Goal: Browse casually: Explore the website without a specific task or goal

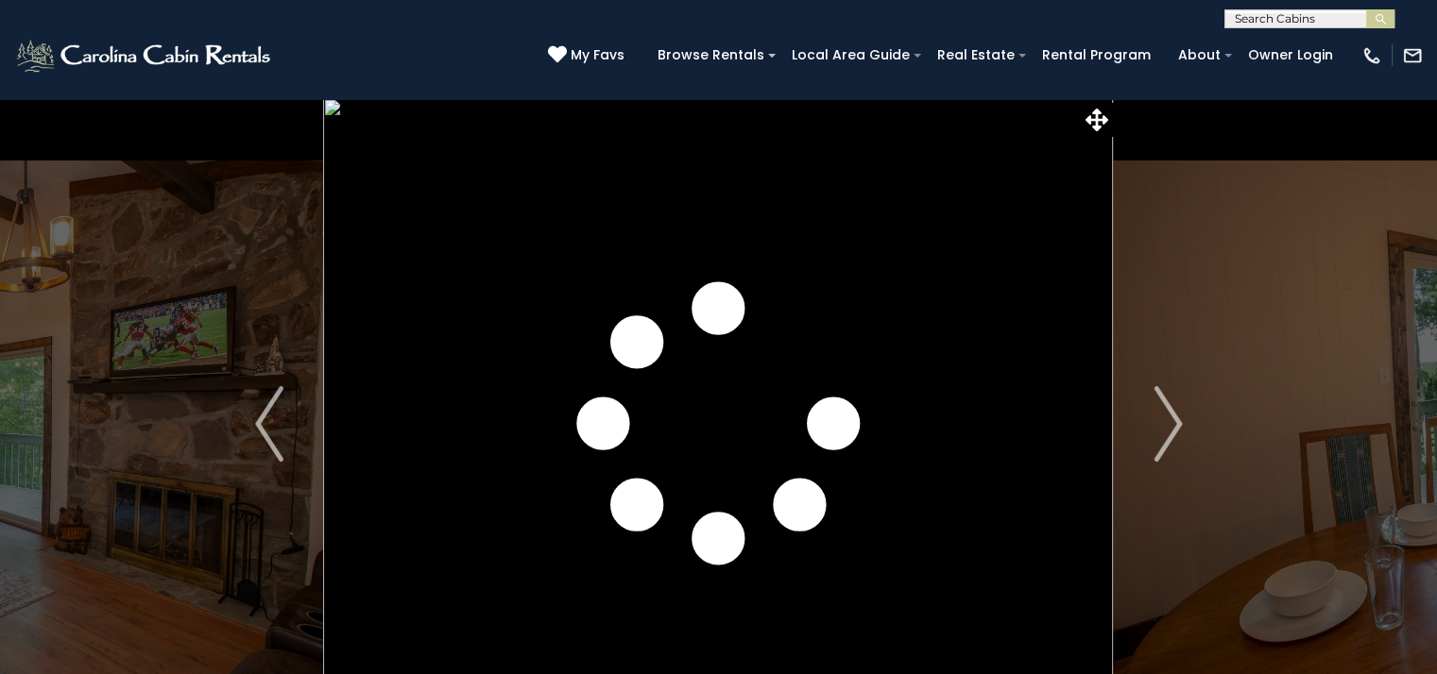
click at [1174, 424] on img "Next" at bounding box center [1167, 424] width 28 height 76
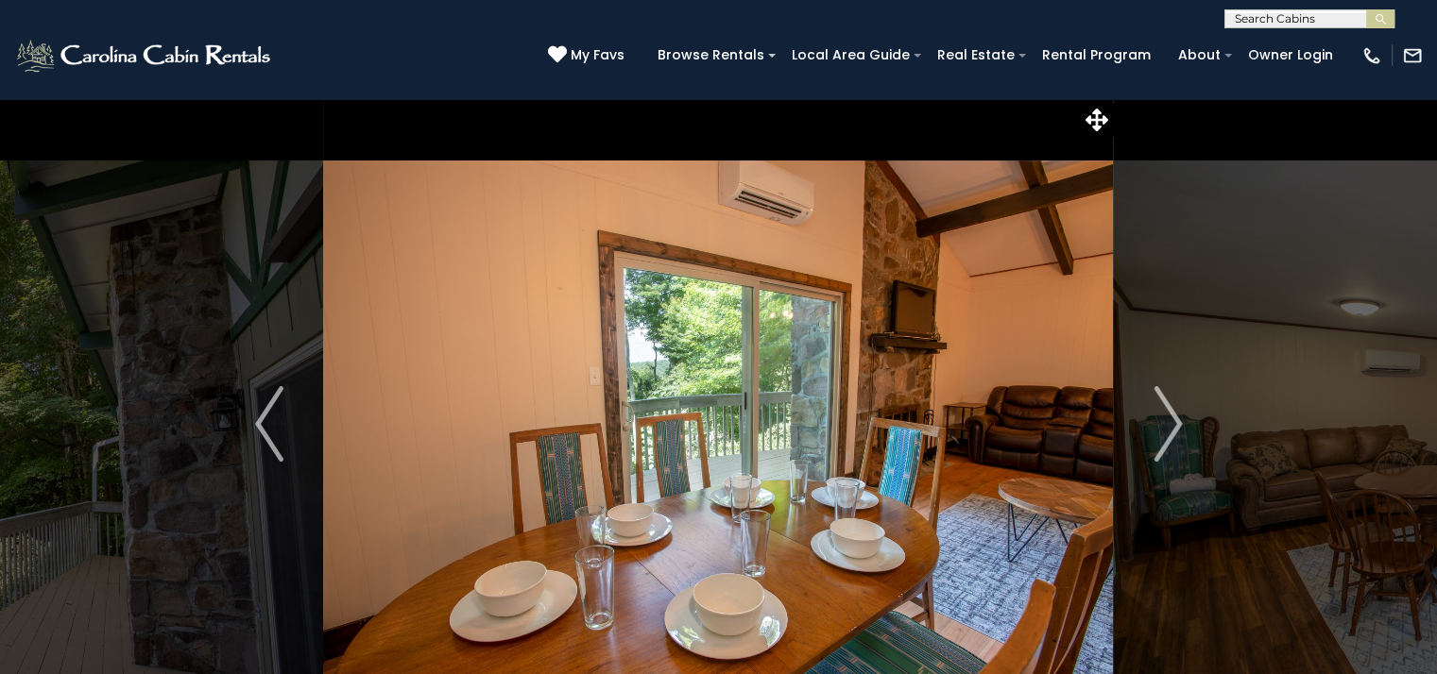
click at [1174, 424] on img "Next" at bounding box center [1167, 424] width 28 height 76
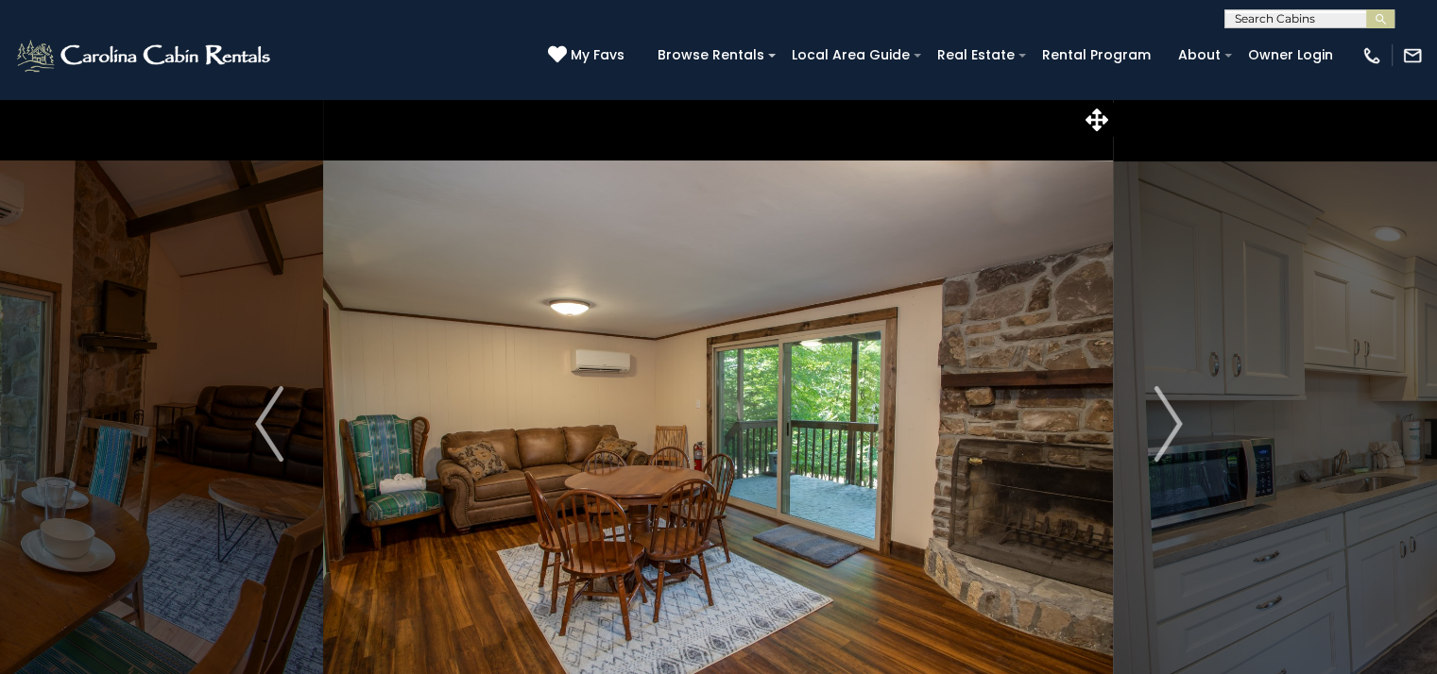
click at [1174, 424] on img "Next" at bounding box center [1167, 424] width 28 height 76
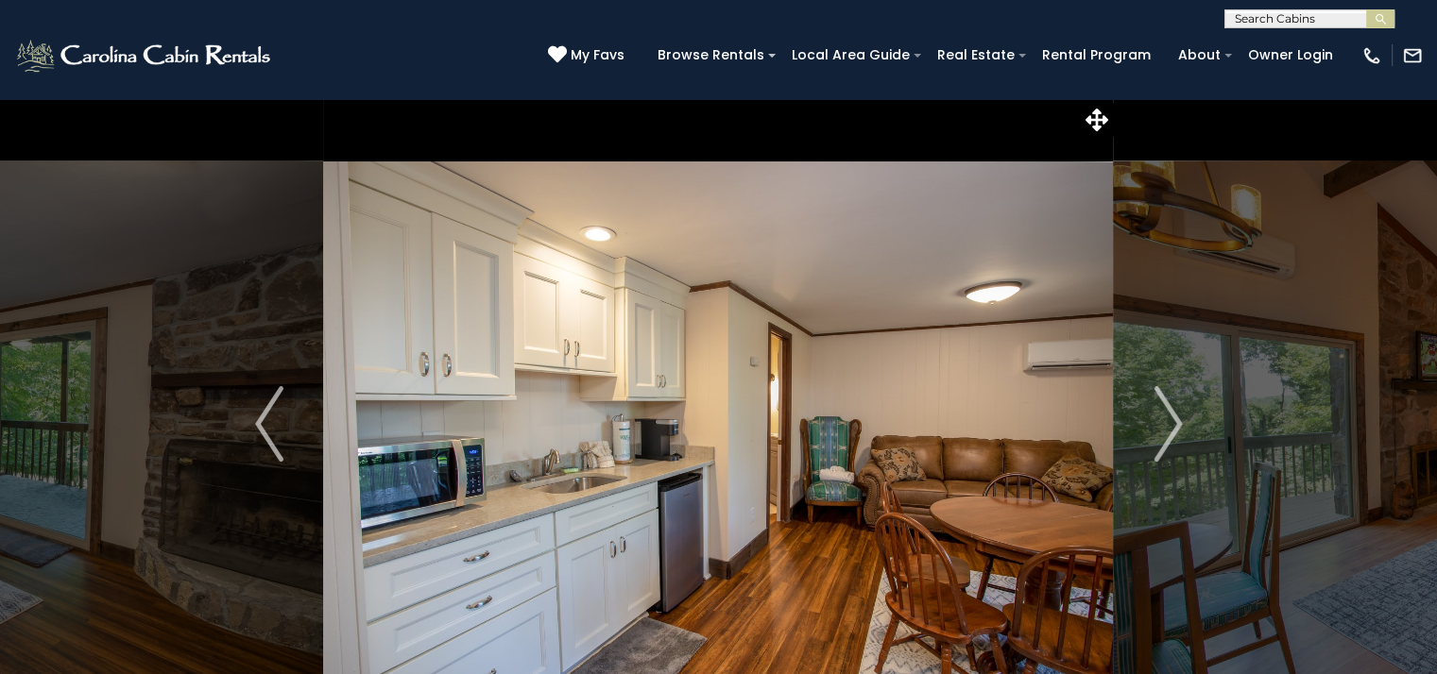
click at [1174, 424] on img "Next" at bounding box center [1167, 424] width 28 height 76
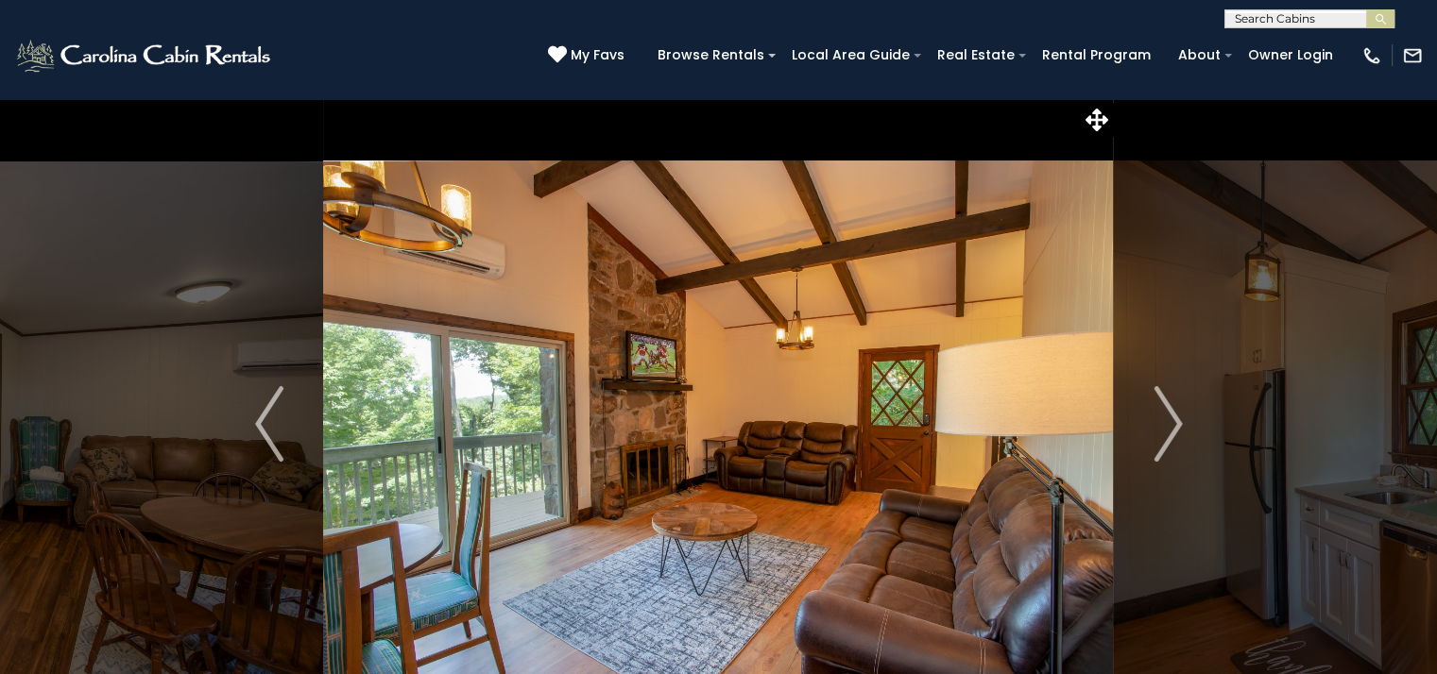
click at [1174, 424] on img "Next" at bounding box center [1167, 424] width 28 height 76
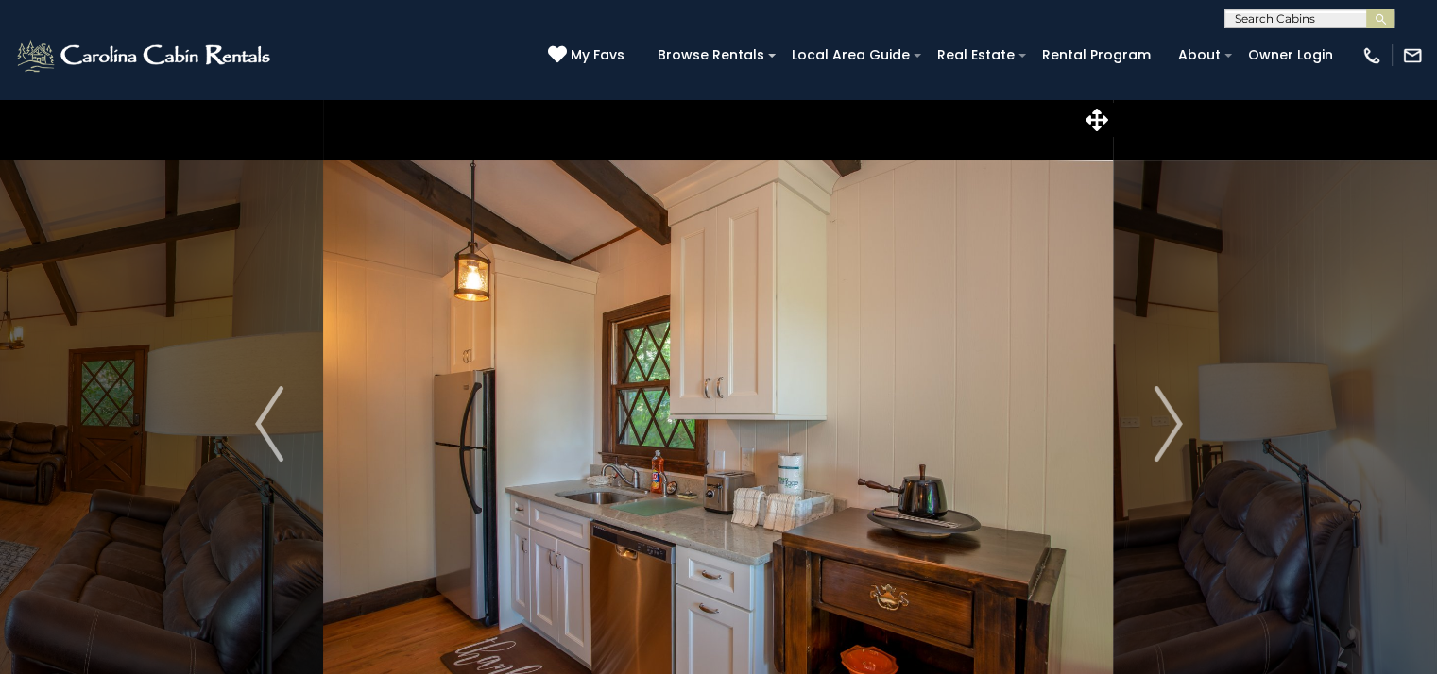
click at [1174, 424] on img "Next" at bounding box center [1167, 424] width 28 height 76
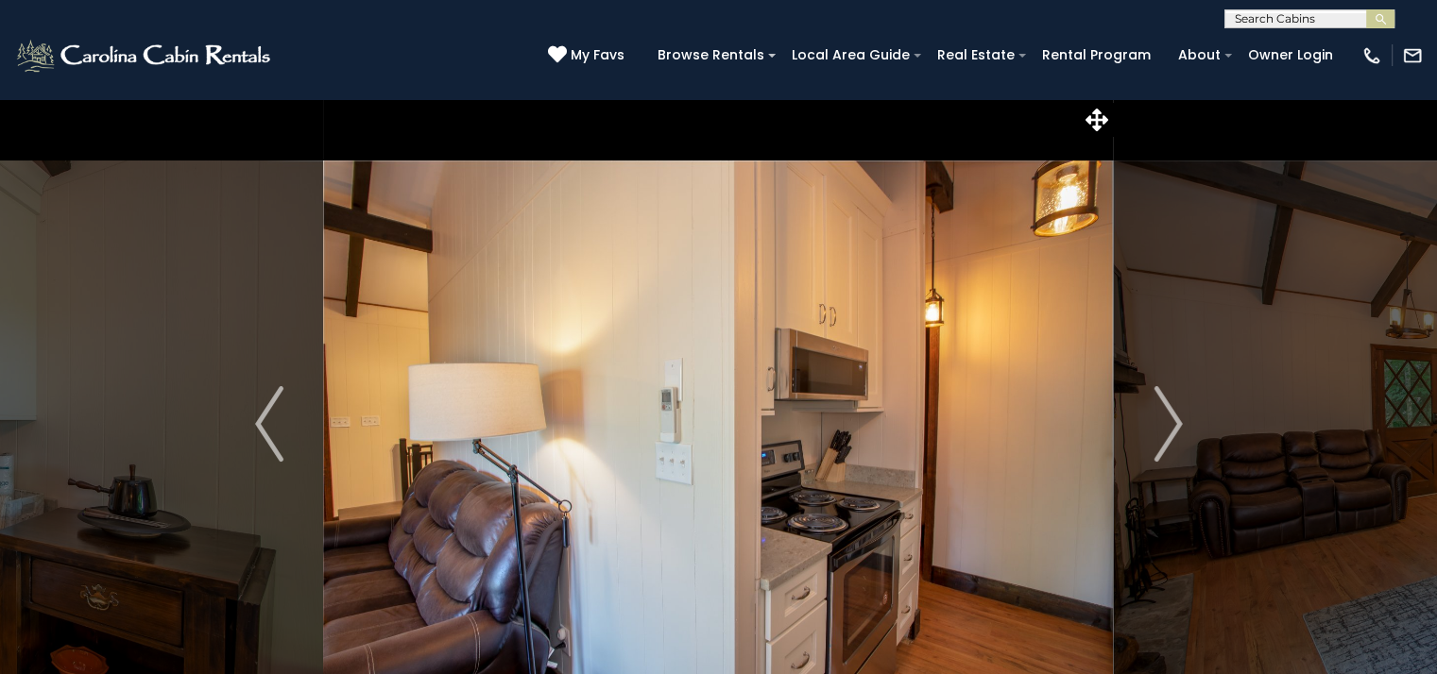
click at [1174, 424] on img "Next" at bounding box center [1167, 424] width 28 height 76
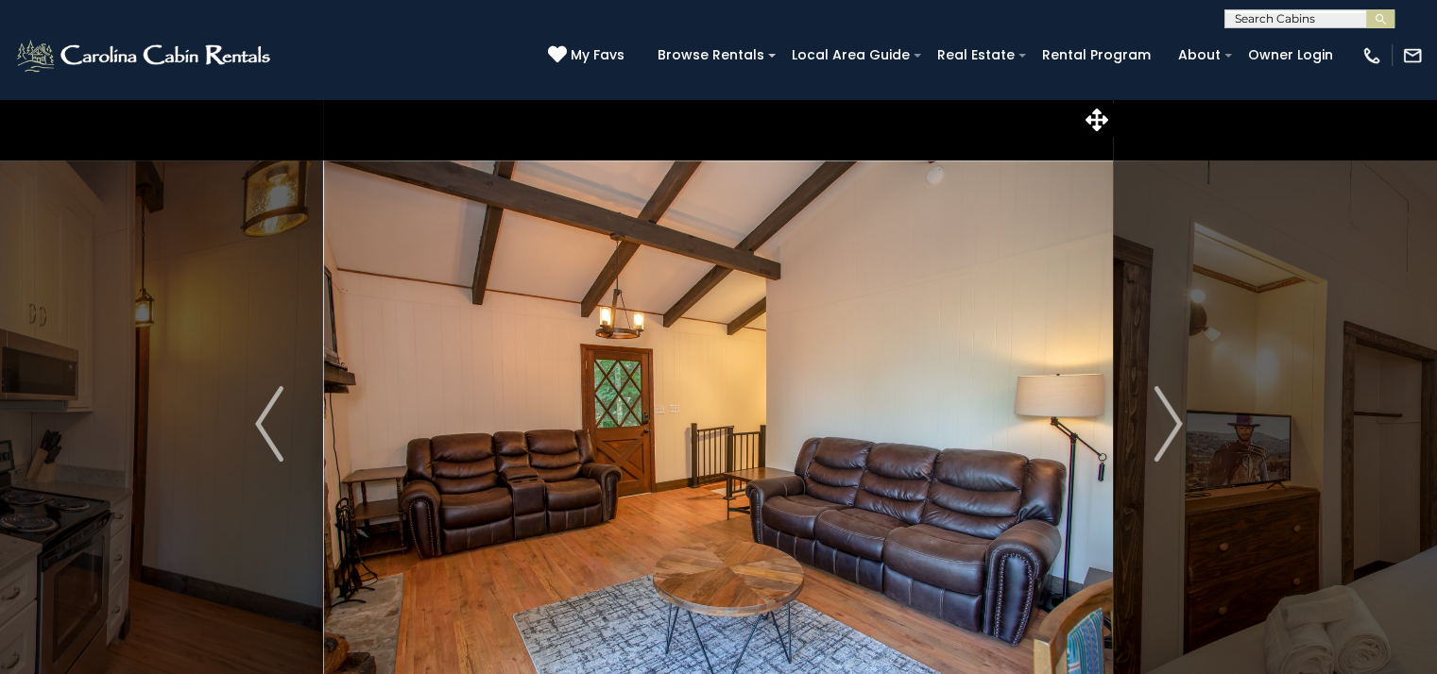
click at [1174, 424] on img "Next" at bounding box center [1167, 424] width 28 height 76
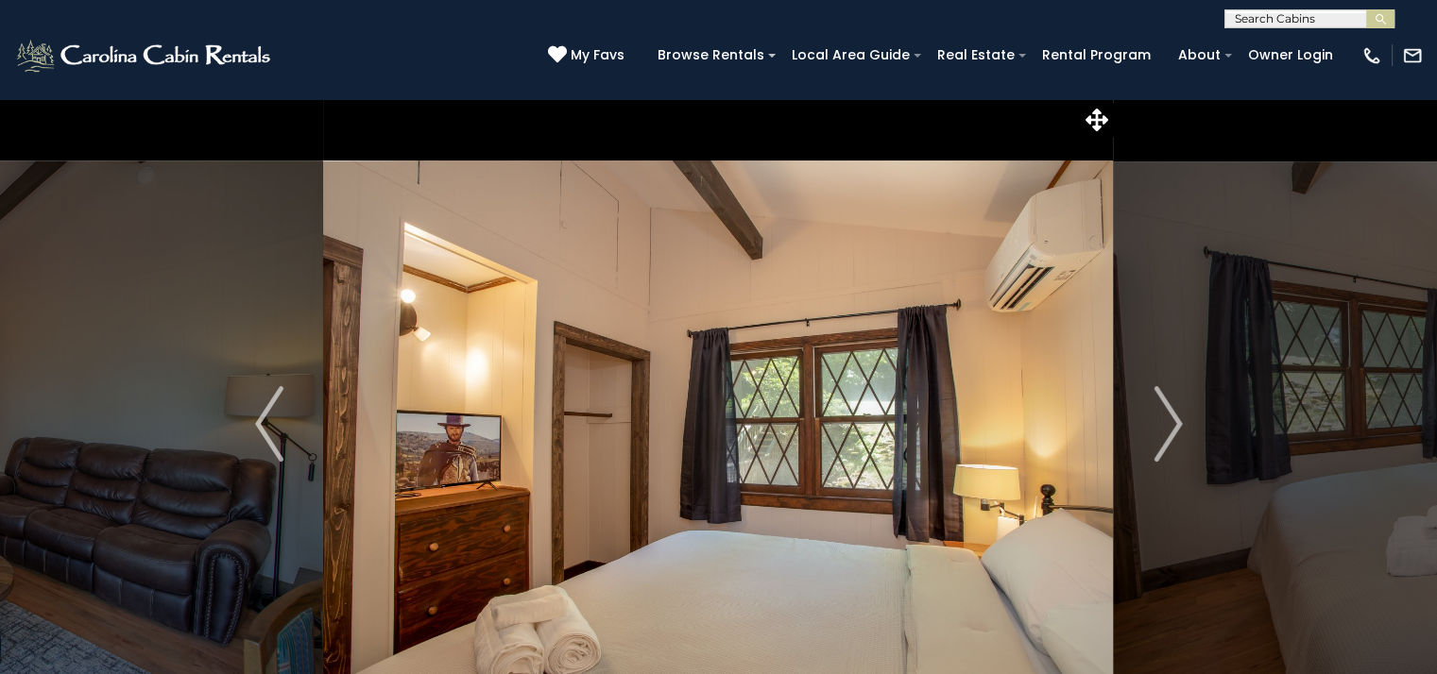
click at [1174, 424] on img "Next" at bounding box center [1167, 424] width 28 height 76
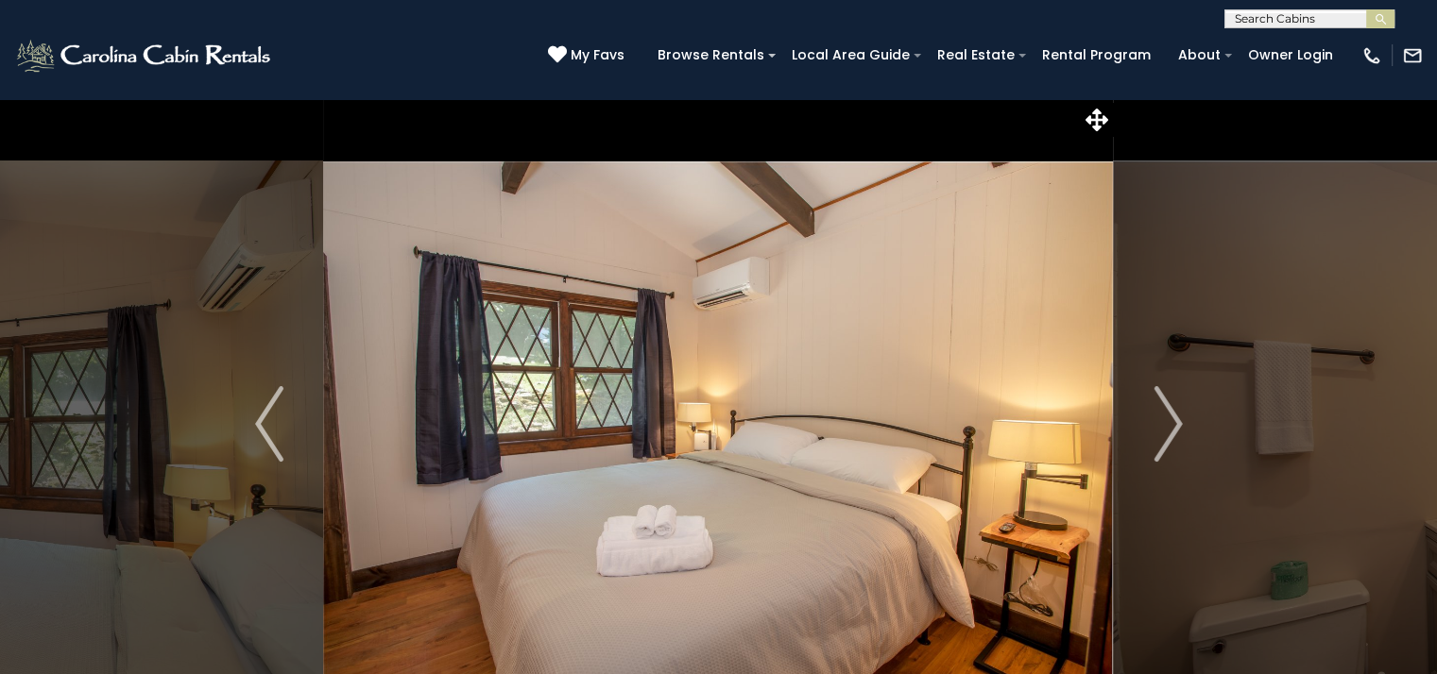
click at [1174, 424] on img "Next" at bounding box center [1167, 424] width 28 height 76
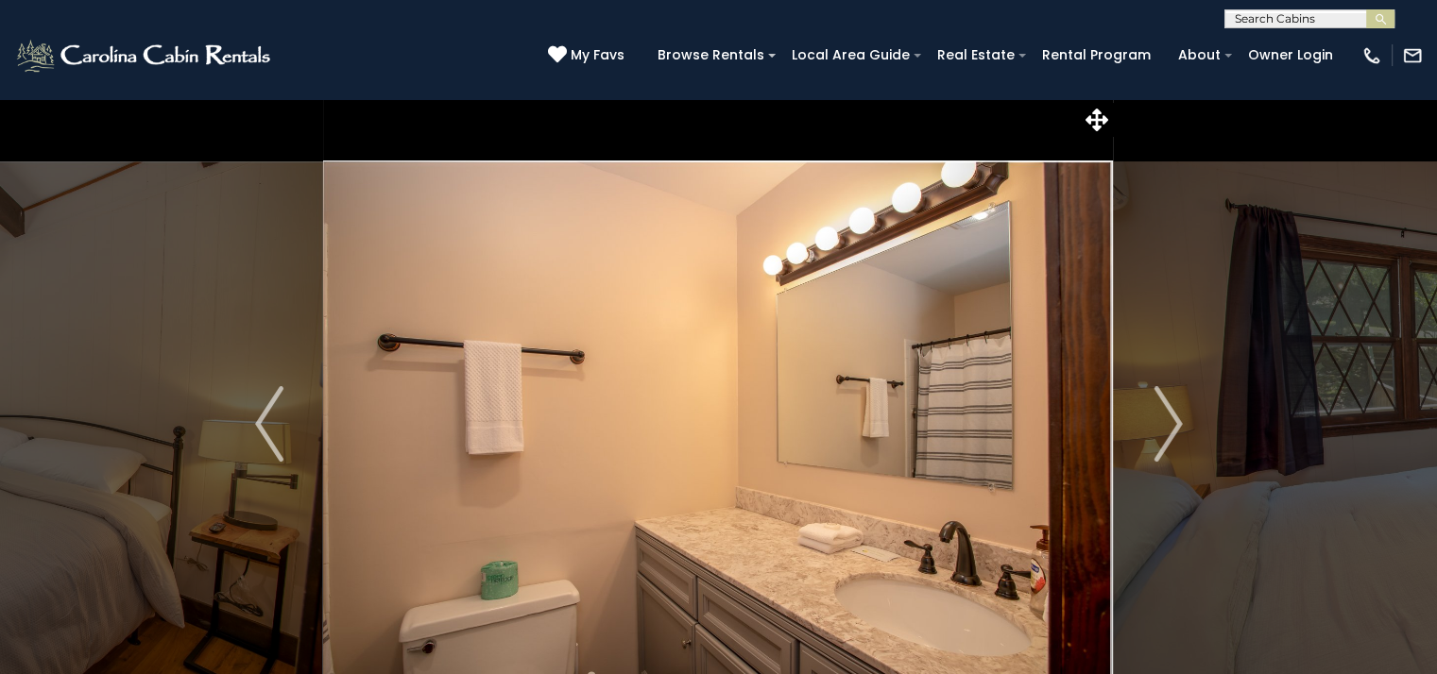
click at [1174, 424] on img "Next" at bounding box center [1167, 424] width 28 height 76
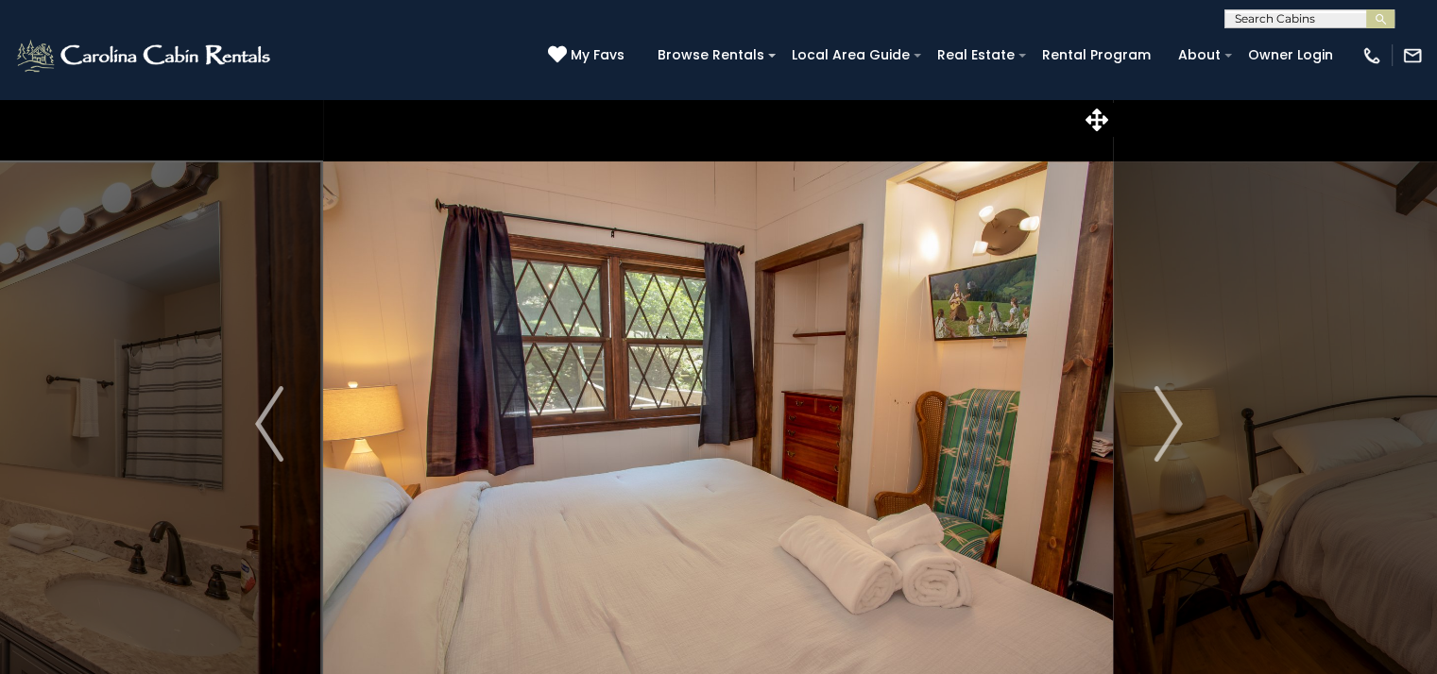
click at [1174, 424] on img "Next" at bounding box center [1167, 424] width 28 height 76
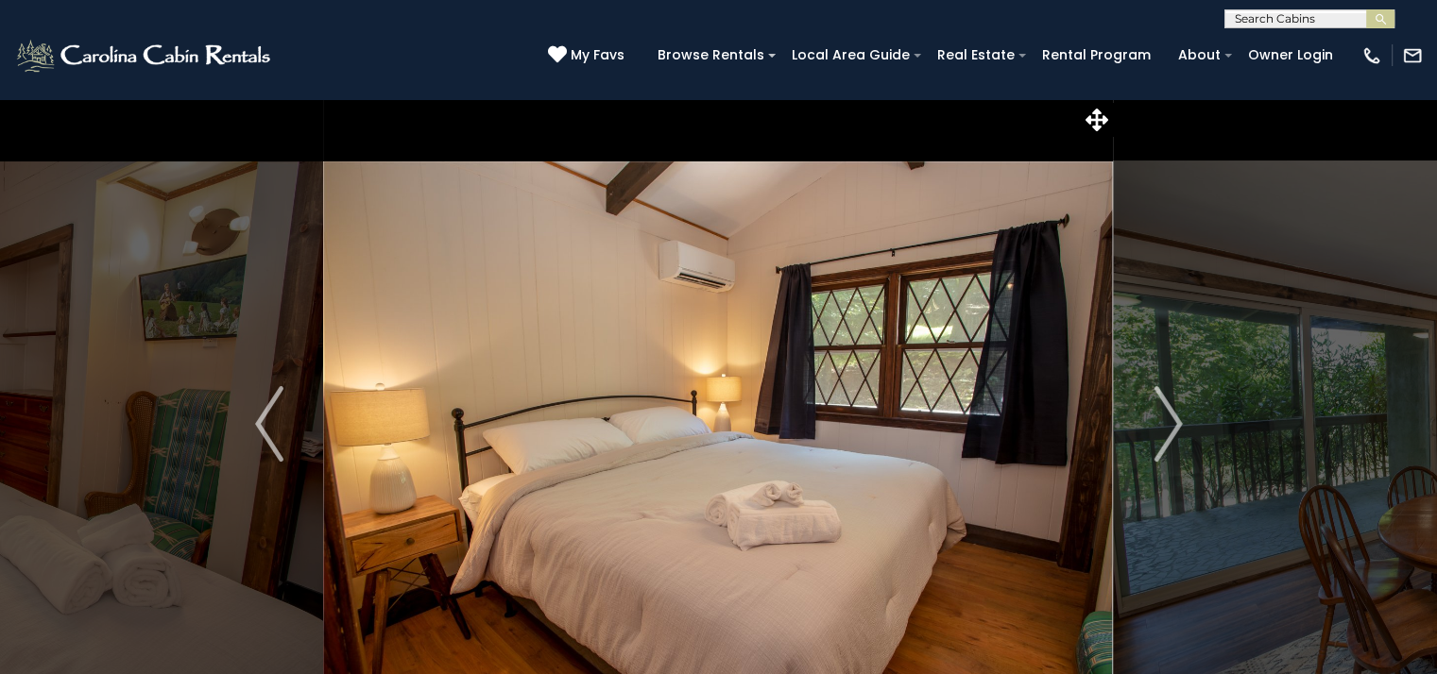
click at [1174, 424] on img "Next" at bounding box center [1167, 424] width 28 height 76
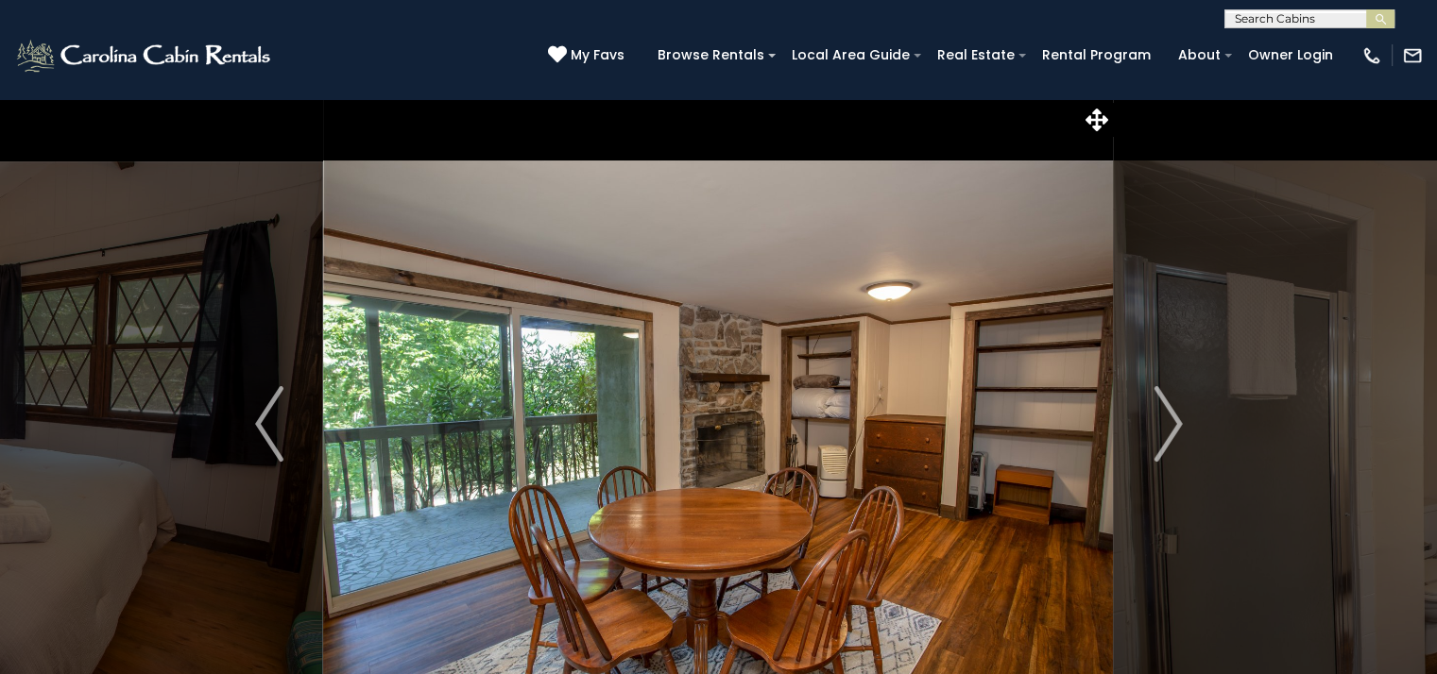
click at [1174, 424] on img "Next" at bounding box center [1167, 424] width 28 height 76
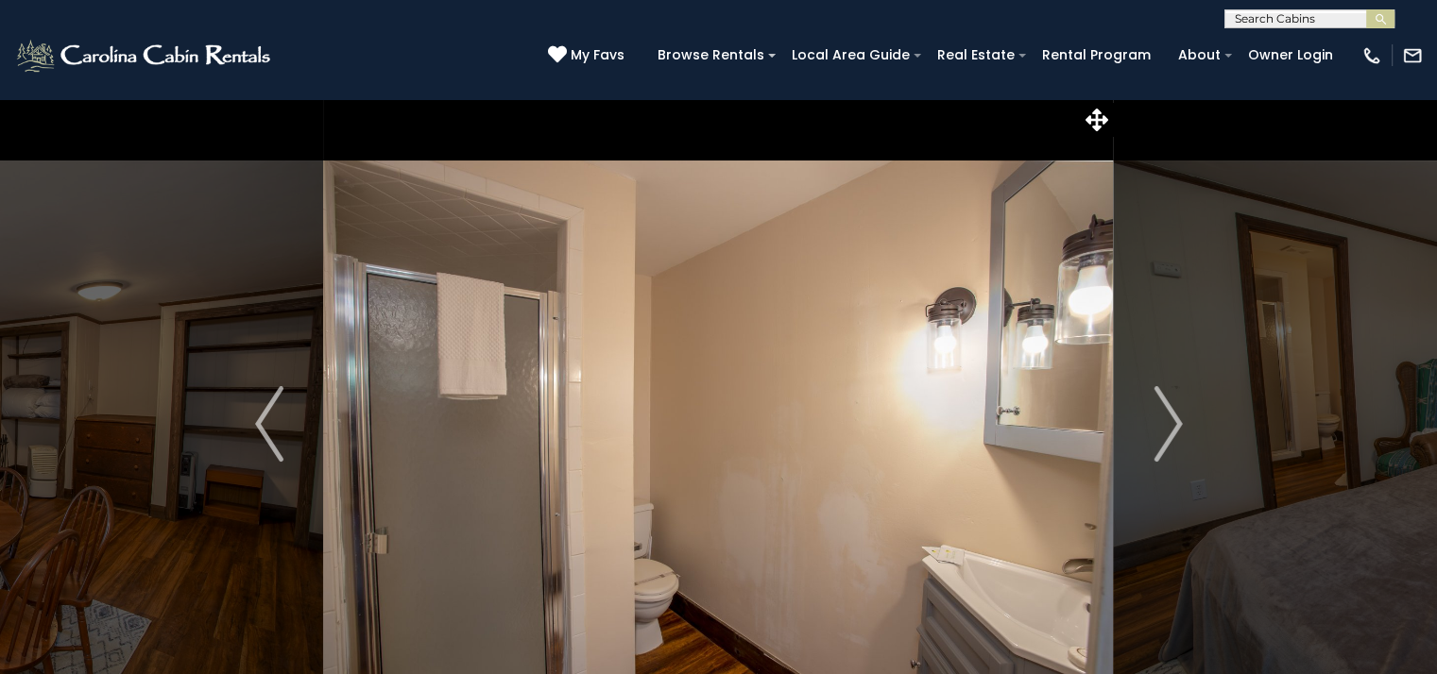
click at [1174, 424] on img "Next" at bounding box center [1167, 424] width 28 height 76
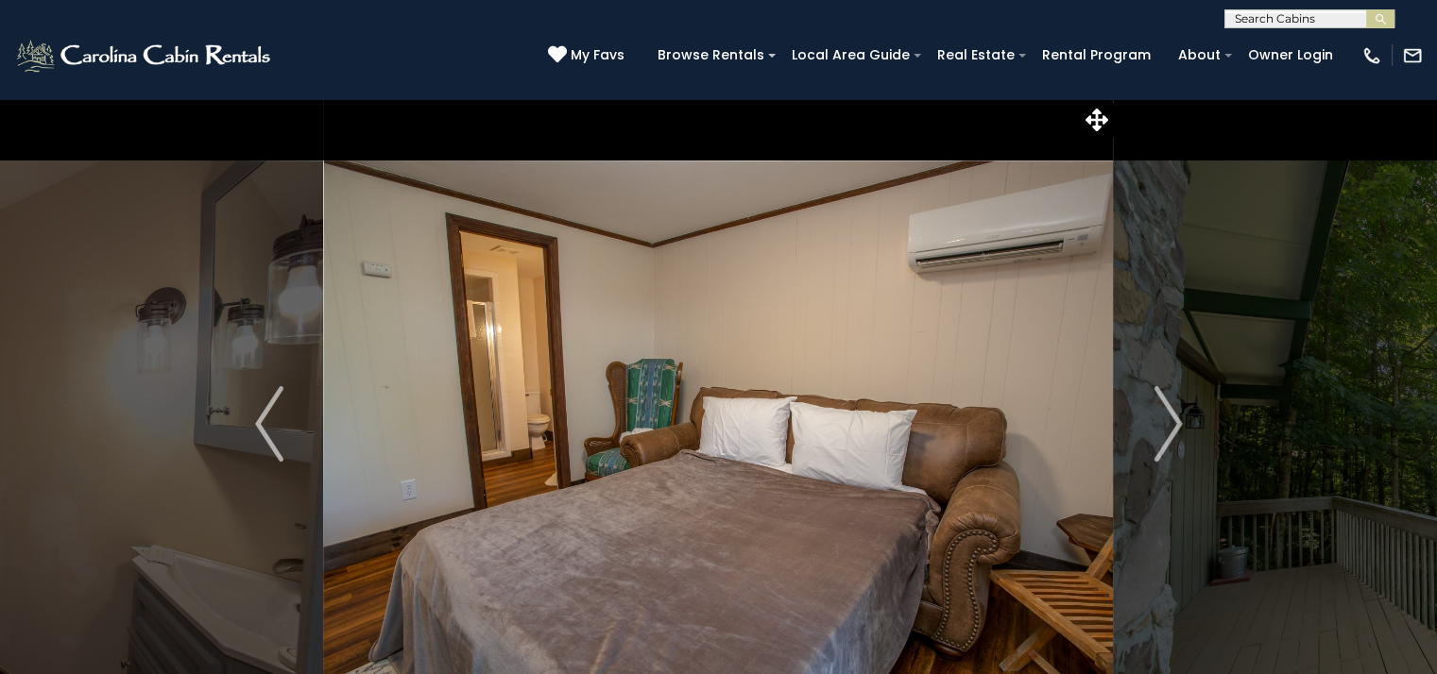
click at [1174, 424] on img "Next" at bounding box center [1167, 424] width 28 height 76
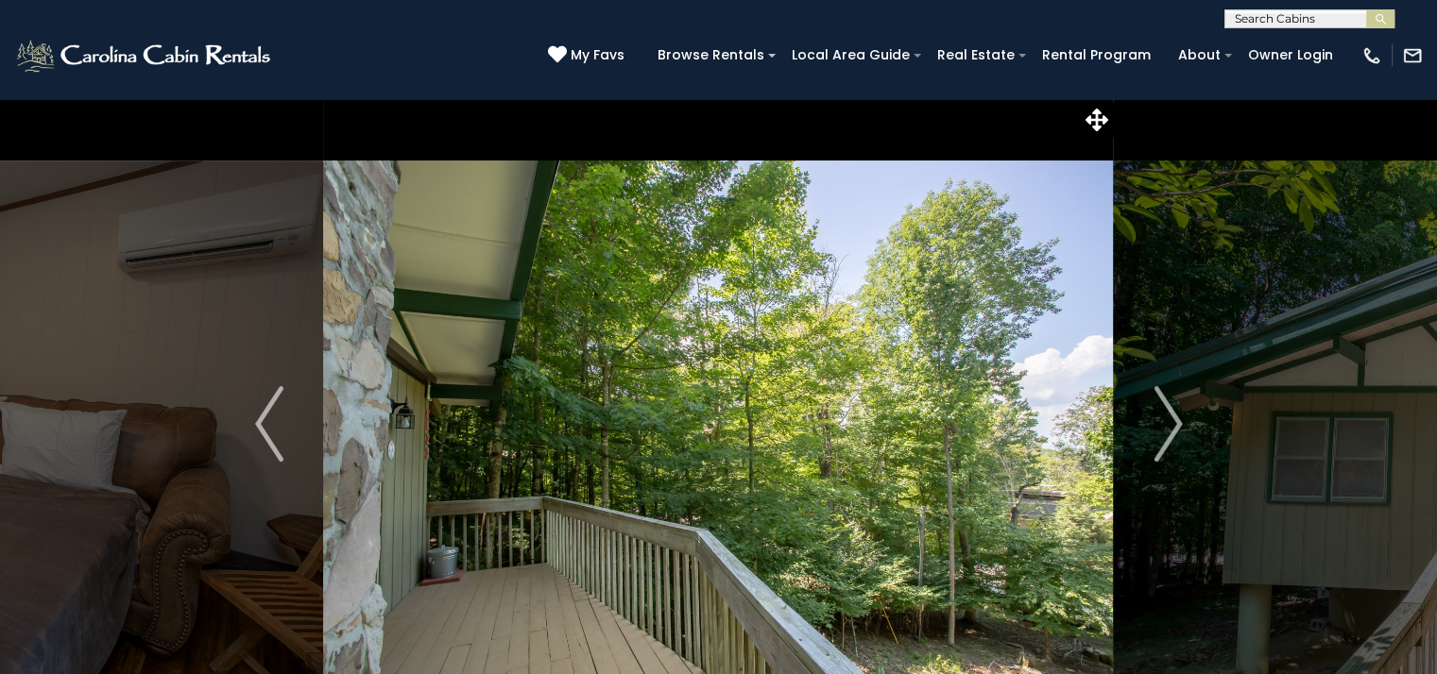
click at [1174, 424] on img "Next" at bounding box center [1167, 424] width 28 height 76
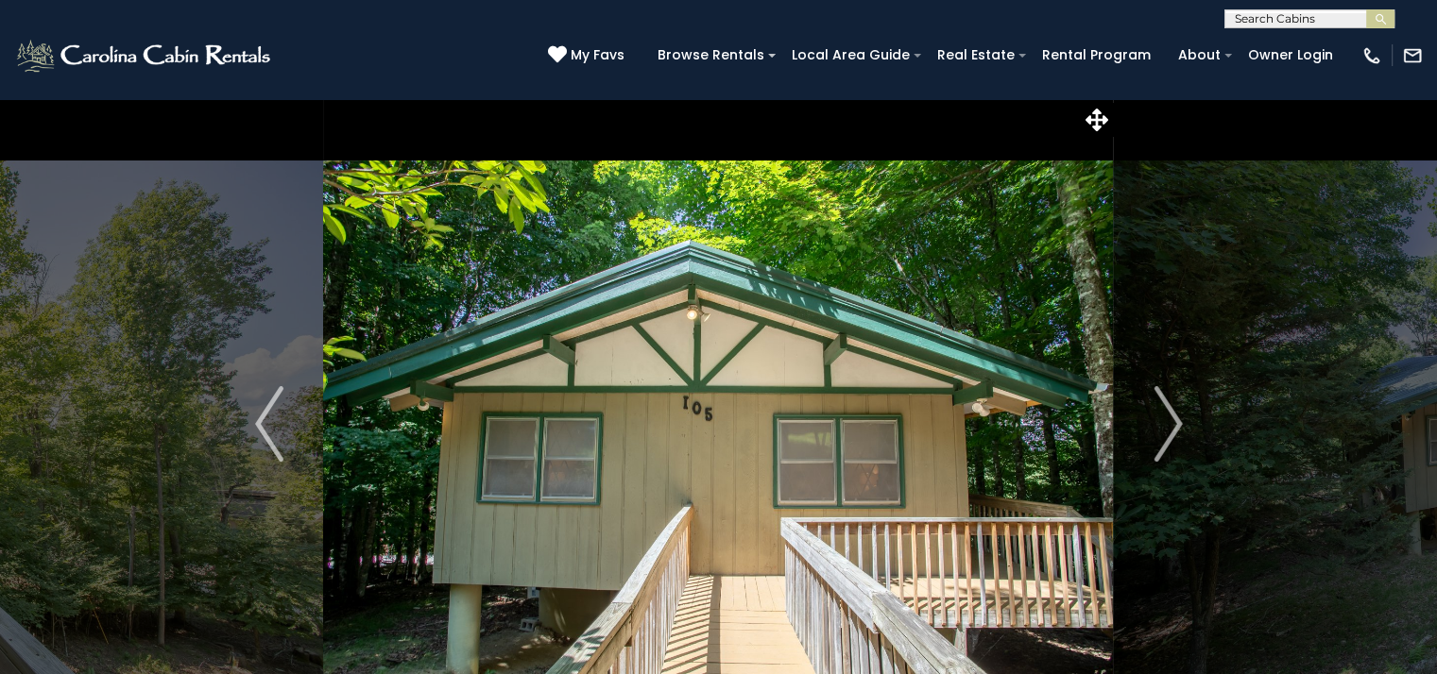
click at [1174, 424] on img "Next" at bounding box center [1167, 424] width 28 height 76
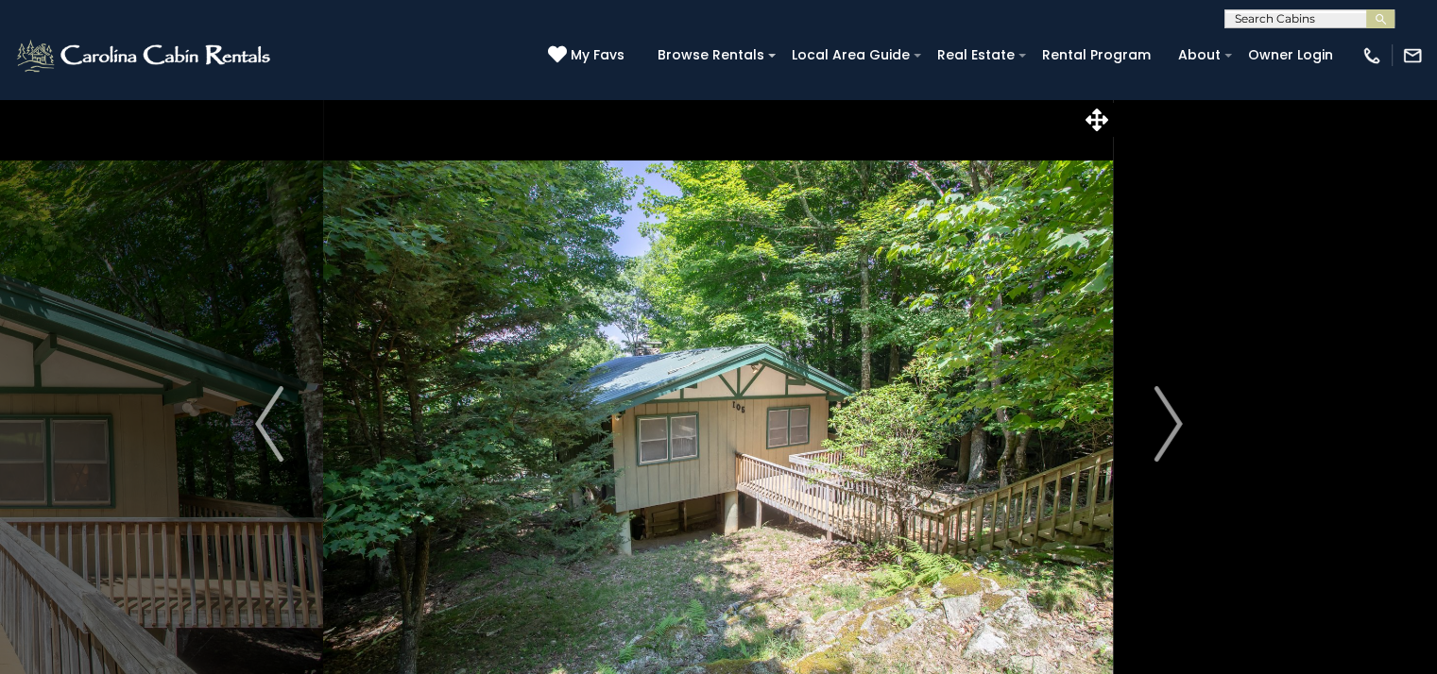
click at [1174, 424] on img "Next" at bounding box center [1167, 424] width 28 height 76
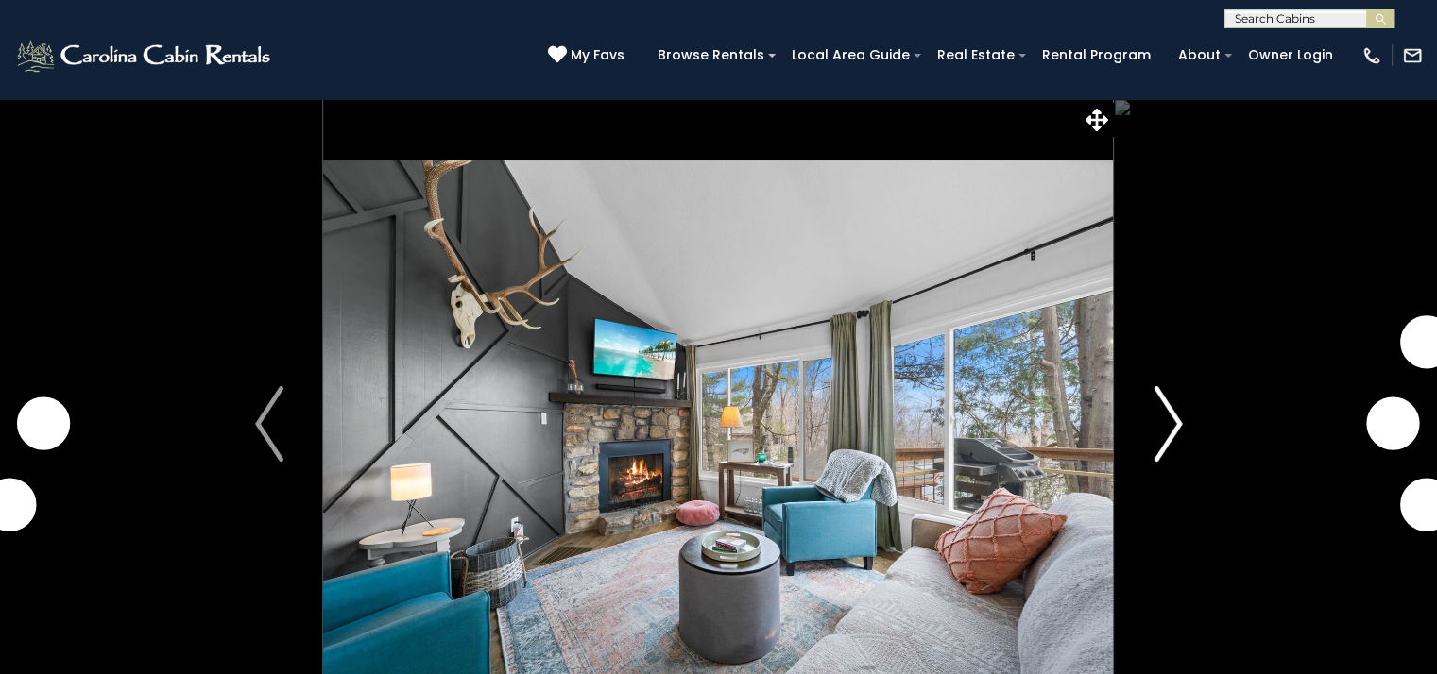
click at [1172, 420] on img "Next" at bounding box center [1167, 424] width 28 height 76
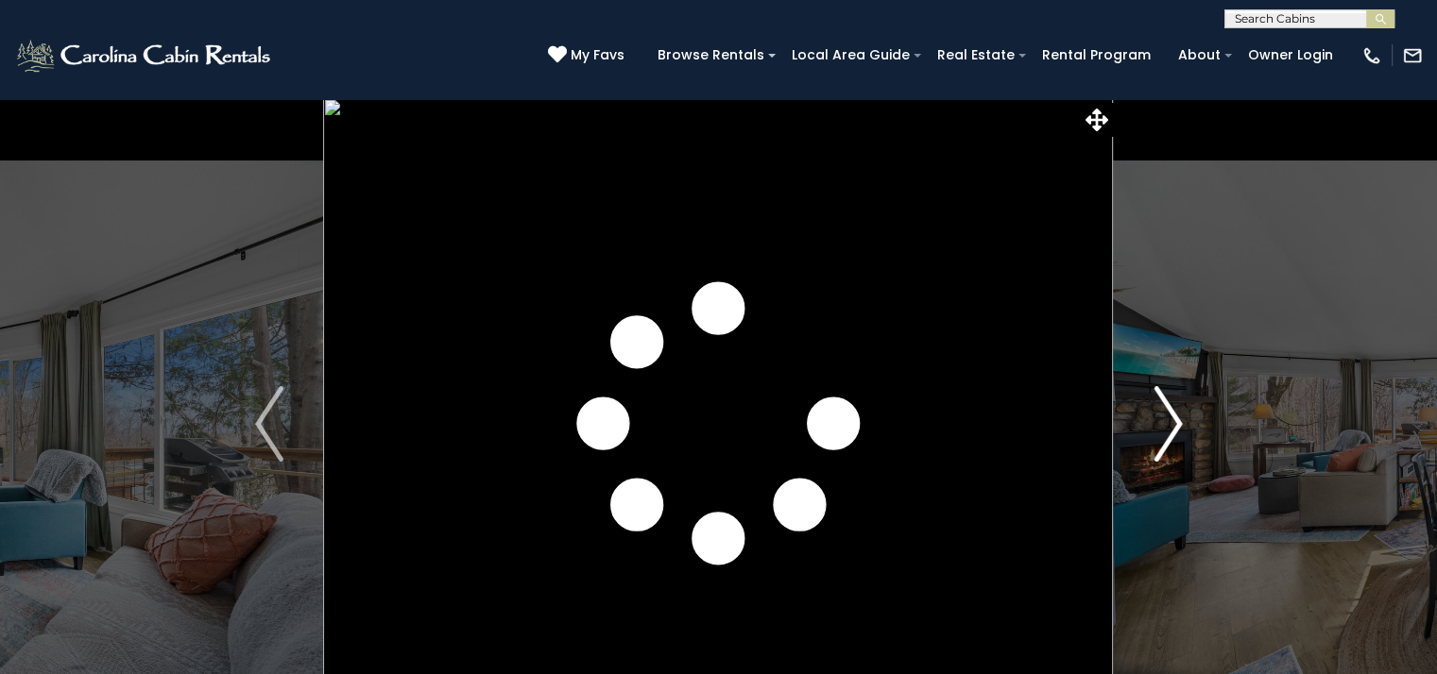
click at [1172, 420] on img "Next" at bounding box center [1167, 424] width 28 height 76
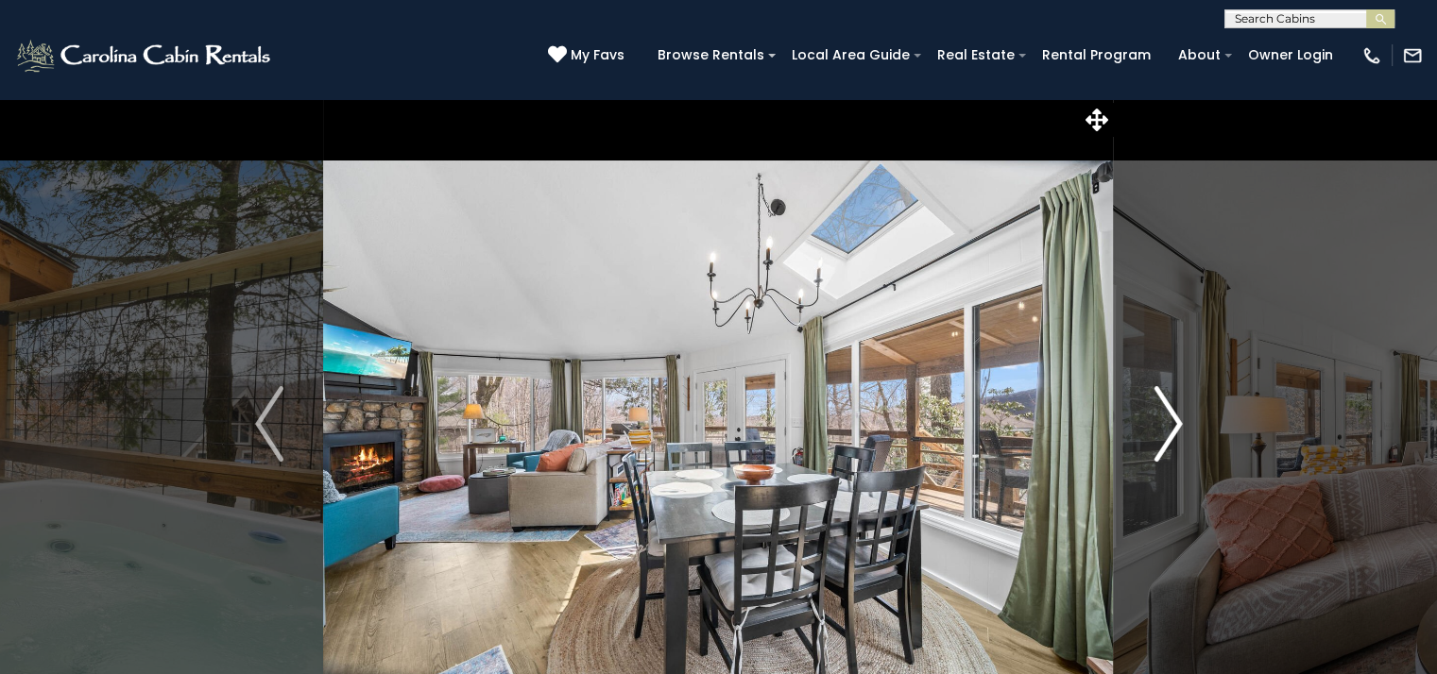
click at [1172, 420] on img "Next" at bounding box center [1167, 424] width 28 height 76
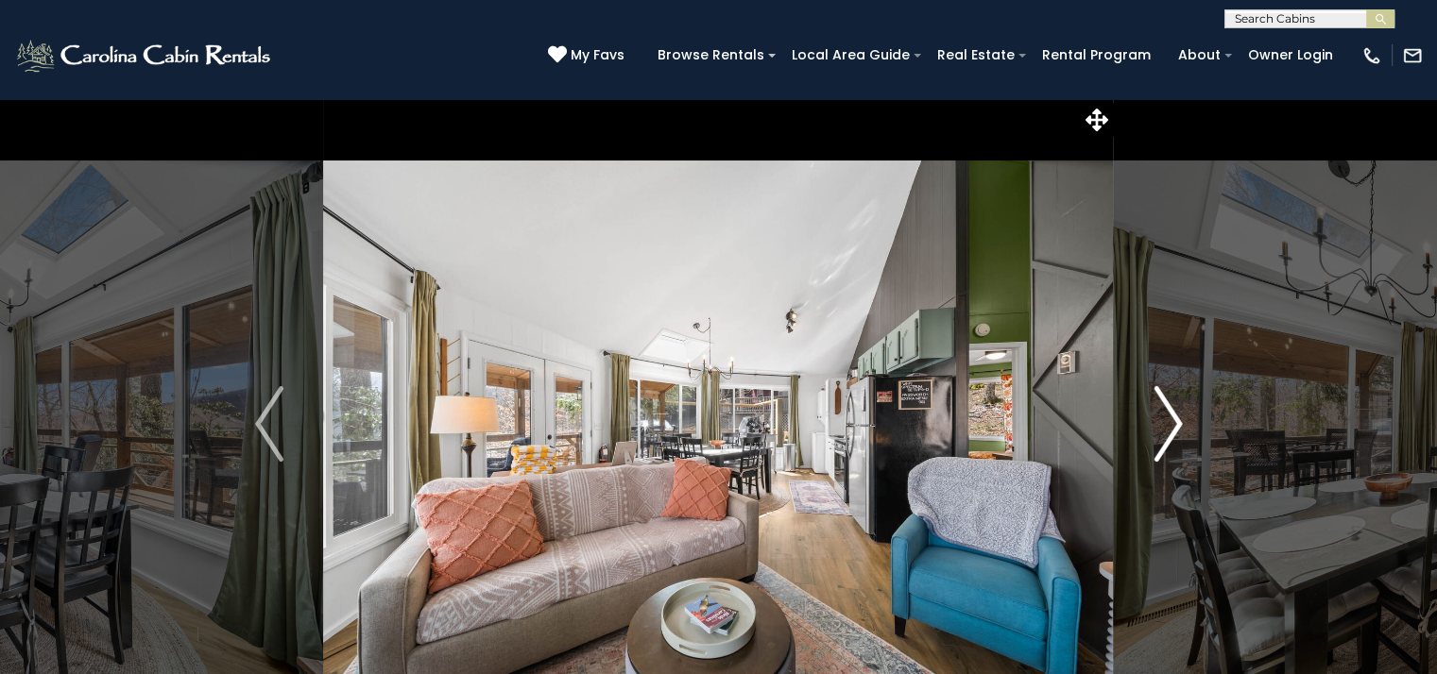
click at [1172, 420] on img "Next" at bounding box center [1167, 424] width 28 height 76
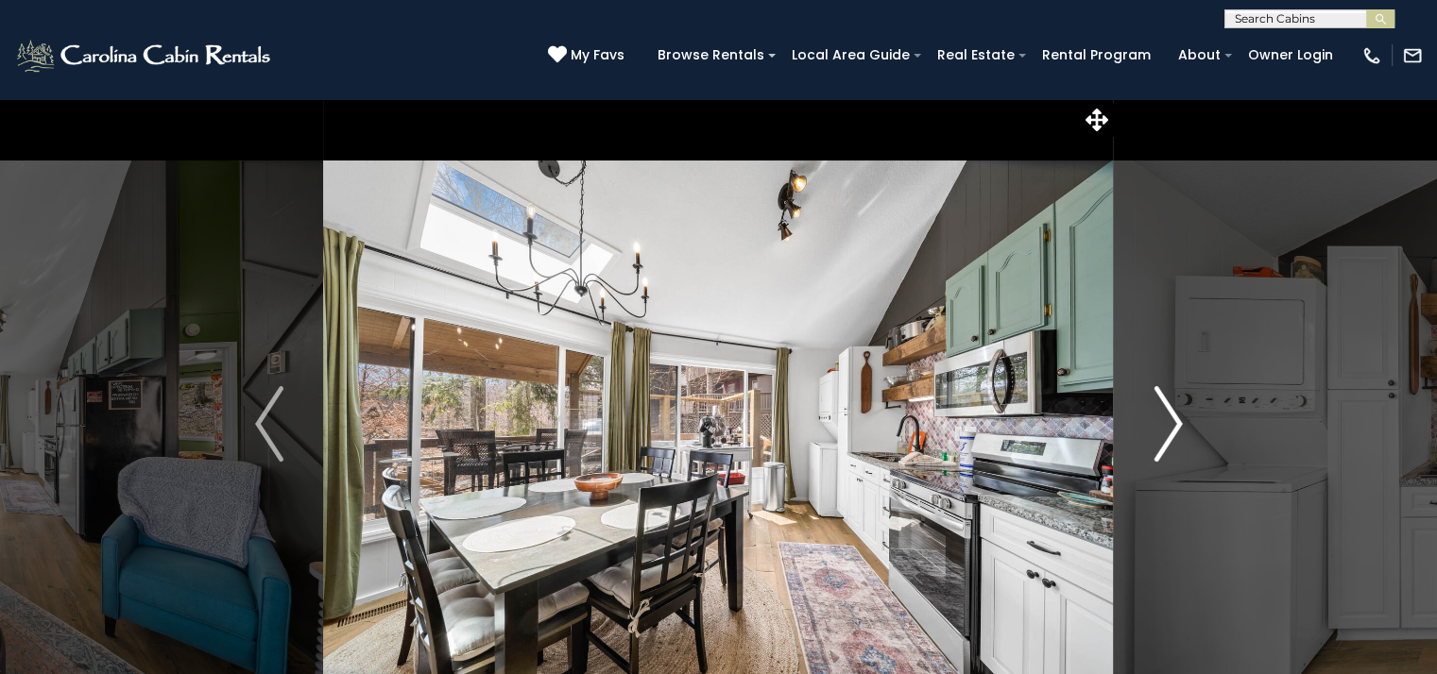
click at [1172, 420] on img "Next" at bounding box center [1167, 424] width 28 height 76
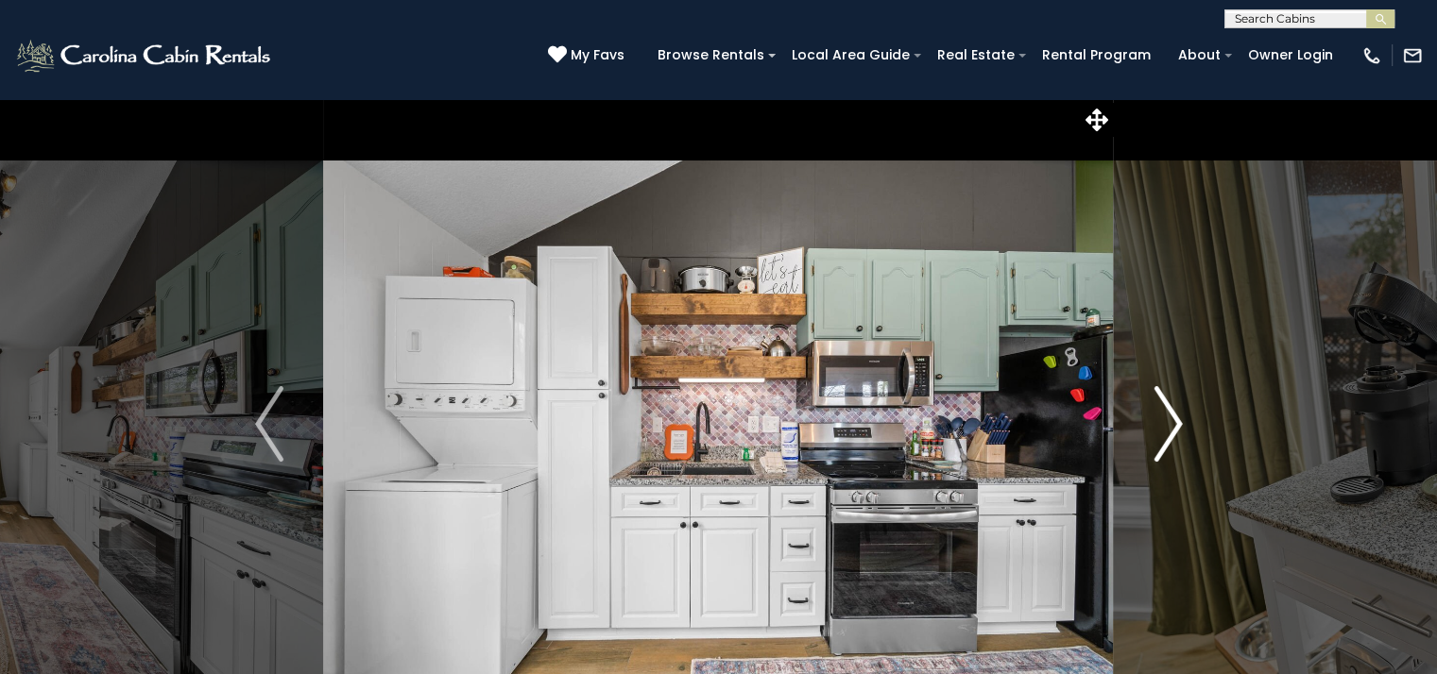
click at [1172, 420] on img "Next" at bounding box center [1167, 424] width 28 height 76
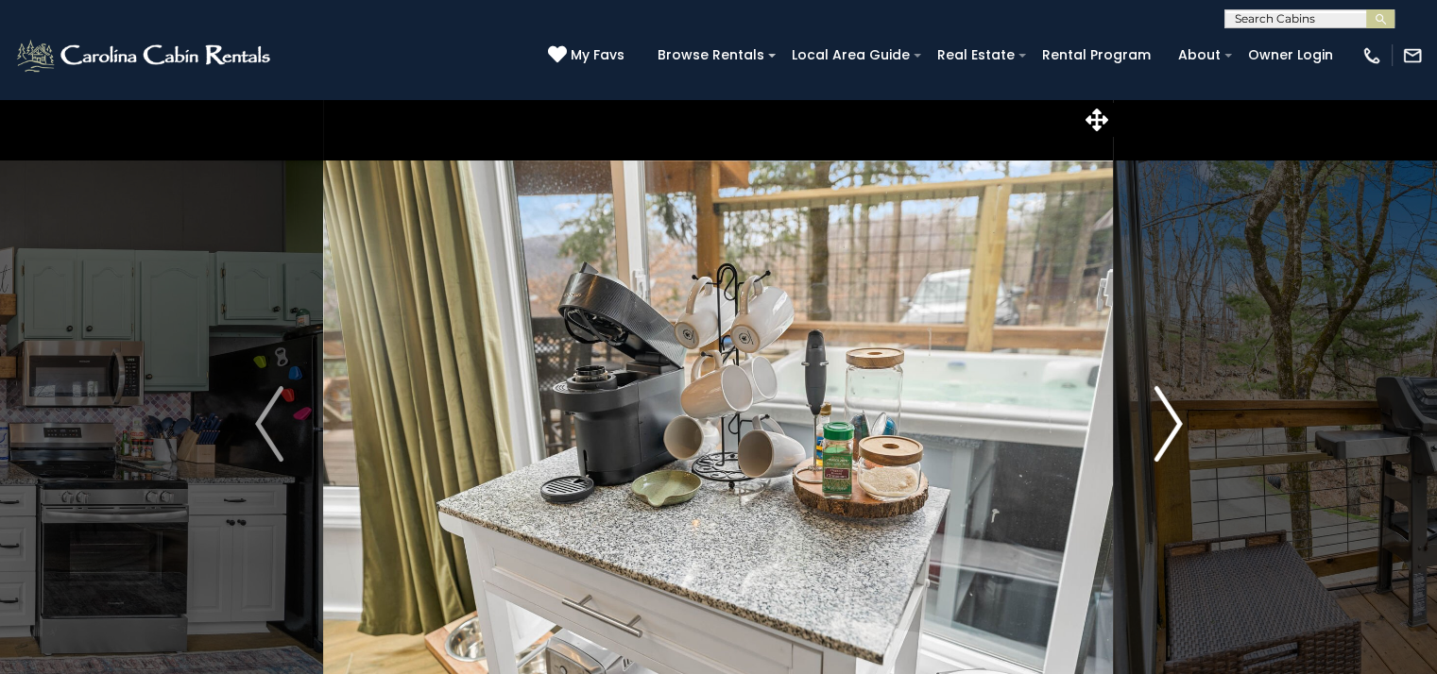
click at [1172, 420] on img "Next" at bounding box center [1167, 424] width 28 height 76
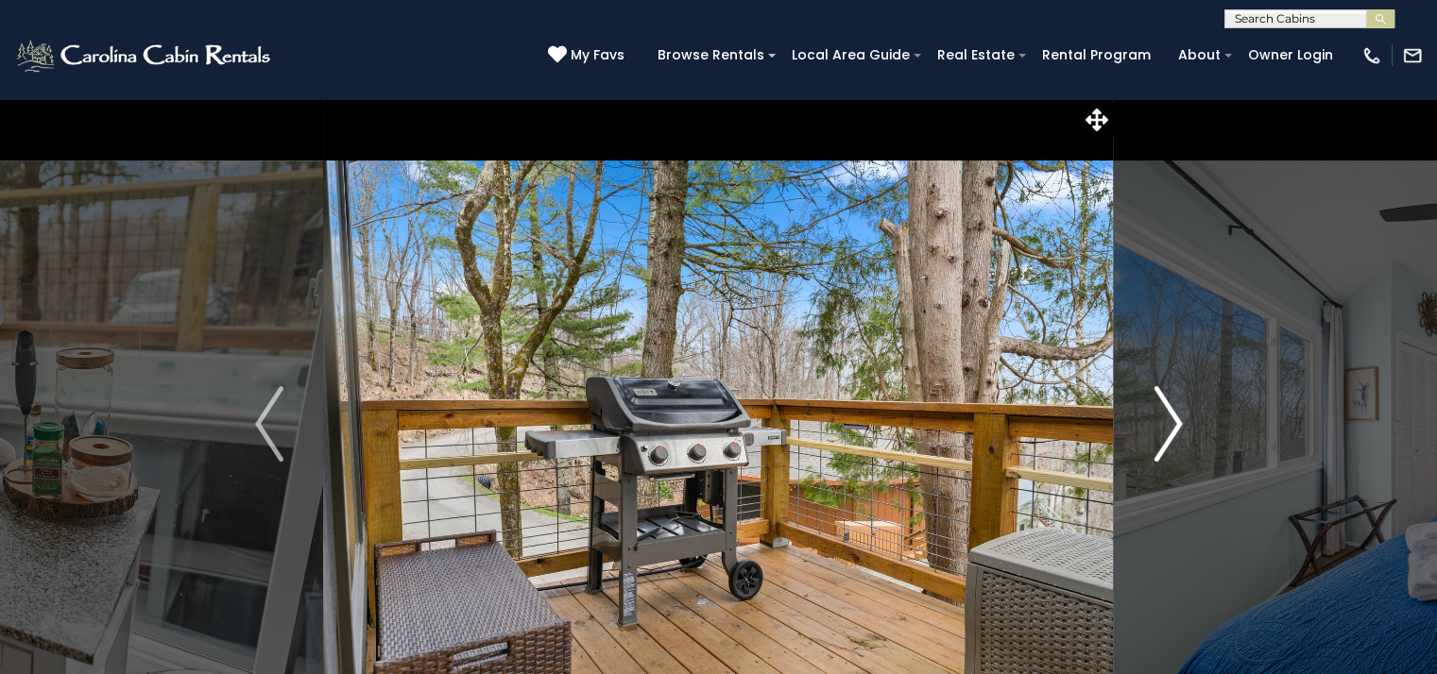
click at [1172, 420] on img "Next" at bounding box center [1167, 424] width 28 height 76
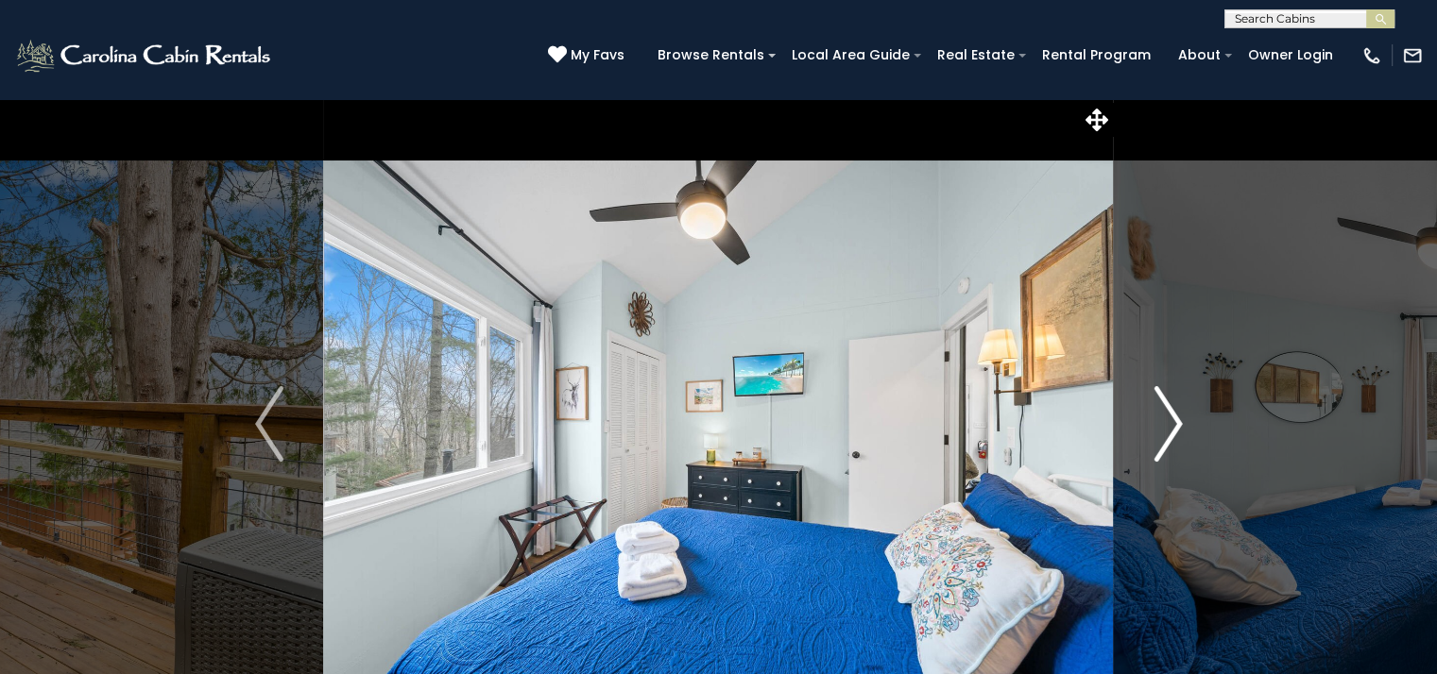
click at [1172, 420] on img "Next" at bounding box center [1167, 424] width 28 height 76
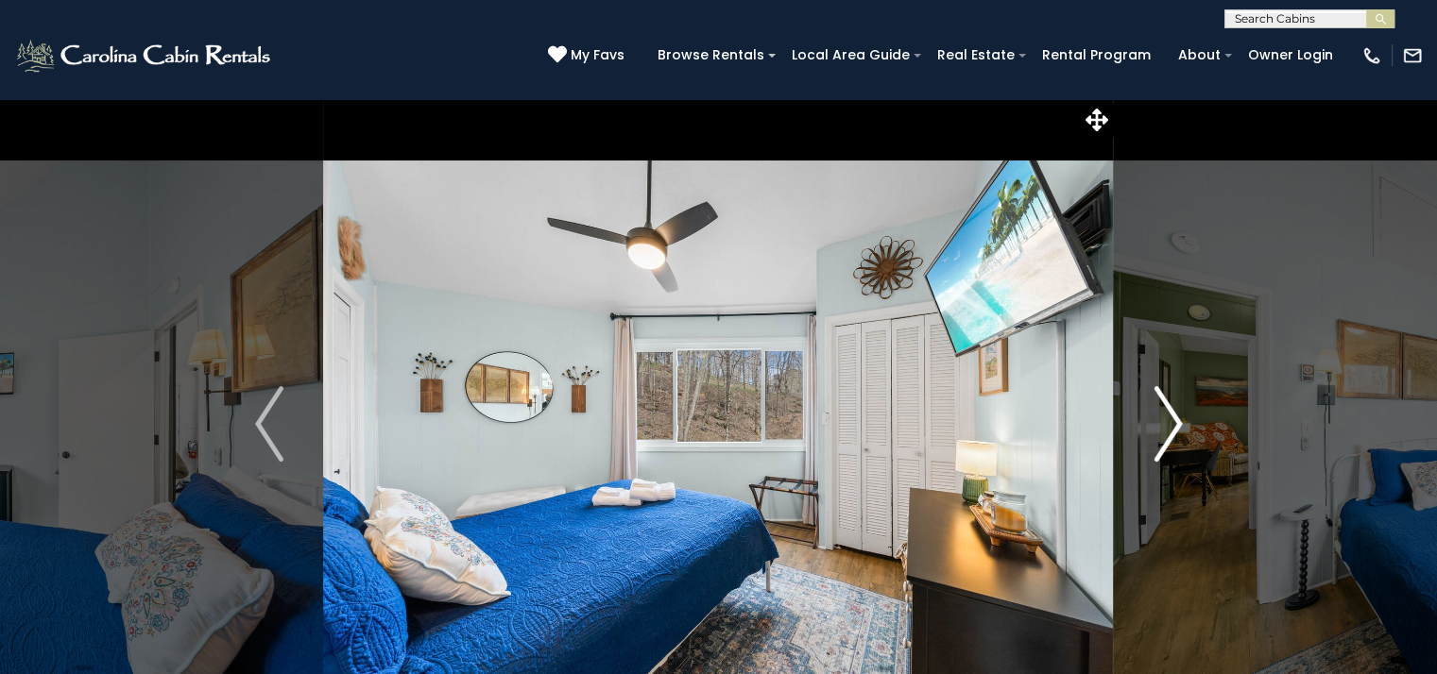
click at [1172, 420] on img "Next" at bounding box center [1167, 424] width 28 height 76
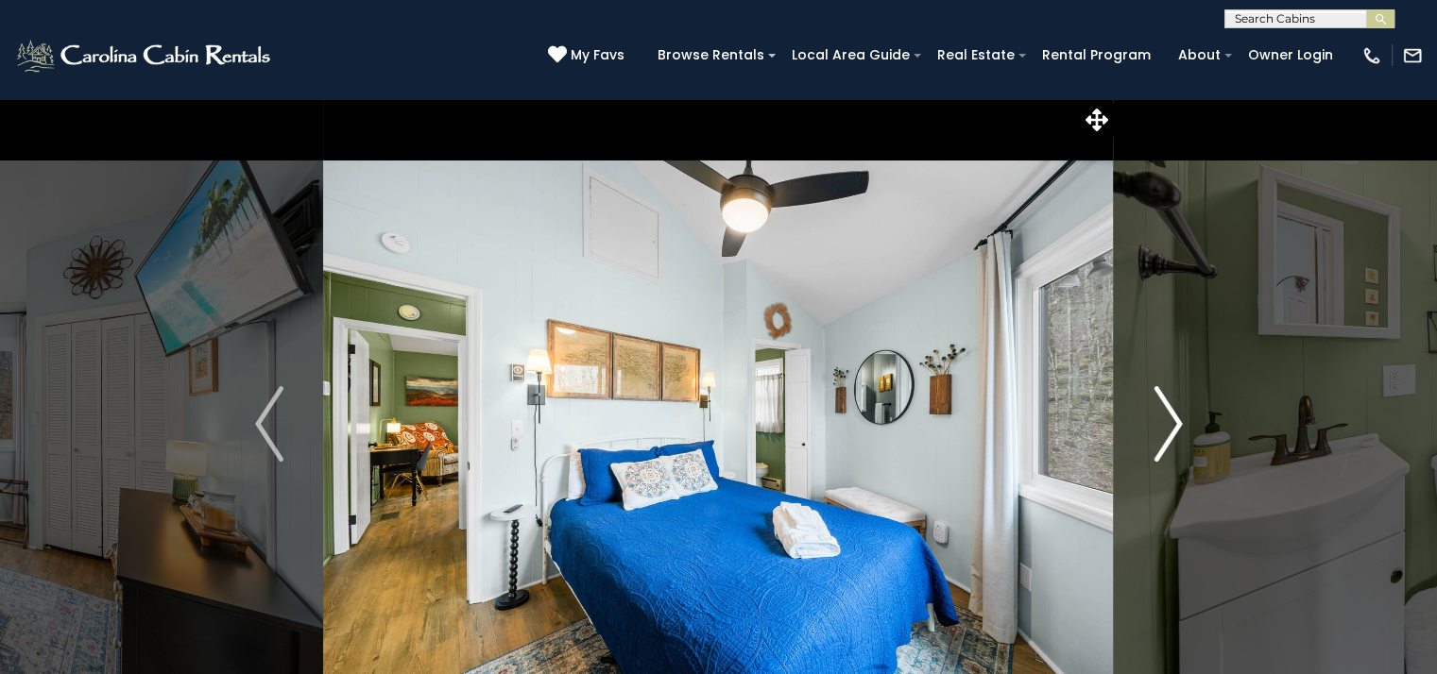
click at [1172, 420] on img "Next" at bounding box center [1167, 424] width 28 height 76
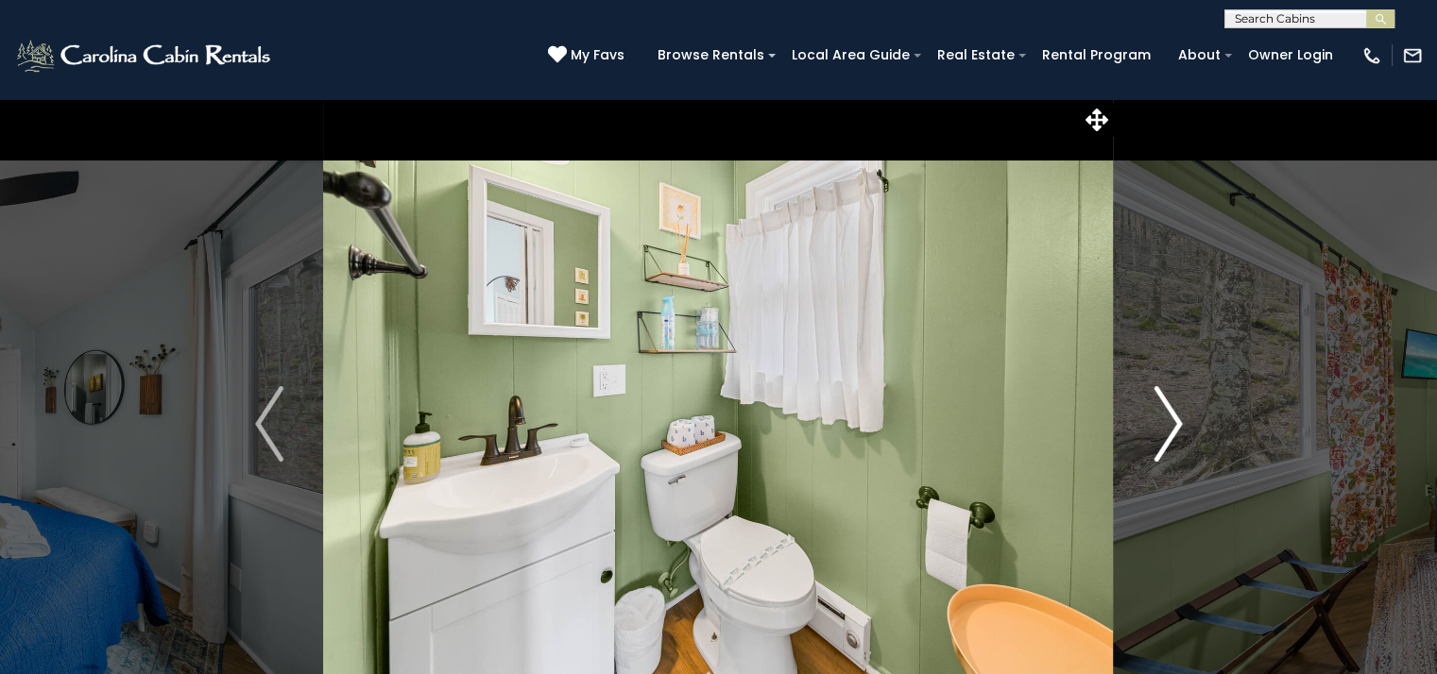
click at [1172, 420] on img "Next" at bounding box center [1167, 424] width 28 height 76
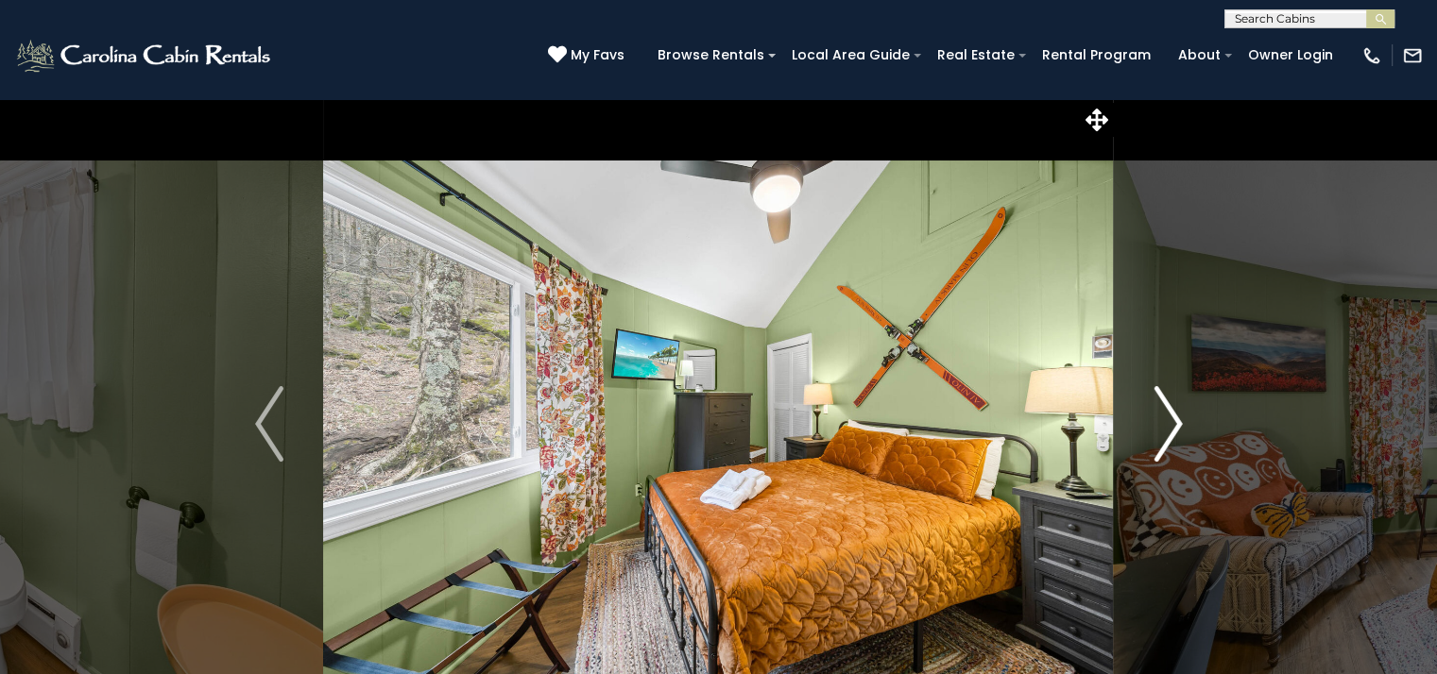
click at [1172, 420] on img "Next" at bounding box center [1167, 424] width 28 height 76
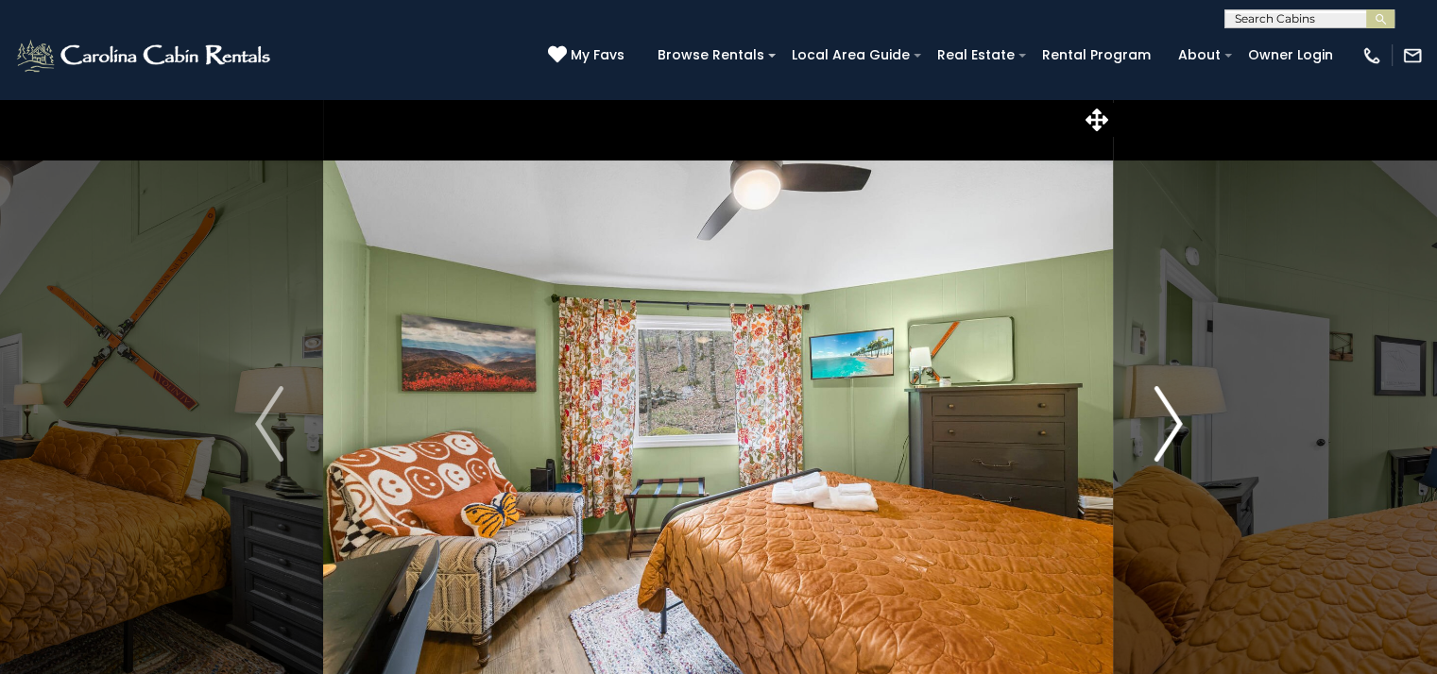
click at [1172, 420] on img "Next" at bounding box center [1167, 424] width 28 height 76
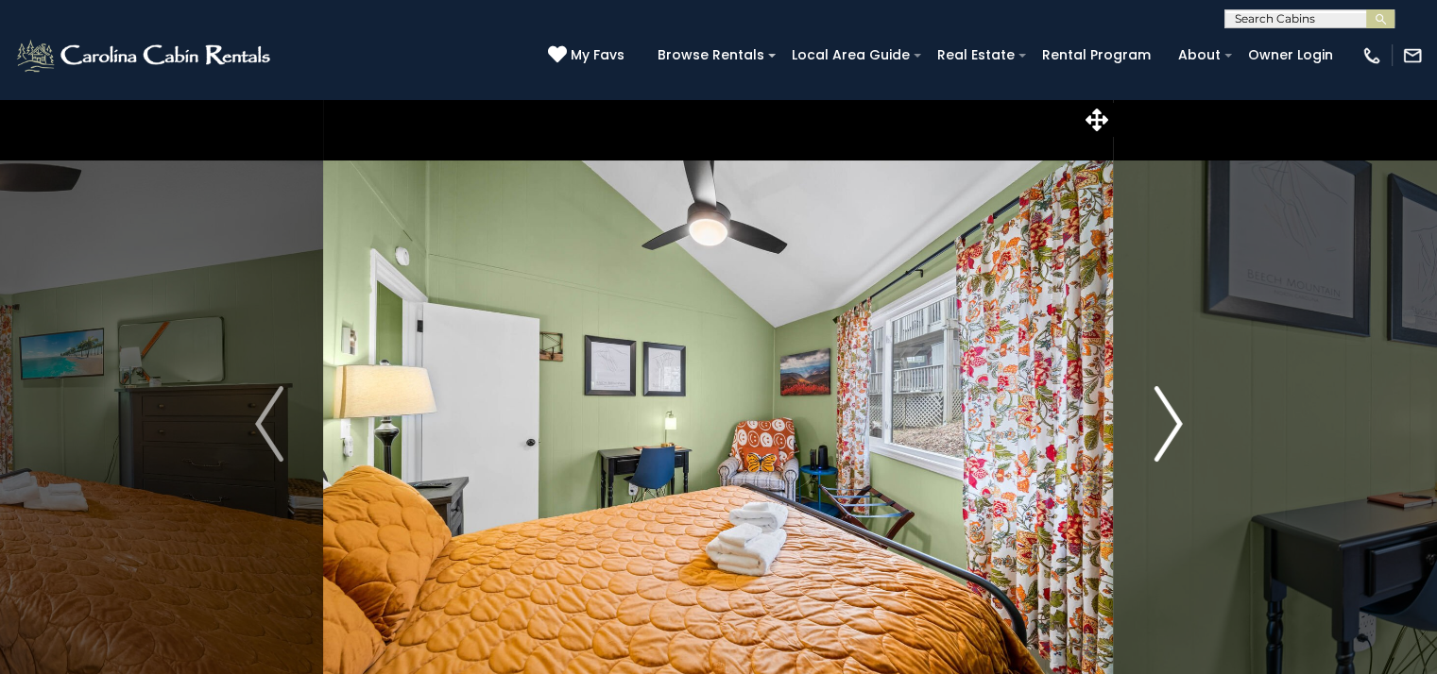
click at [1172, 420] on img "Next" at bounding box center [1167, 424] width 28 height 76
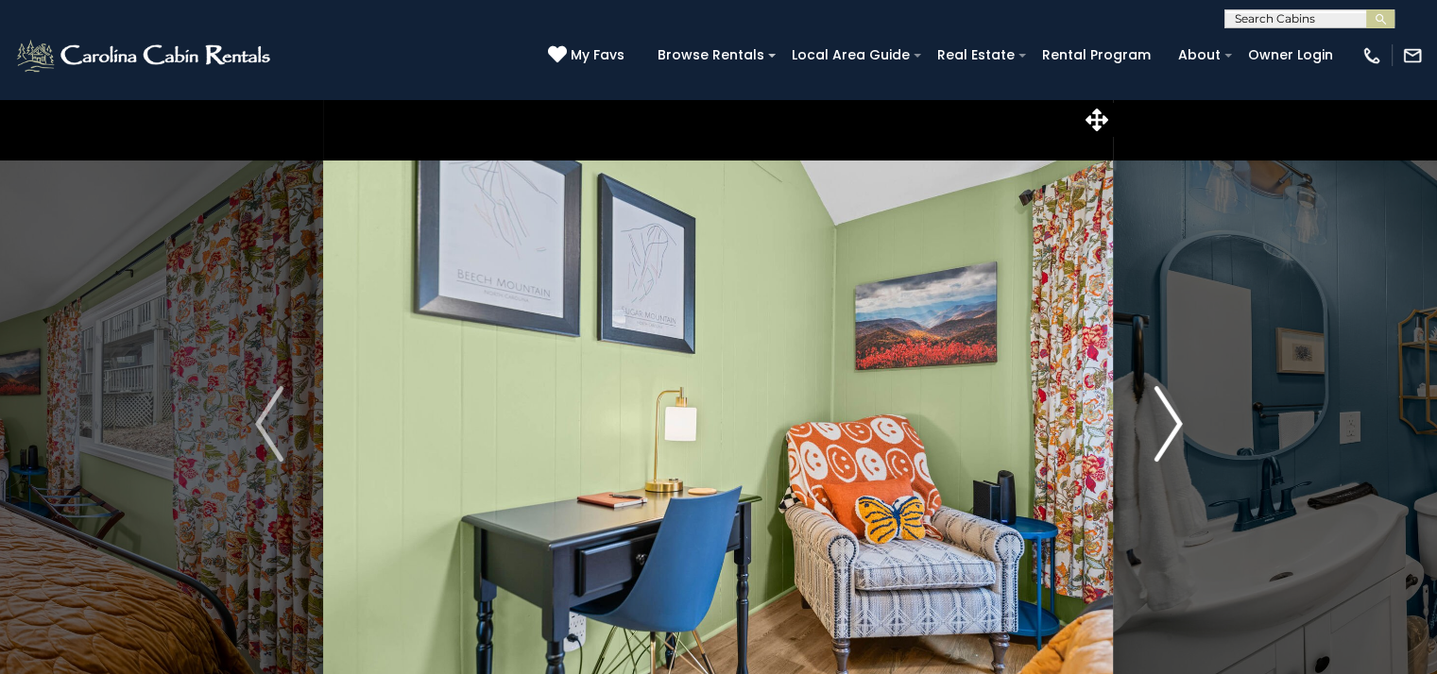
click at [1172, 420] on img "Next" at bounding box center [1167, 424] width 28 height 76
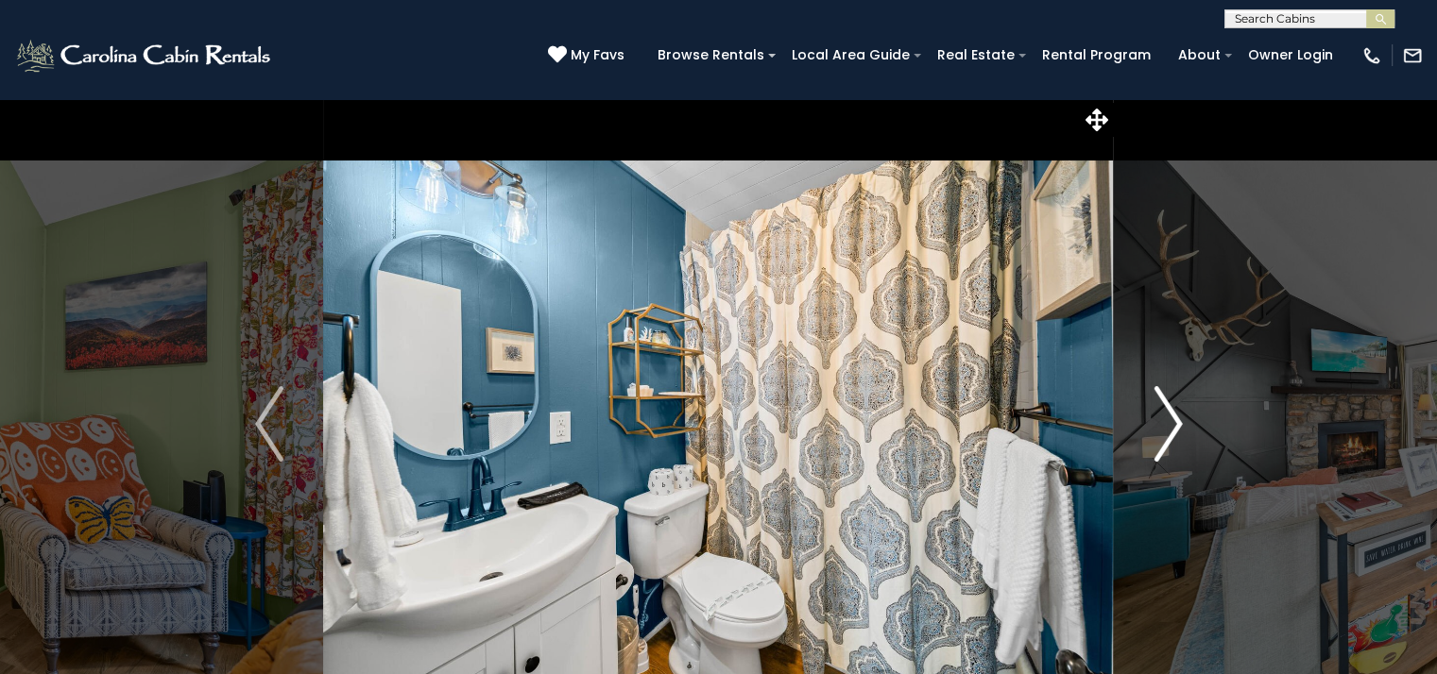
click at [1172, 420] on img "Next" at bounding box center [1167, 424] width 28 height 76
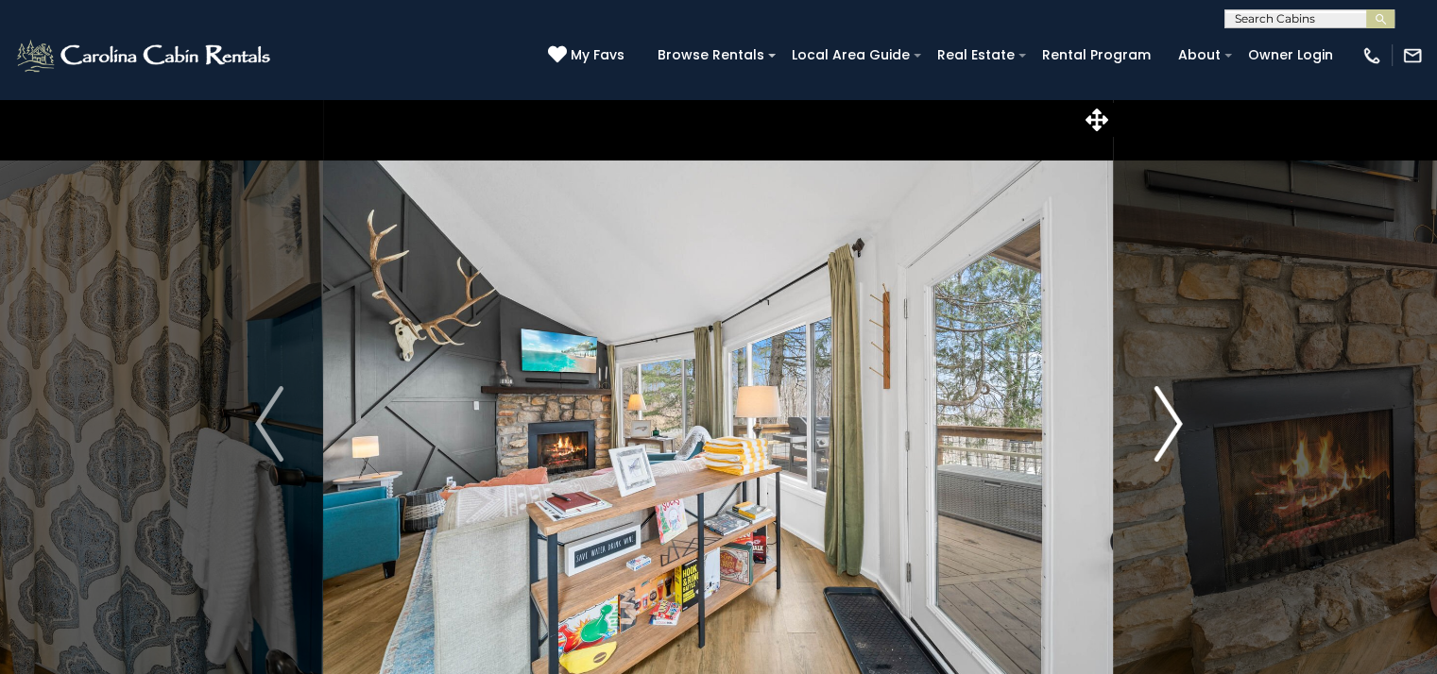
click at [1172, 420] on img "Next" at bounding box center [1167, 424] width 28 height 76
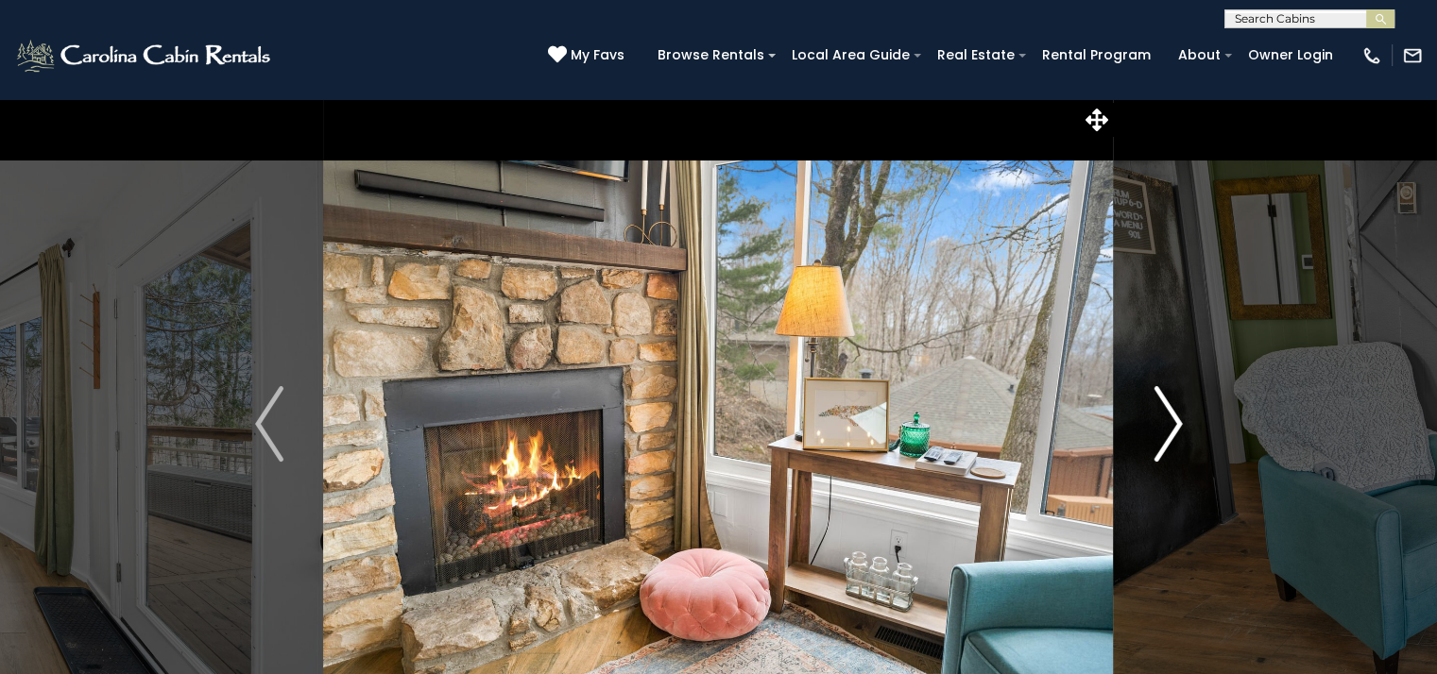
click at [1172, 420] on img "Next" at bounding box center [1167, 424] width 28 height 76
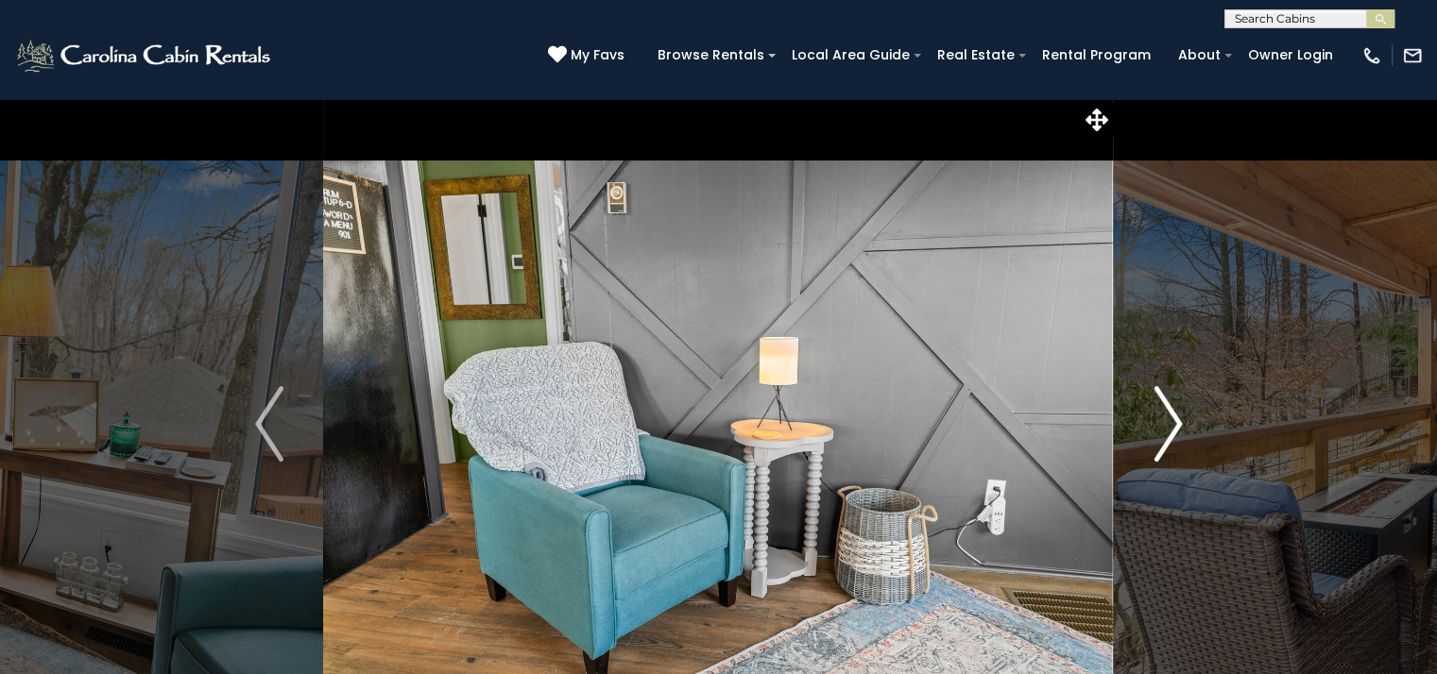
click at [1172, 420] on img "Next" at bounding box center [1167, 424] width 28 height 76
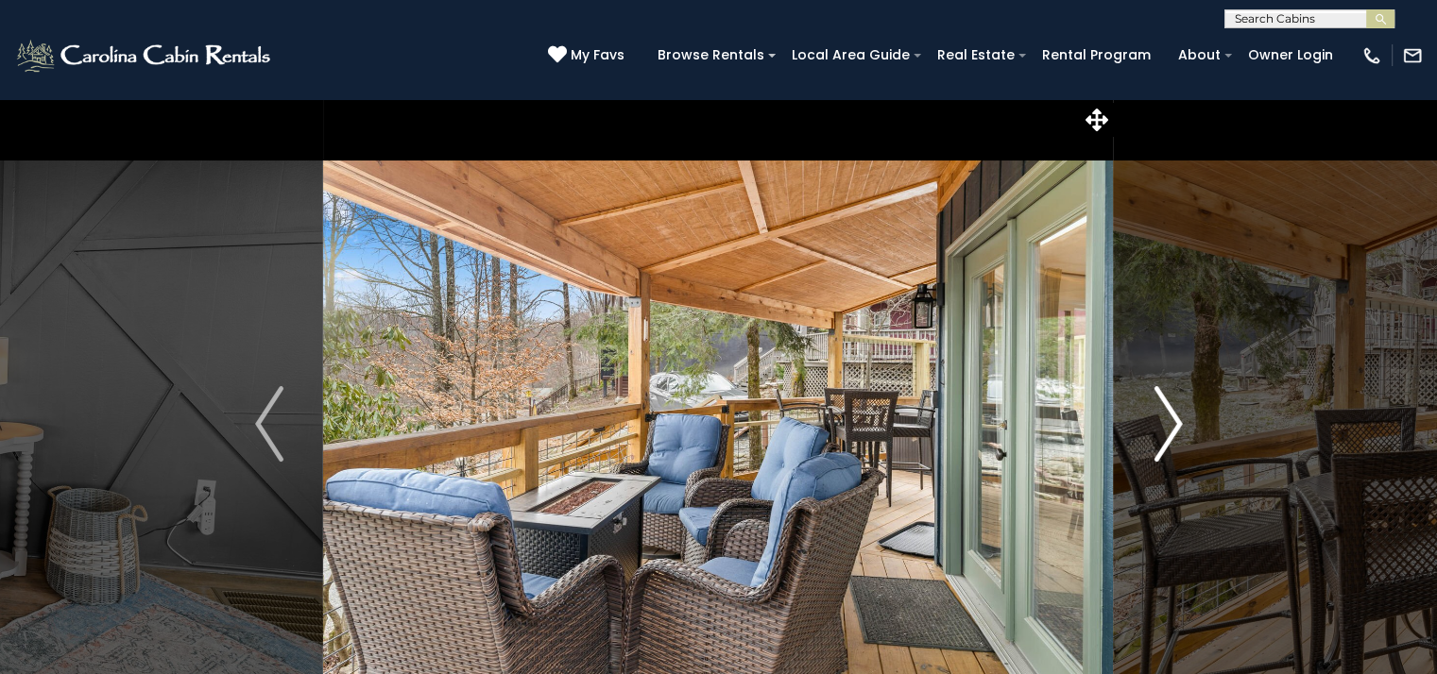
click at [1172, 420] on img "Next" at bounding box center [1167, 424] width 28 height 76
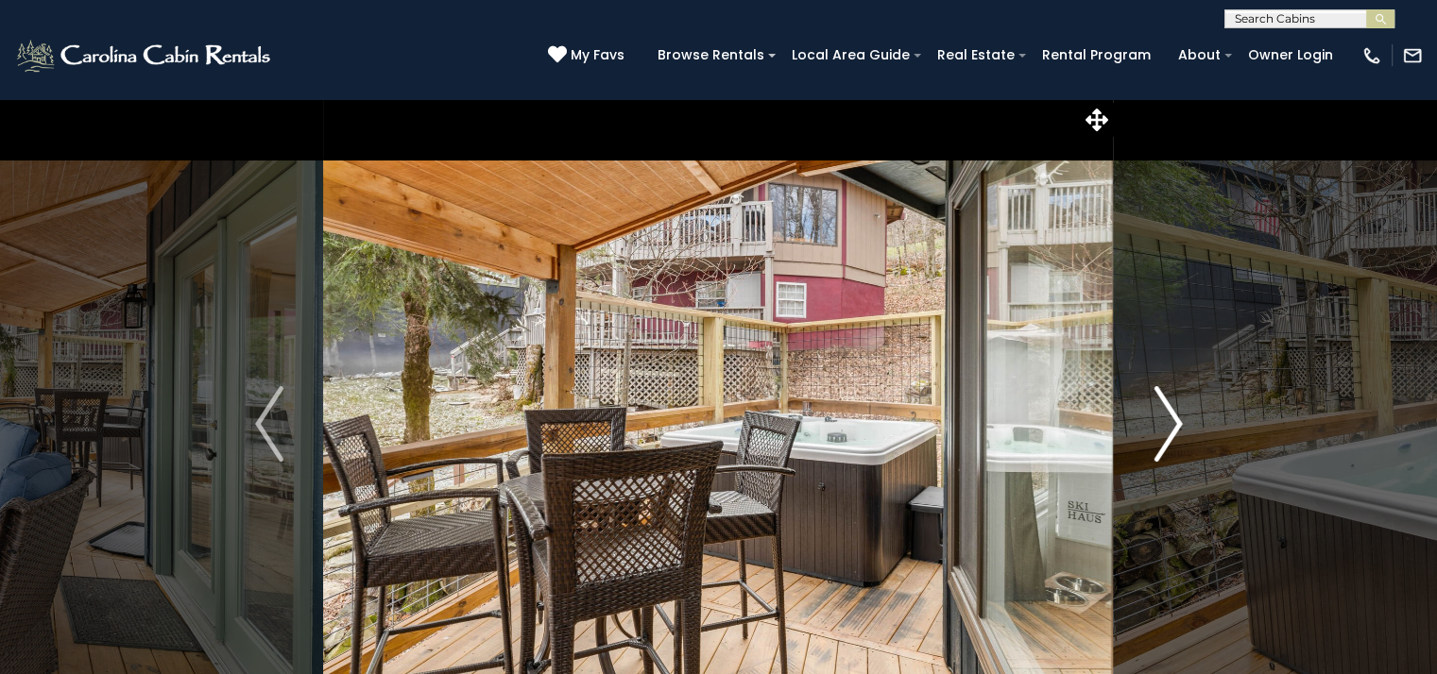
click at [1172, 421] on img "Next" at bounding box center [1167, 424] width 28 height 76
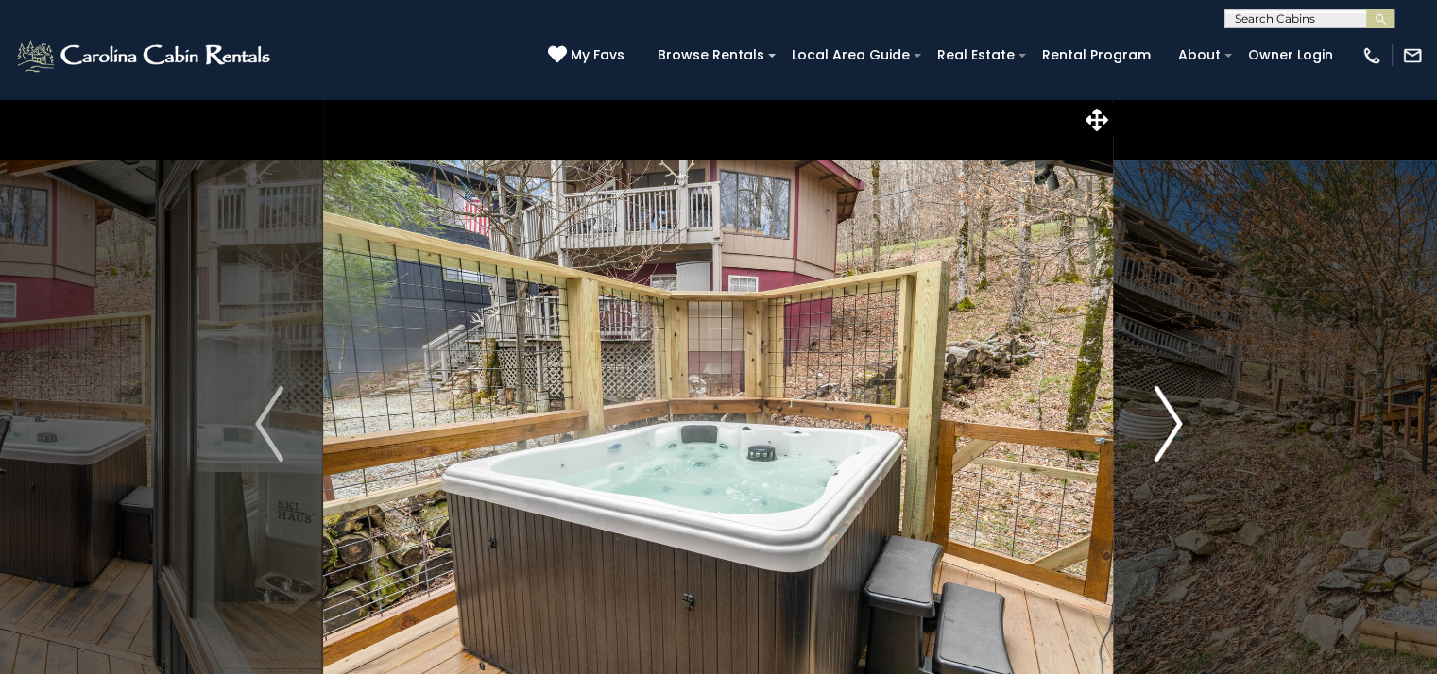
click at [1172, 421] on img "Next" at bounding box center [1167, 424] width 28 height 76
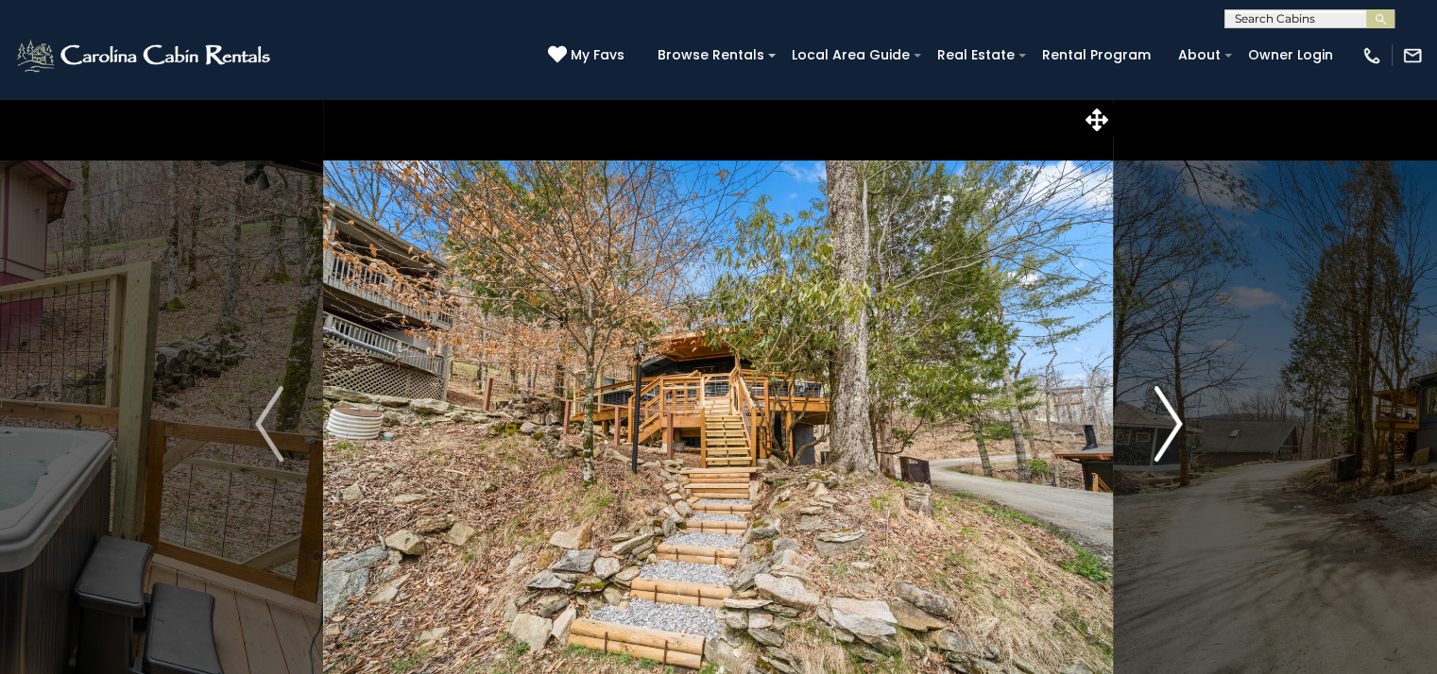
click at [1172, 421] on img "Next" at bounding box center [1167, 424] width 28 height 76
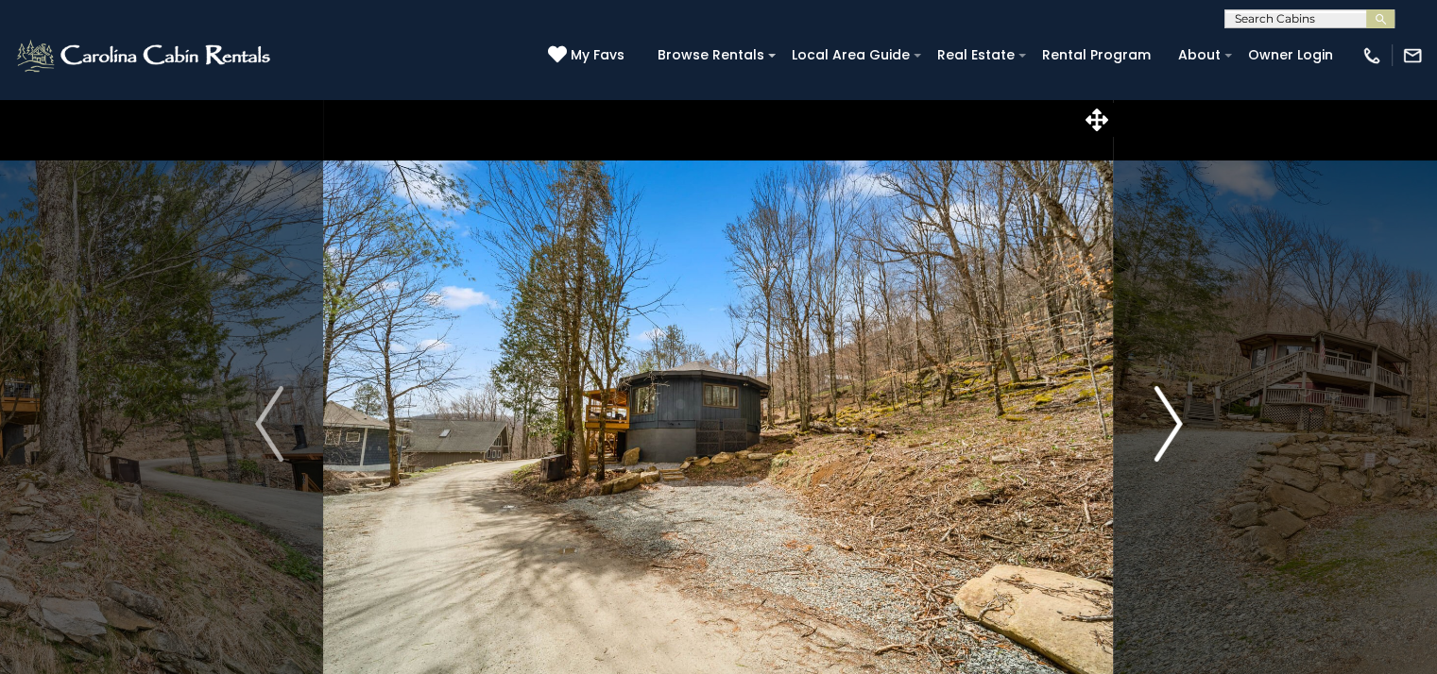
click at [1172, 421] on img "Next" at bounding box center [1167, 424] width 28 height 76
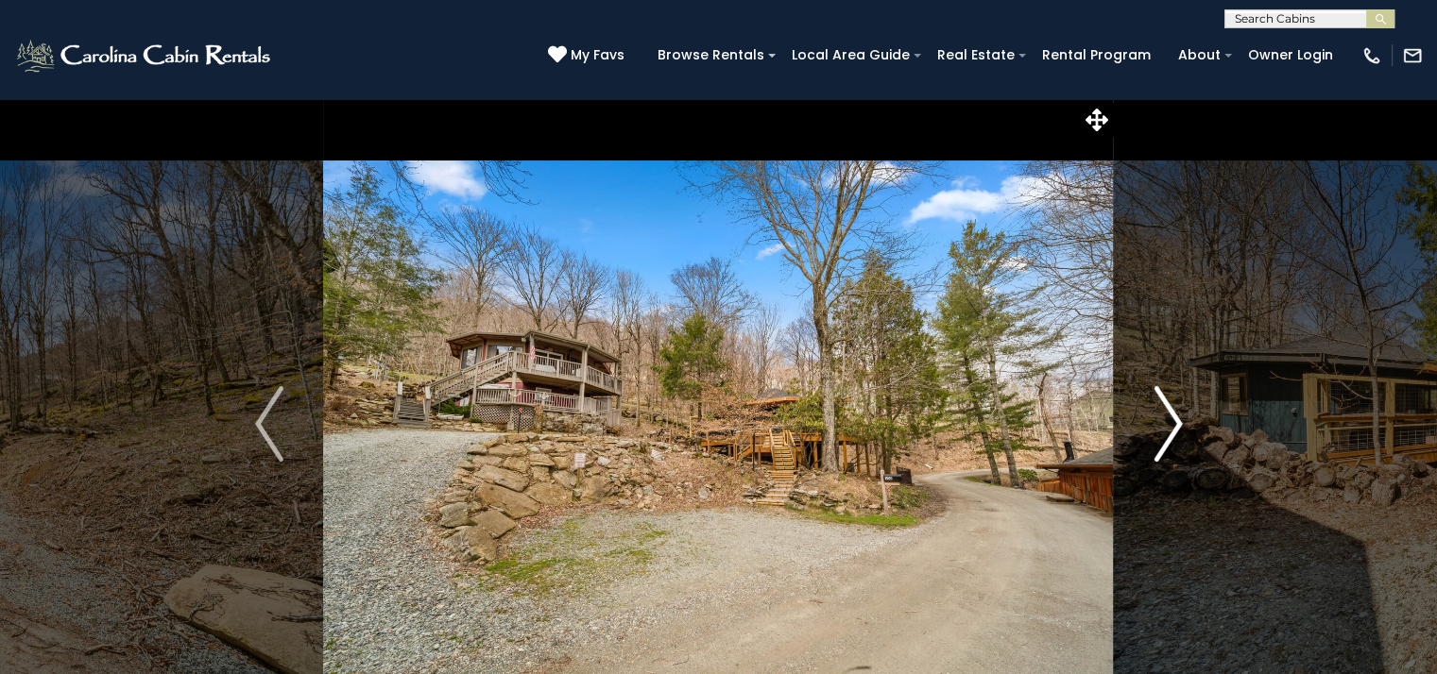
click at [1172, 421] on img "Next" at bounding box center [1167, 424] width 28 height 76
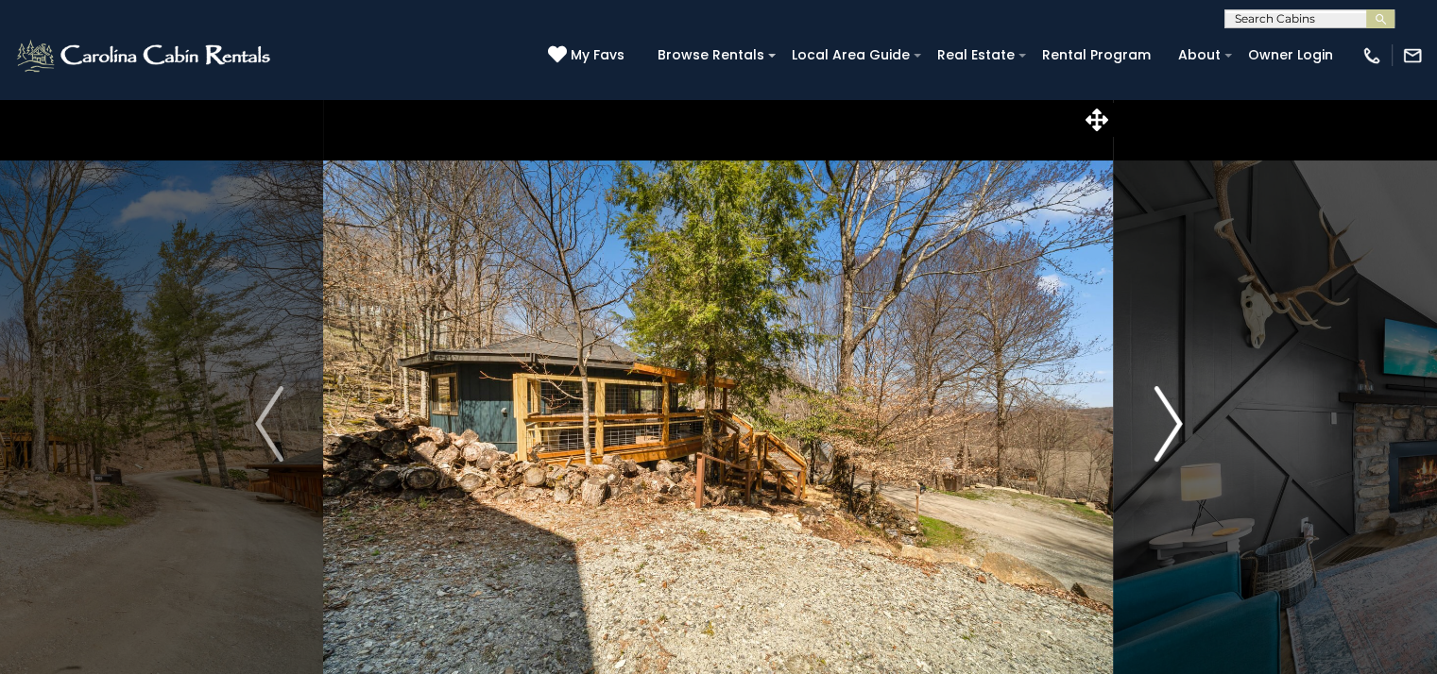
click at [1172, 421] on img "Next" at bounding box center [1167, 424] width 28 height 76
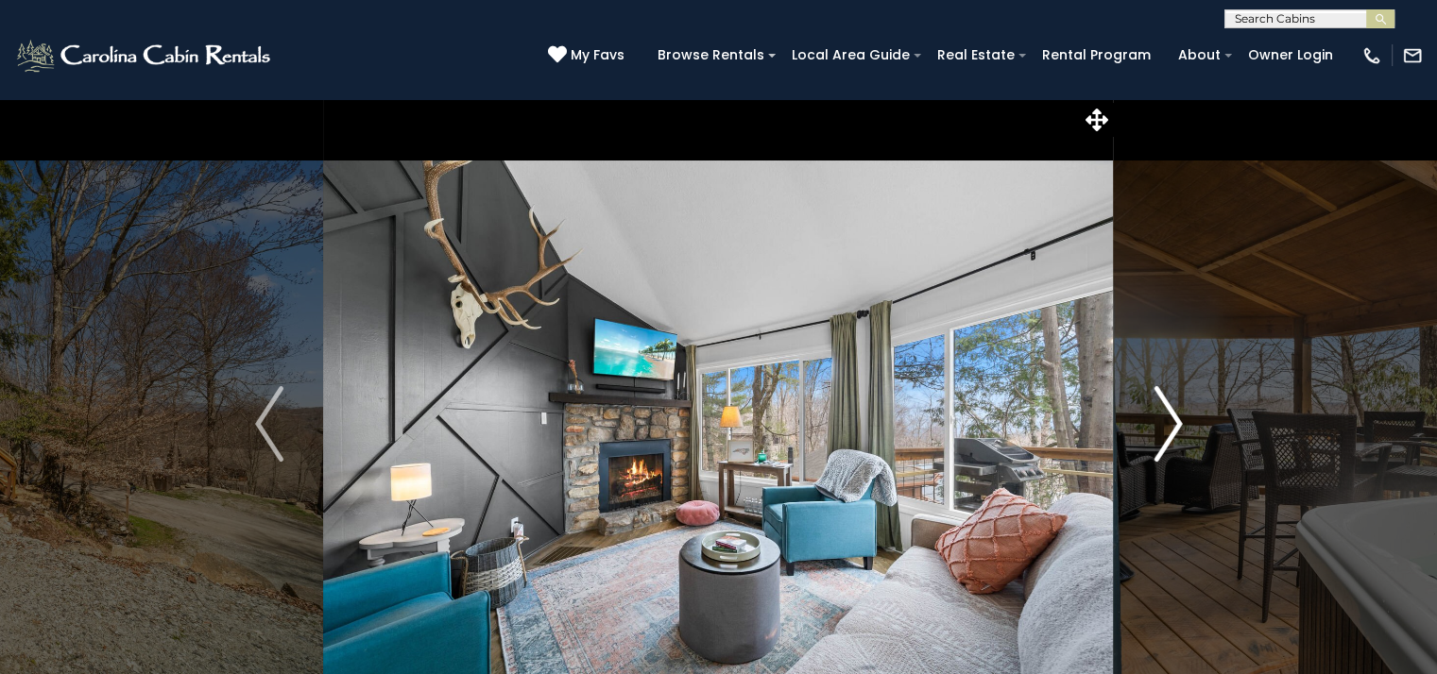
click at [1172, 421] on img "Next" at bounding box center [1167, 424] width 28 height 76
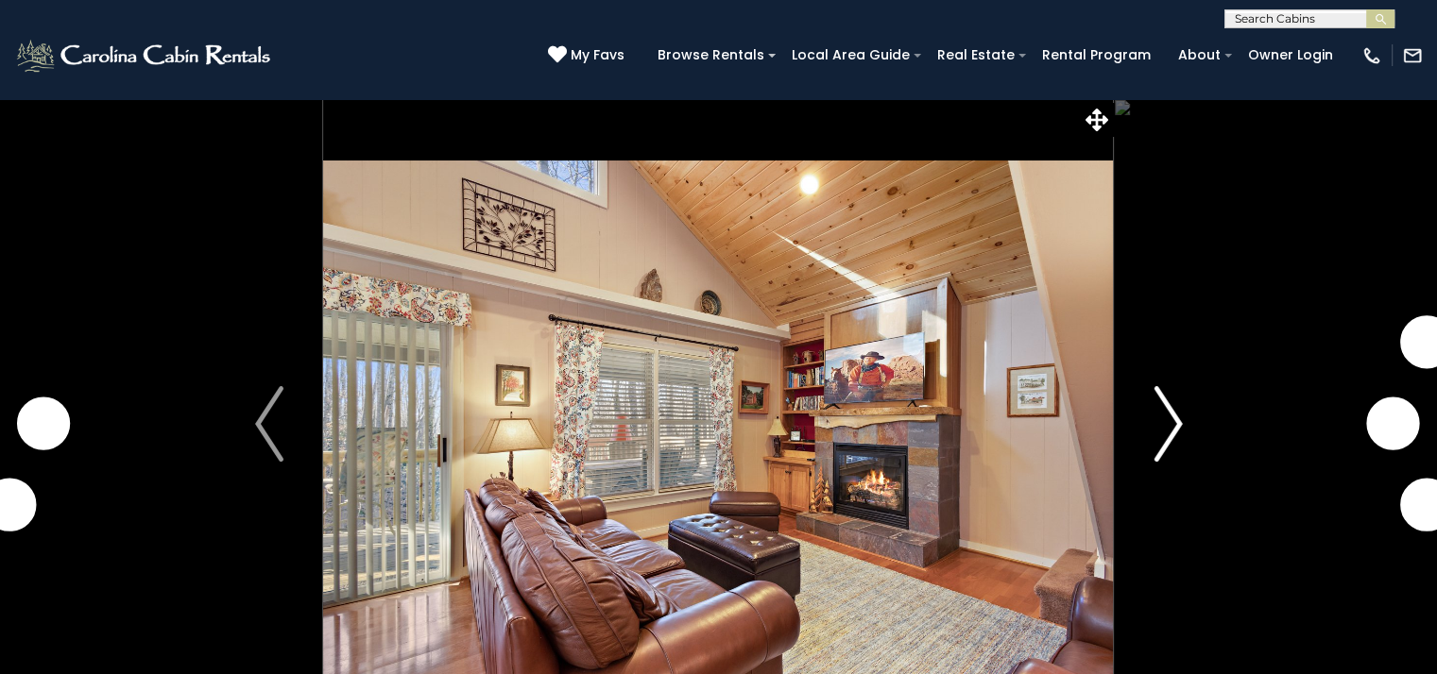
click at [1169, 436] on img "Next" at bounding box center [1167, 424] width 28 height 76
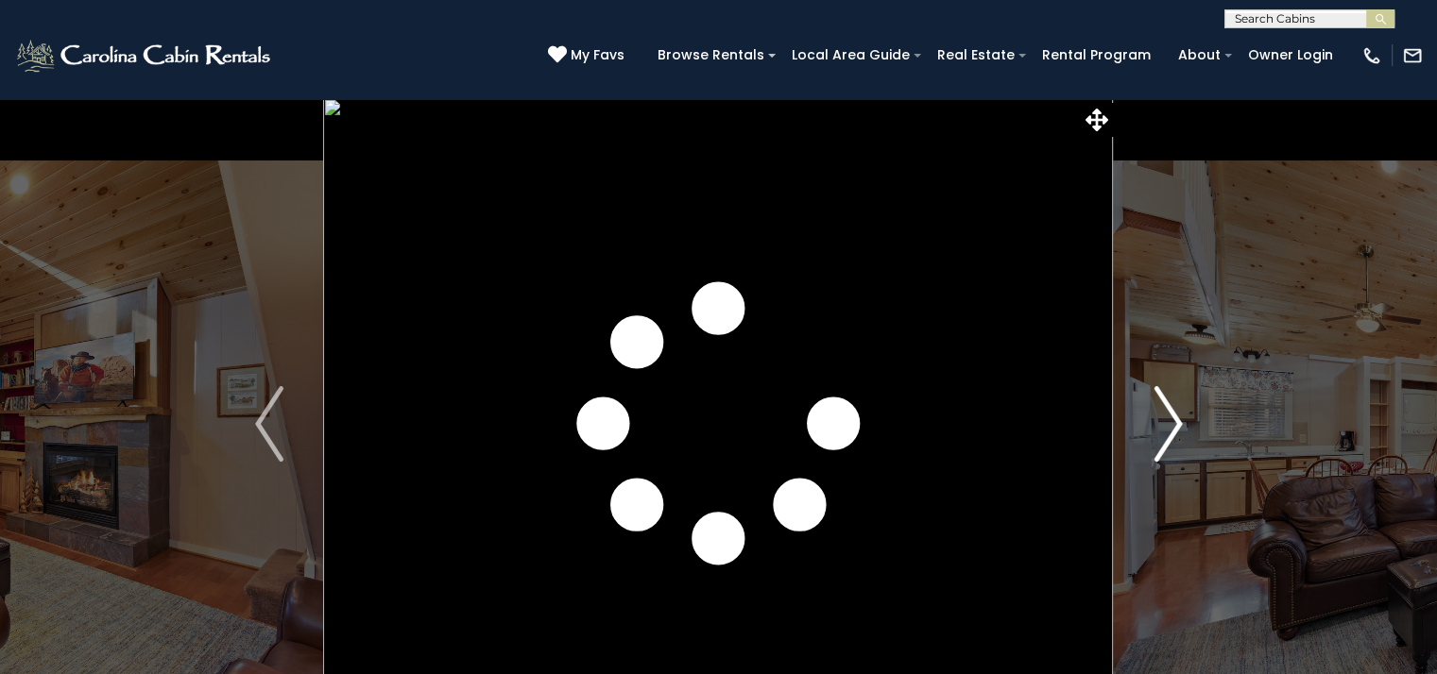
click at [1169, 436] on img "Next" at bounding box center [1167, 424] width 28 height 76
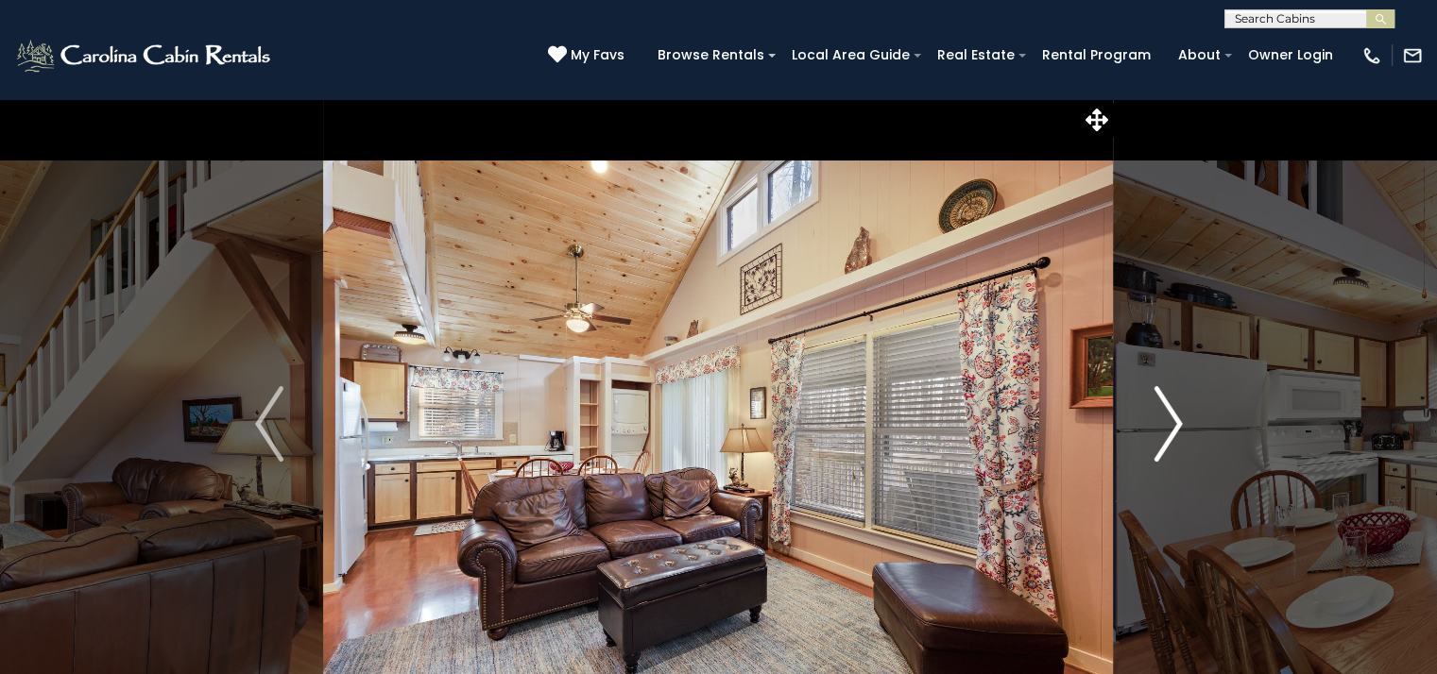
click at [1169, 436] on img "Next" at bounding box center [1167, 424] width 28 height 76
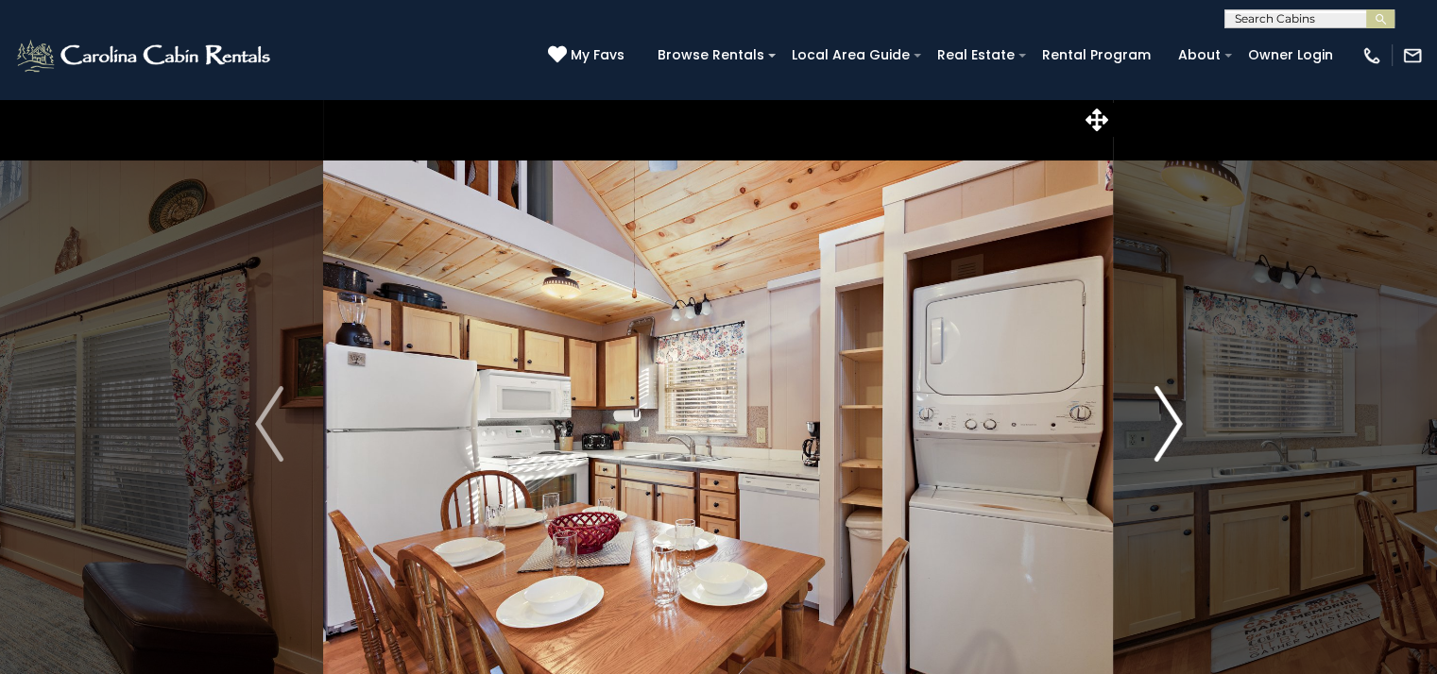
click at [1169, 436] on img "Next" at bounding box center [1167, 424] width 28 height 76
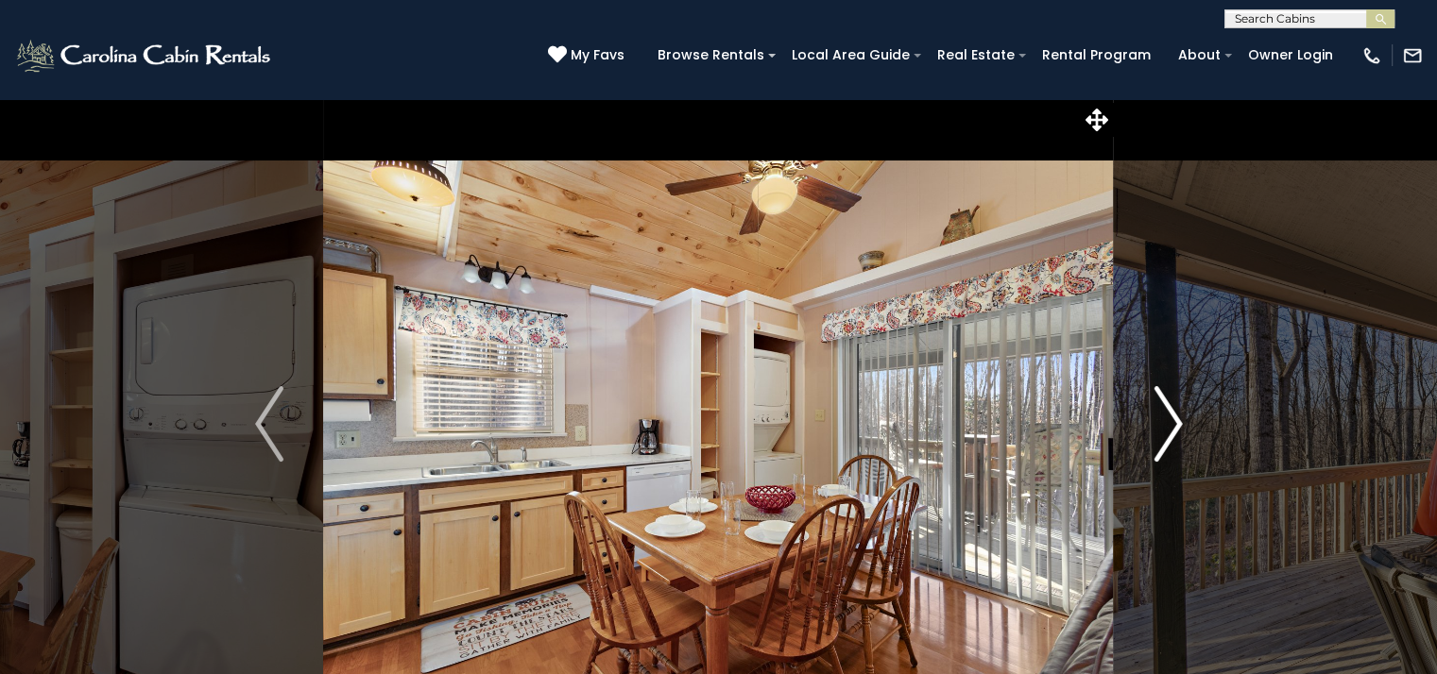
click at [1169, 436] on img "Next" at bounding box center [1167, 424] width 28 height 76
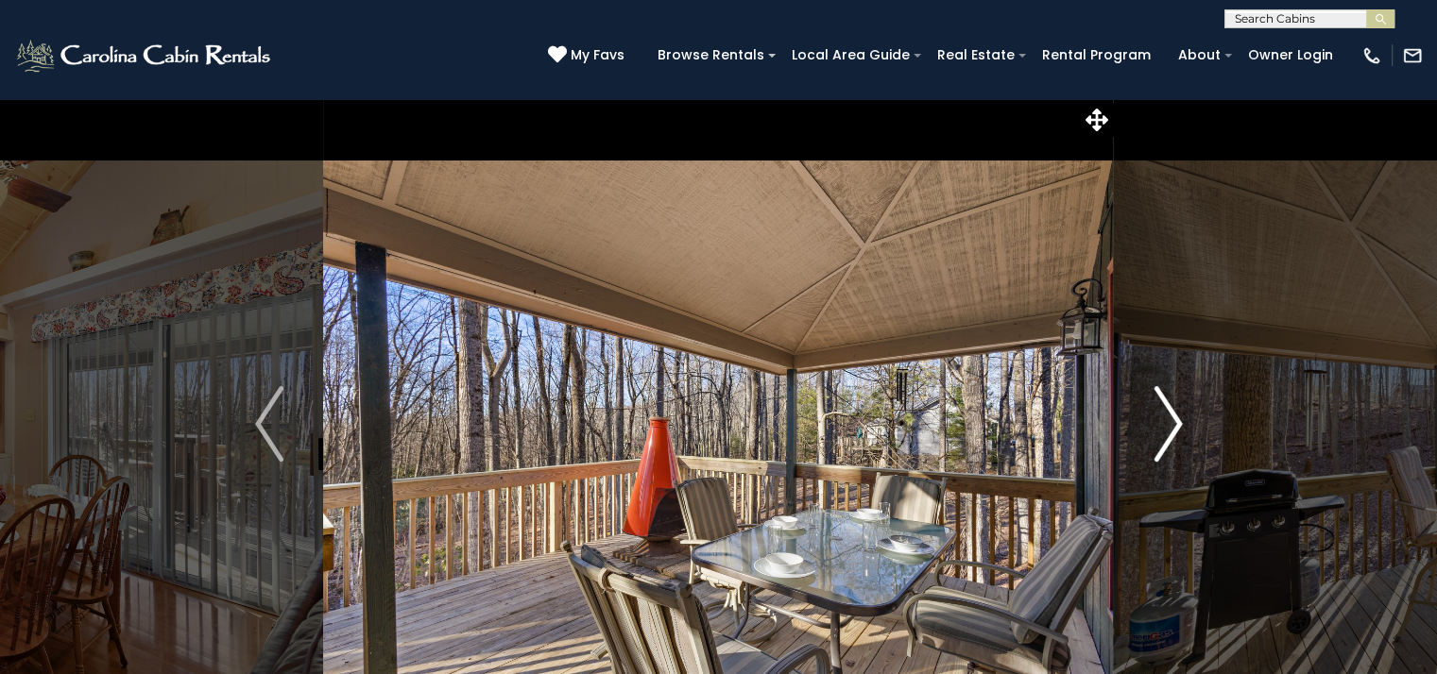
click at [1169, 436] on img "Next" at bounding box center [1167, 424] width 28 height 76
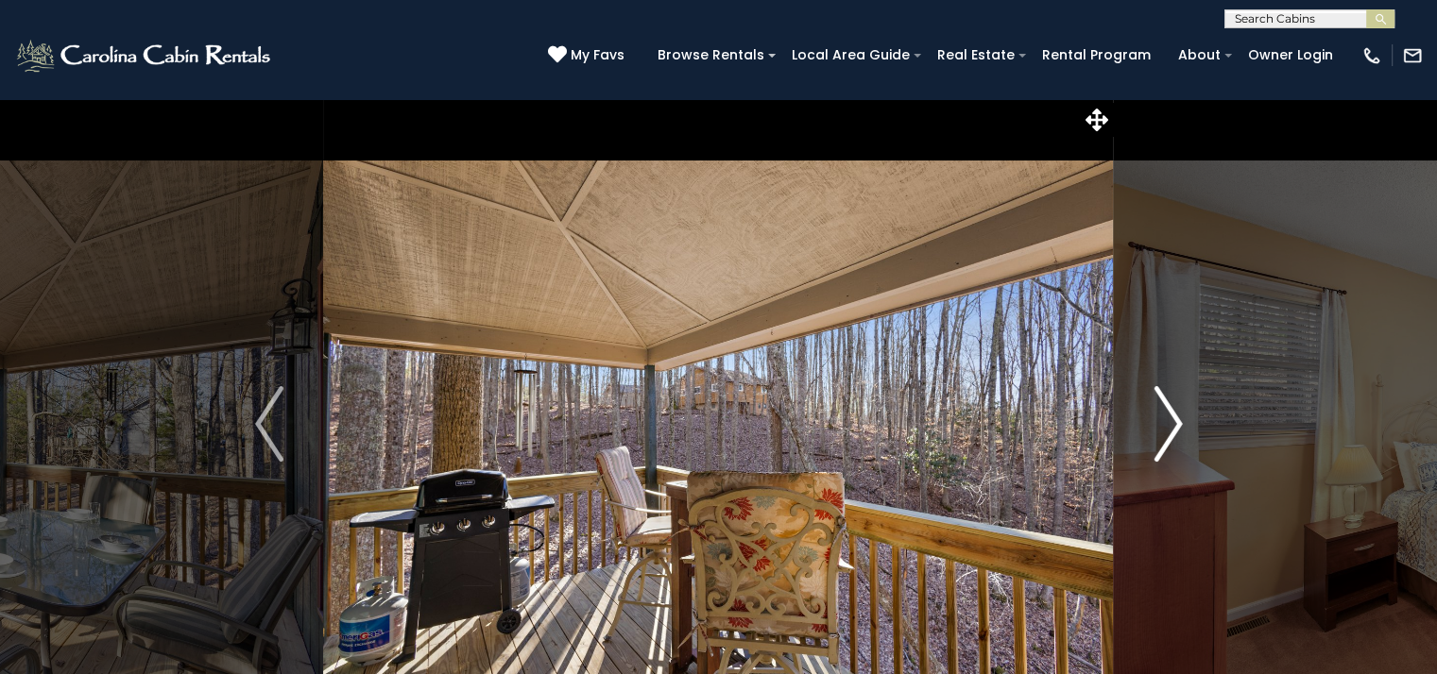
click at [1169, 436] on img "Next" at bounding box center [1167, 424] width 28 height 76
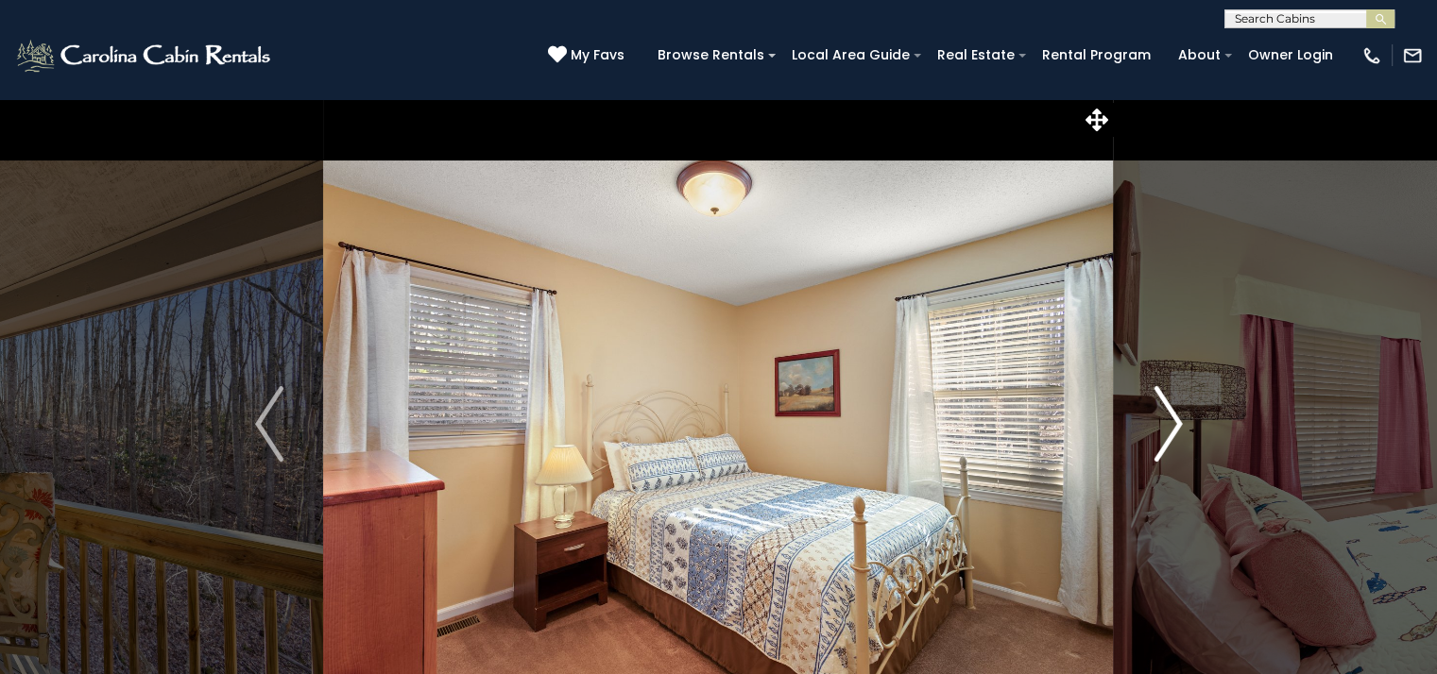
click at [1169, 436] on img "Next" at bounding box center [1167, 424] width 28 height 76
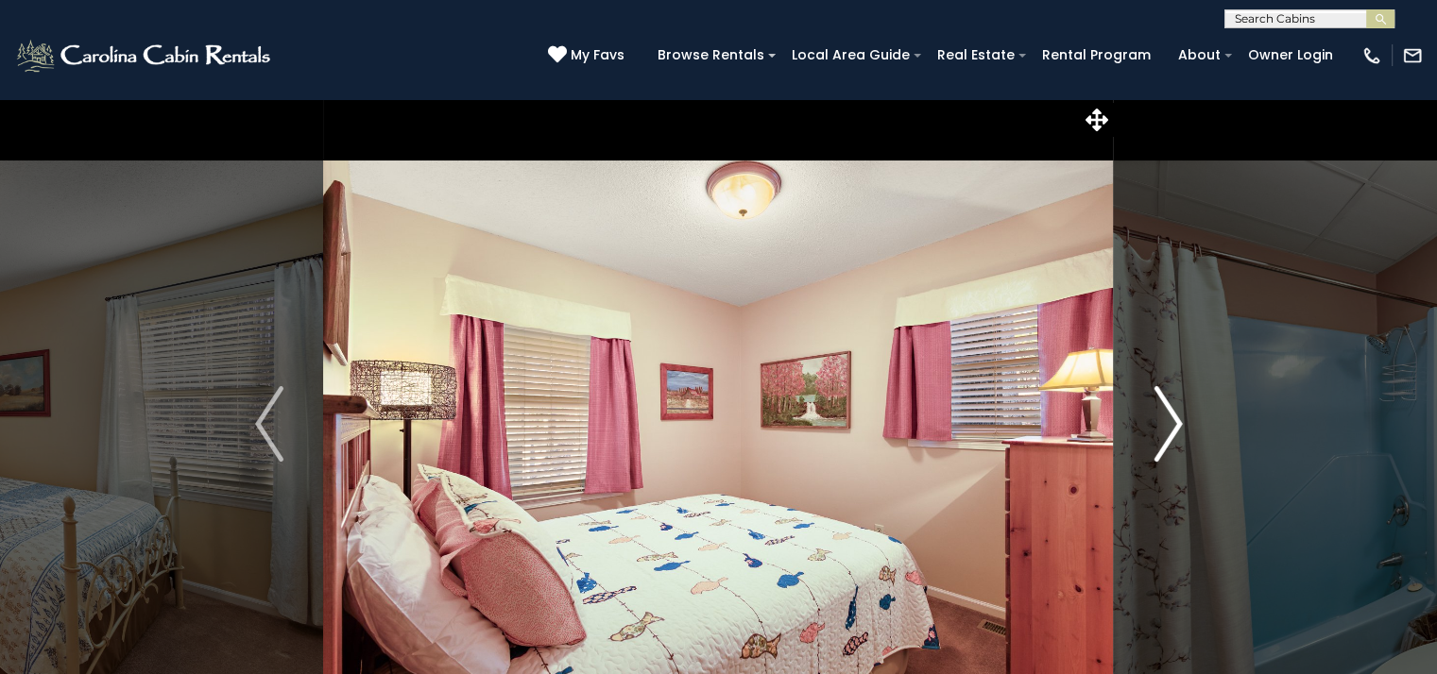
click at [1169, 436] on img "Next" at bounding box center [1167, 424] width 28 height 76
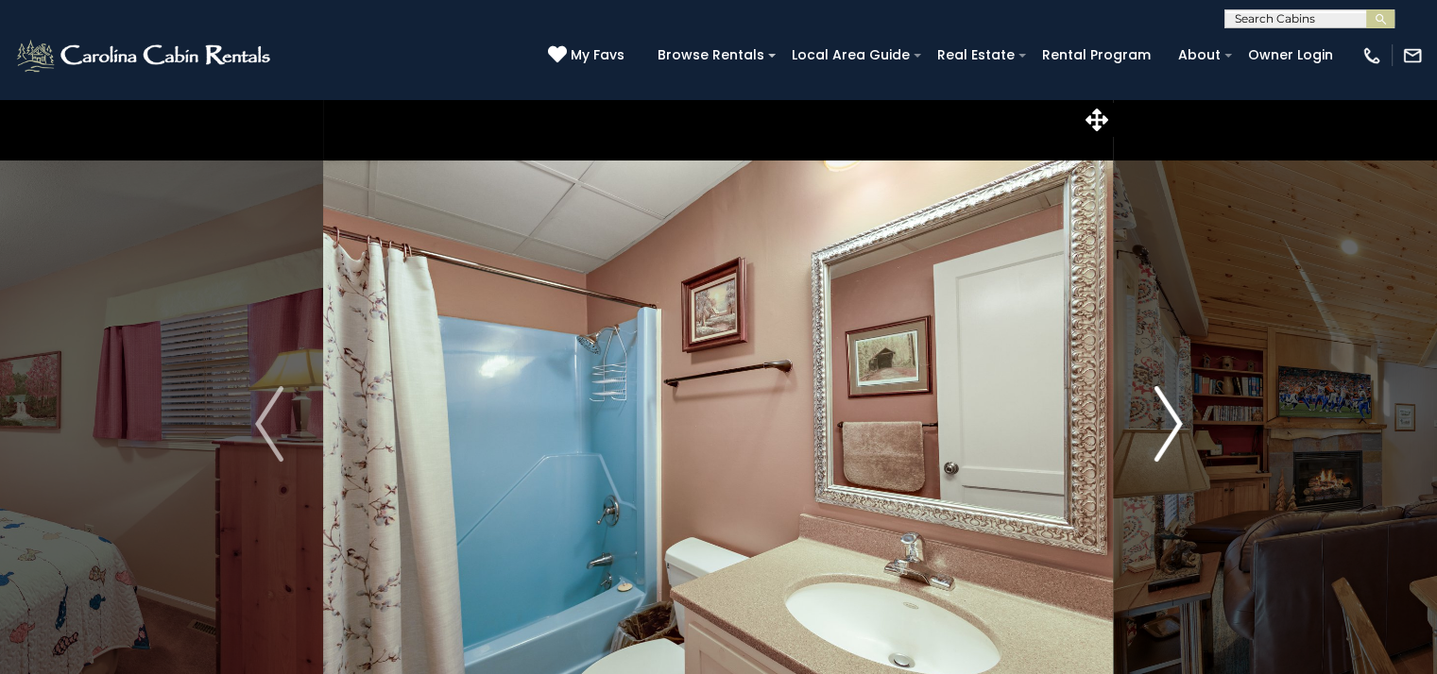
click at [1169, 436] on img "Next" at bounding box center [1167, 424] width 28 height 76
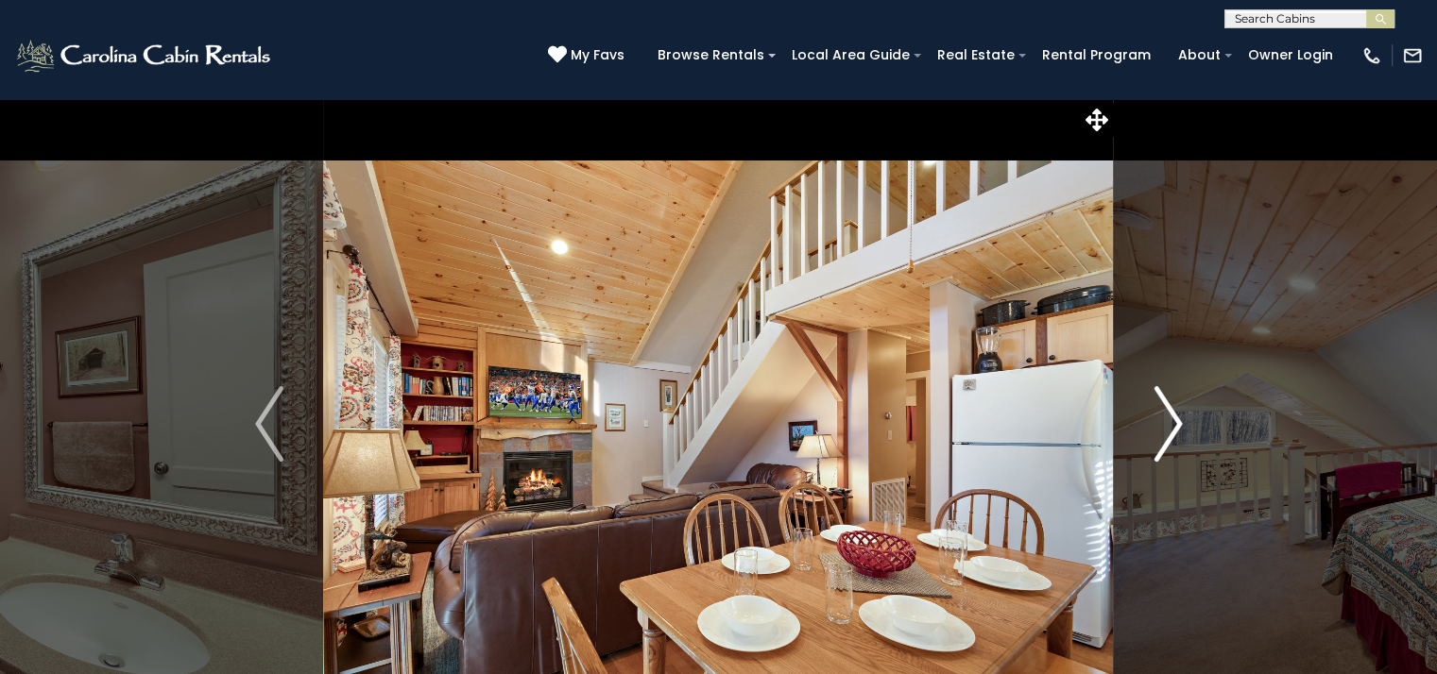
click at [1169, 436] on img "Next" at bounding box center [1167, 424] width 28 height 76
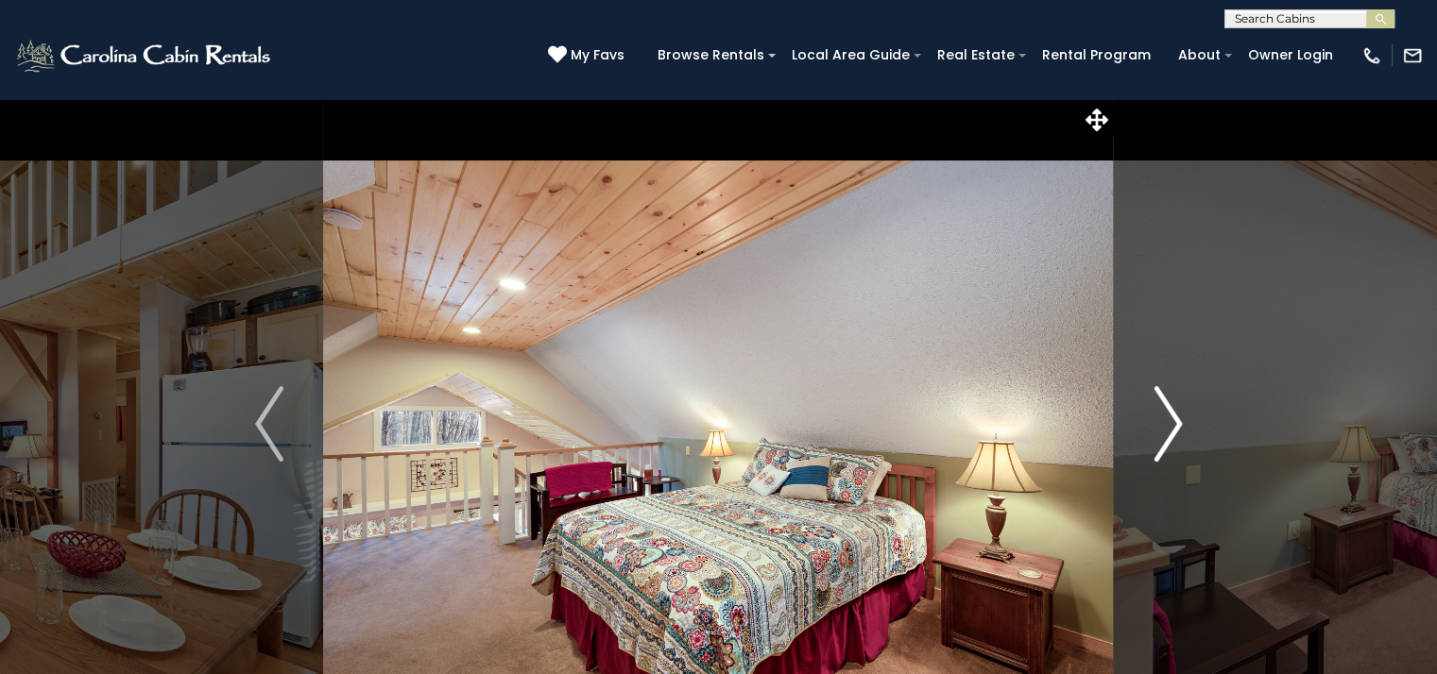
click at [1169, 436] on img "Next" at bounding box center [1167, 424] width 28 height 76
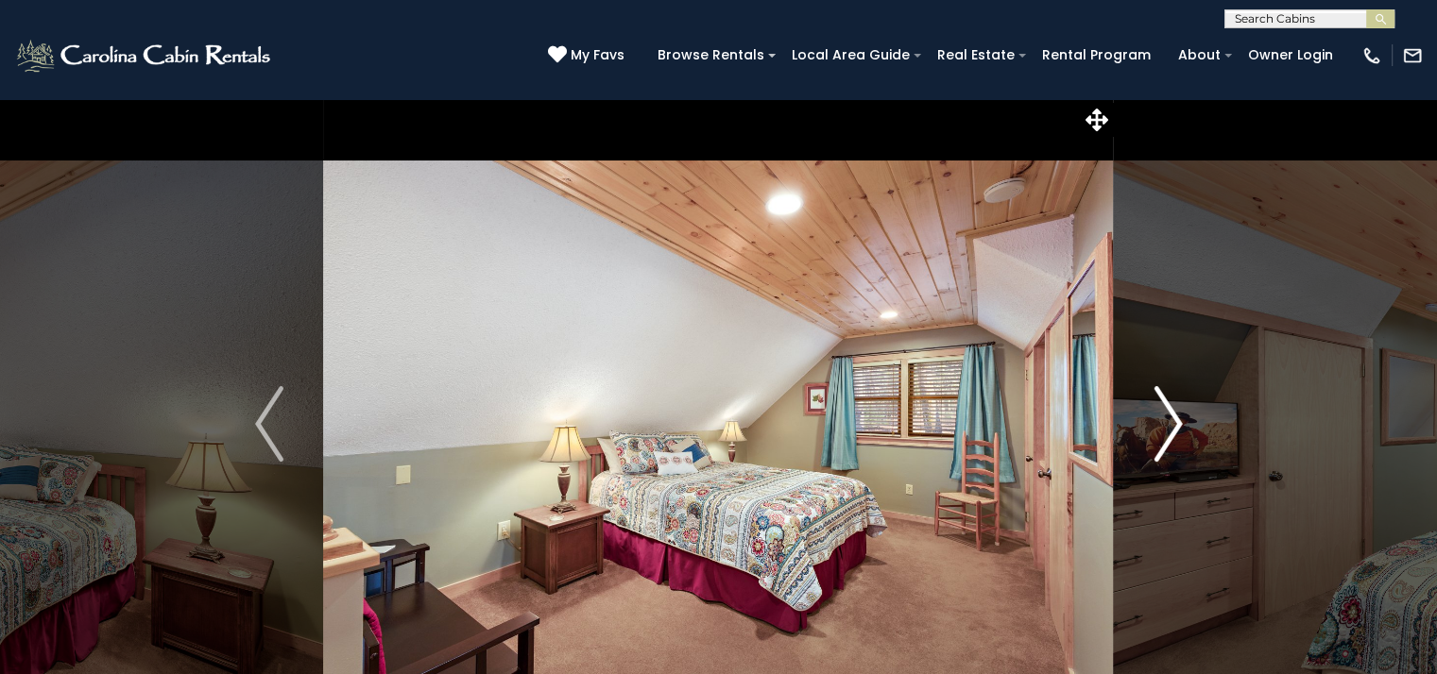
click at [1169, 436] on img "Next" at bounding box center [1167, 424] width 28 height 76
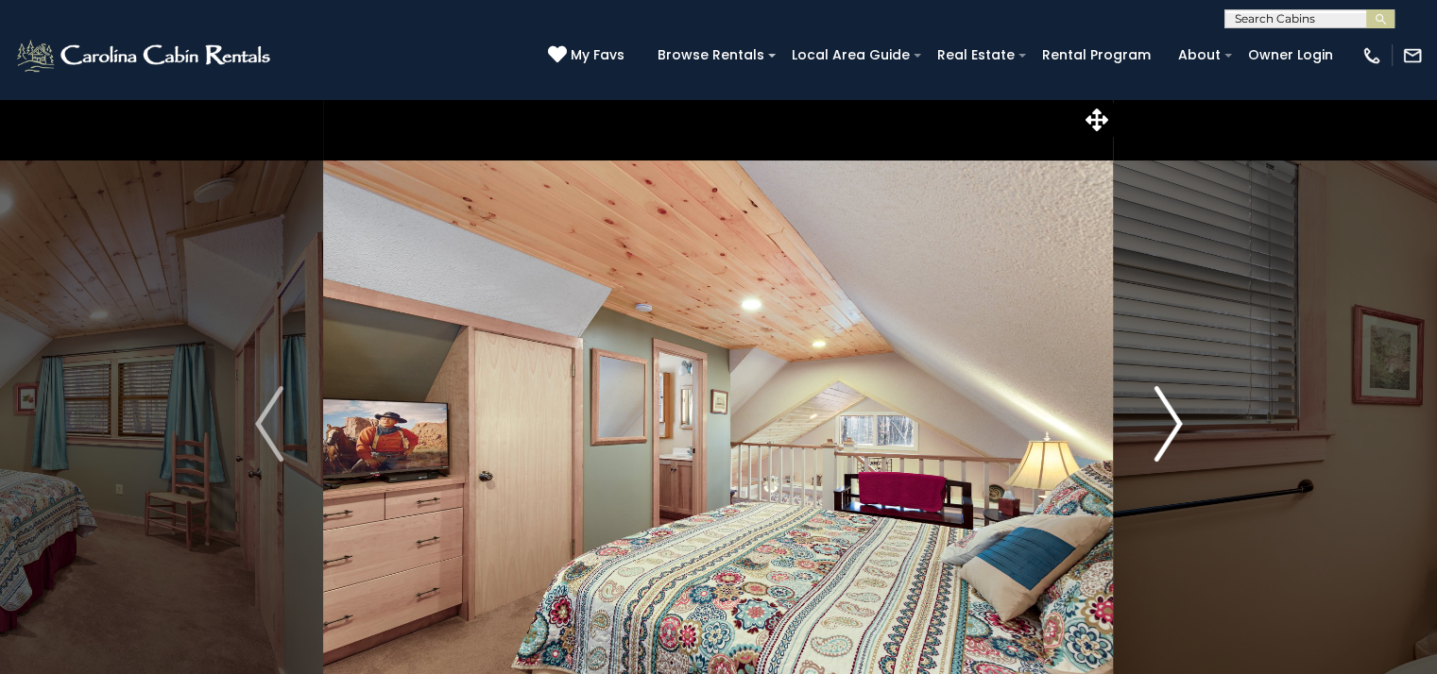
click at [1169, 436] on img "Next" at bounding box center [1167, 424] width 28 height 76
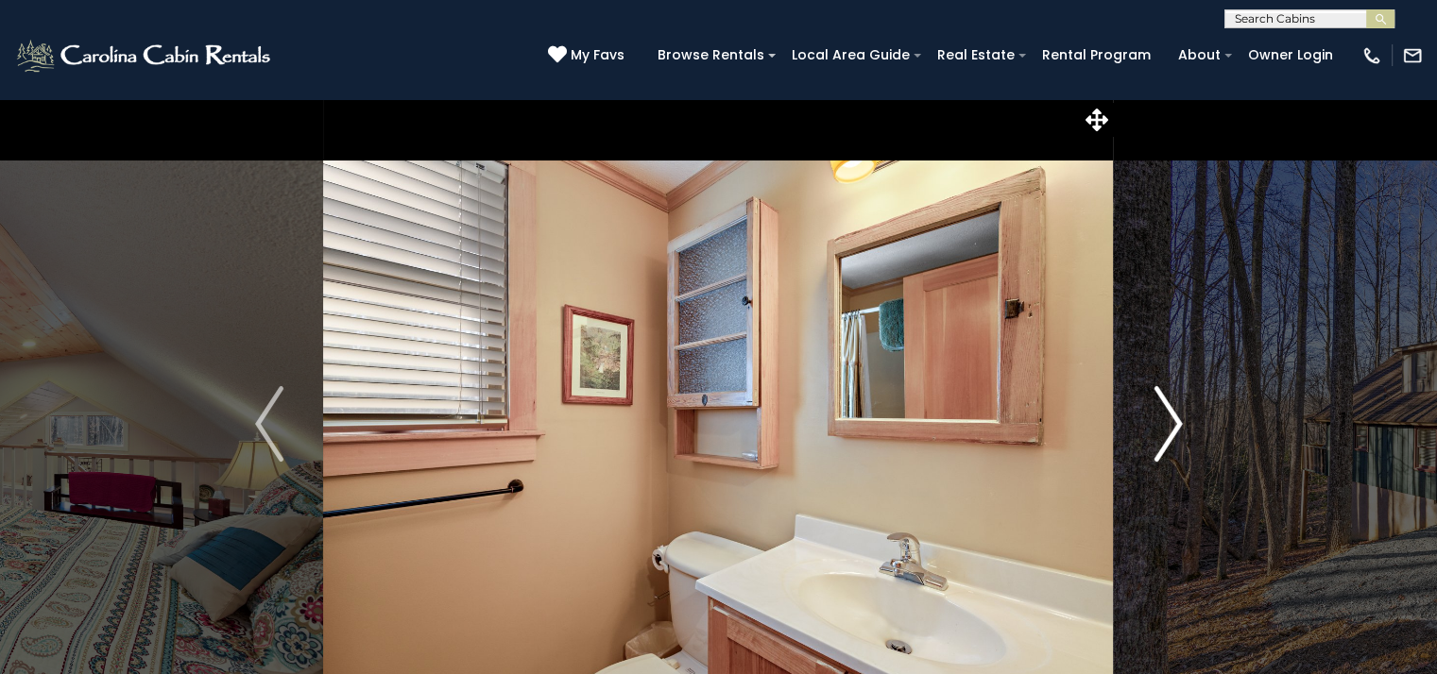
click at [1169, 436] on img "Next" at bounding box center [1167, 424] width 28 height 76
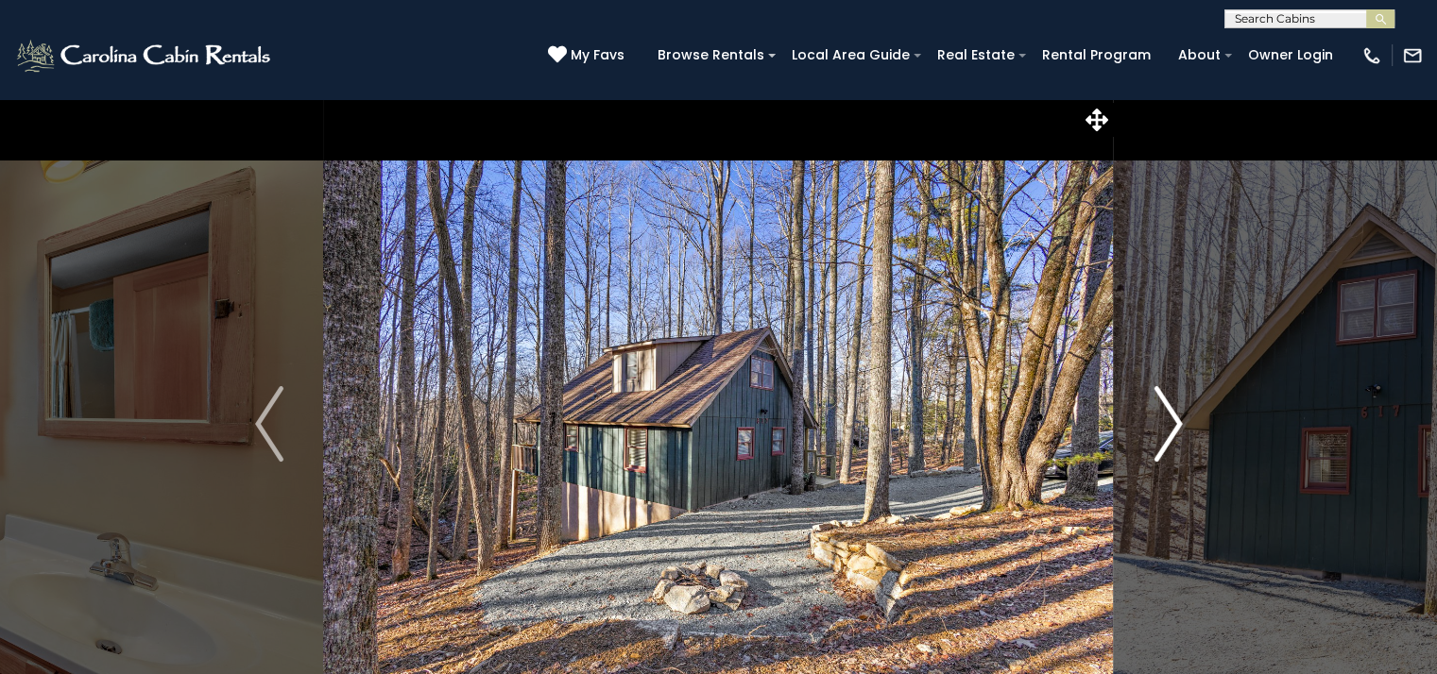
click at [1169, 436] on img "Next" at bounding box center [1167, 424] width 28 height 76
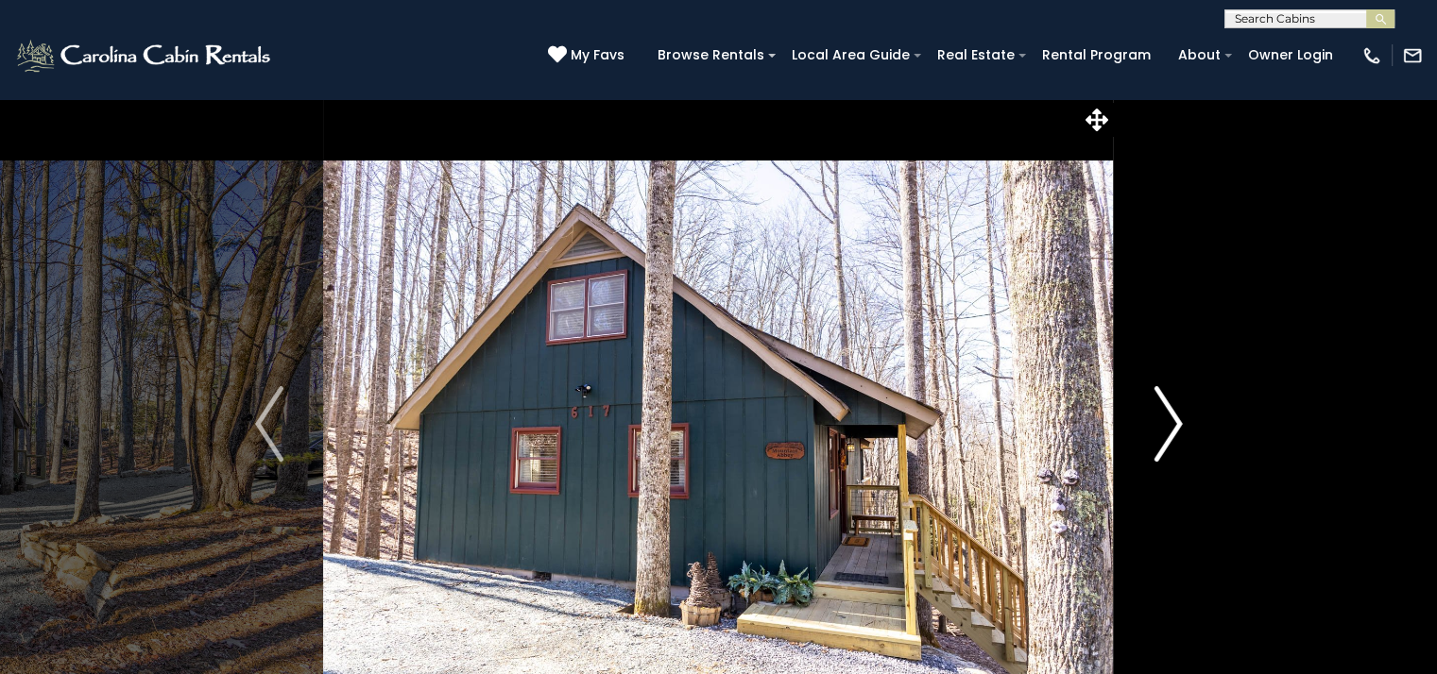
click at [1169, 436] on img "Next" at bounding box center [1167, 424] width 28 height 76
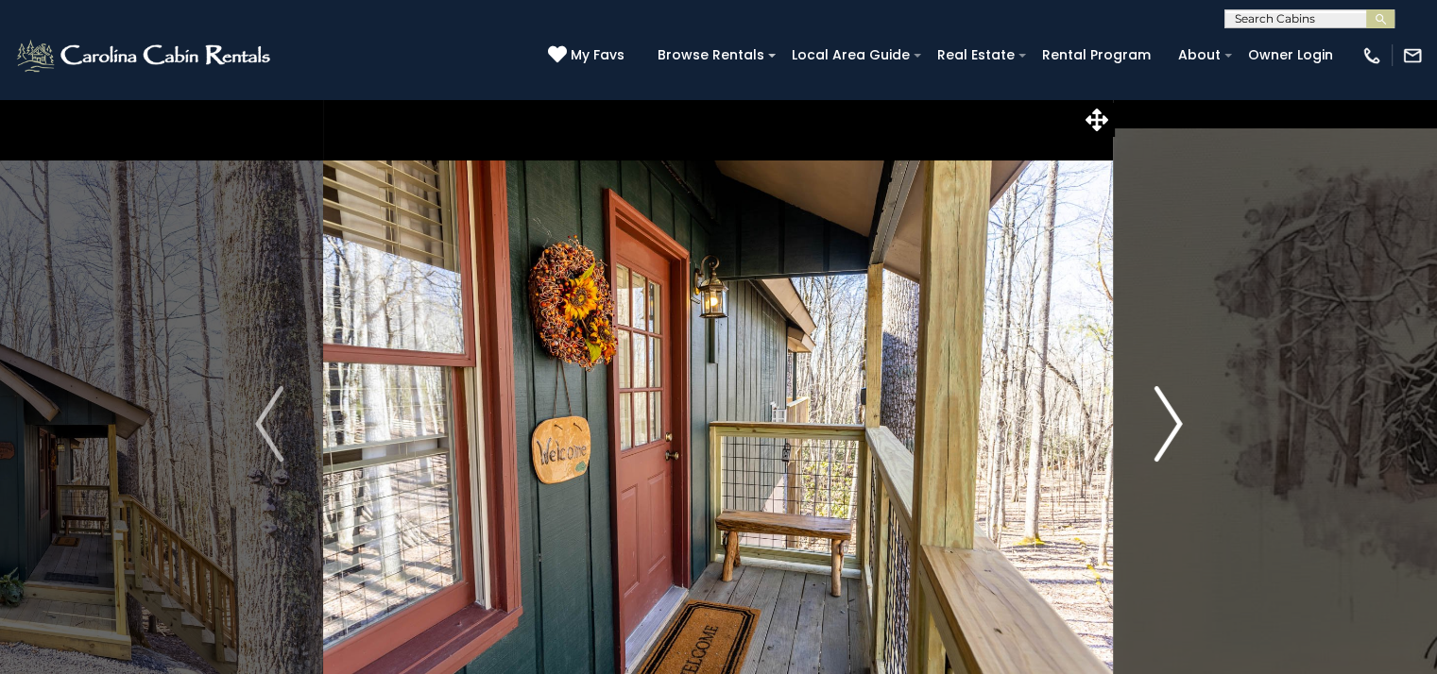
click at [1169, 436] on img "Next" at bounding box center [1167, 424] width 28 height 76
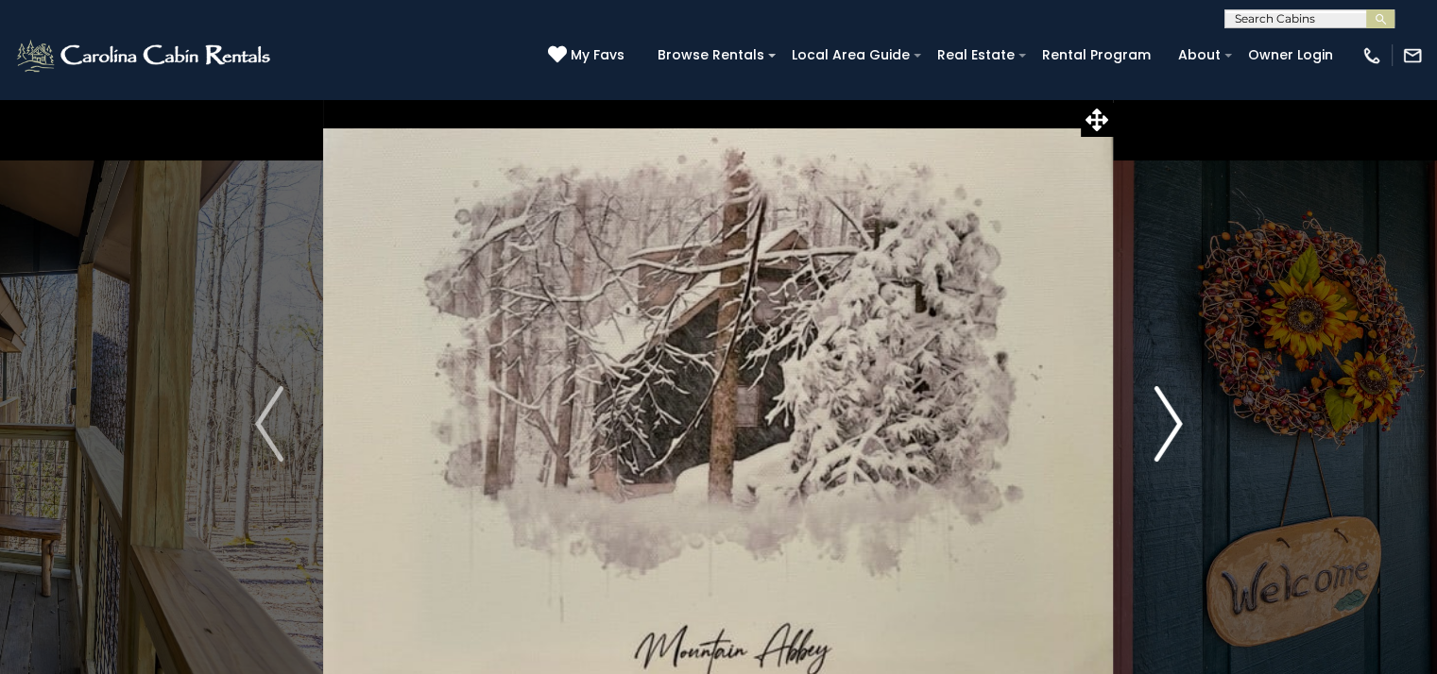
click at [1169, 436] on img "Next" at bounding box center [1167, 424] width 28 height 76
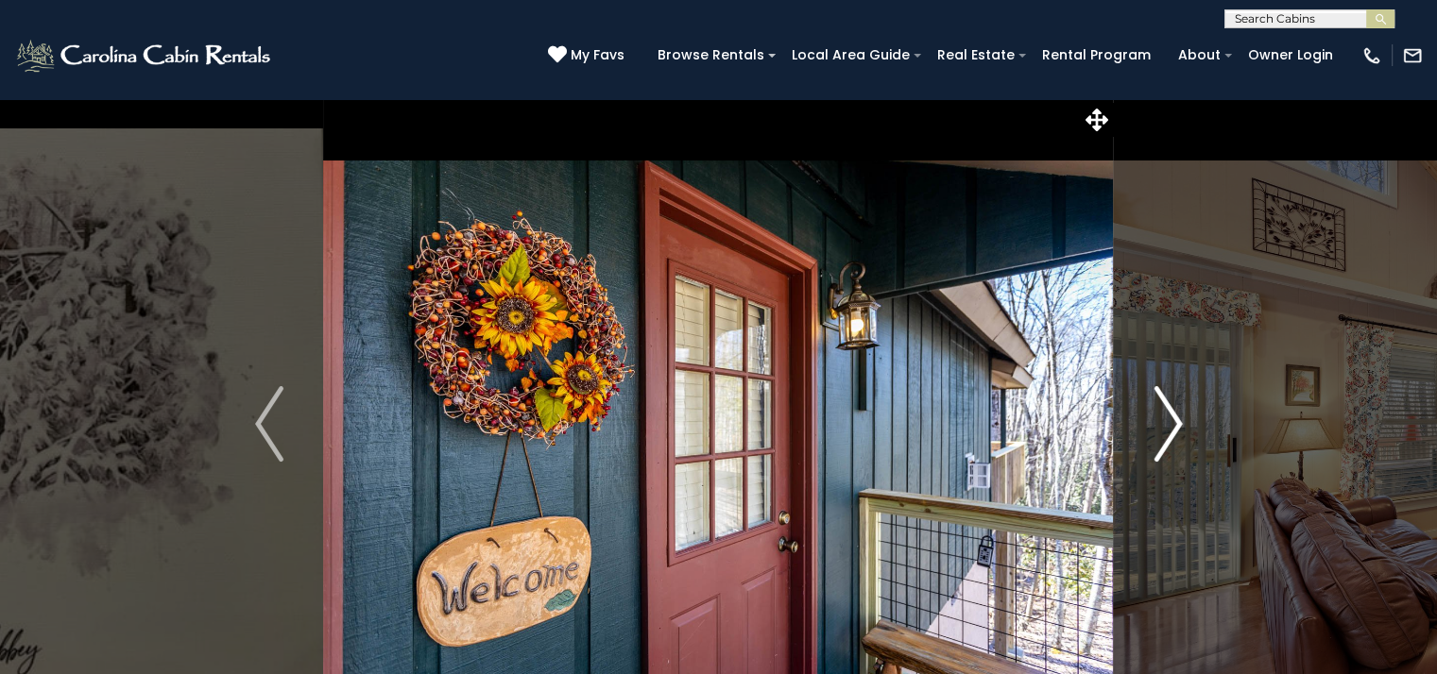
click at [1169, 436] on img "Next" at bounding box center [1167, 424] width 28 height 76
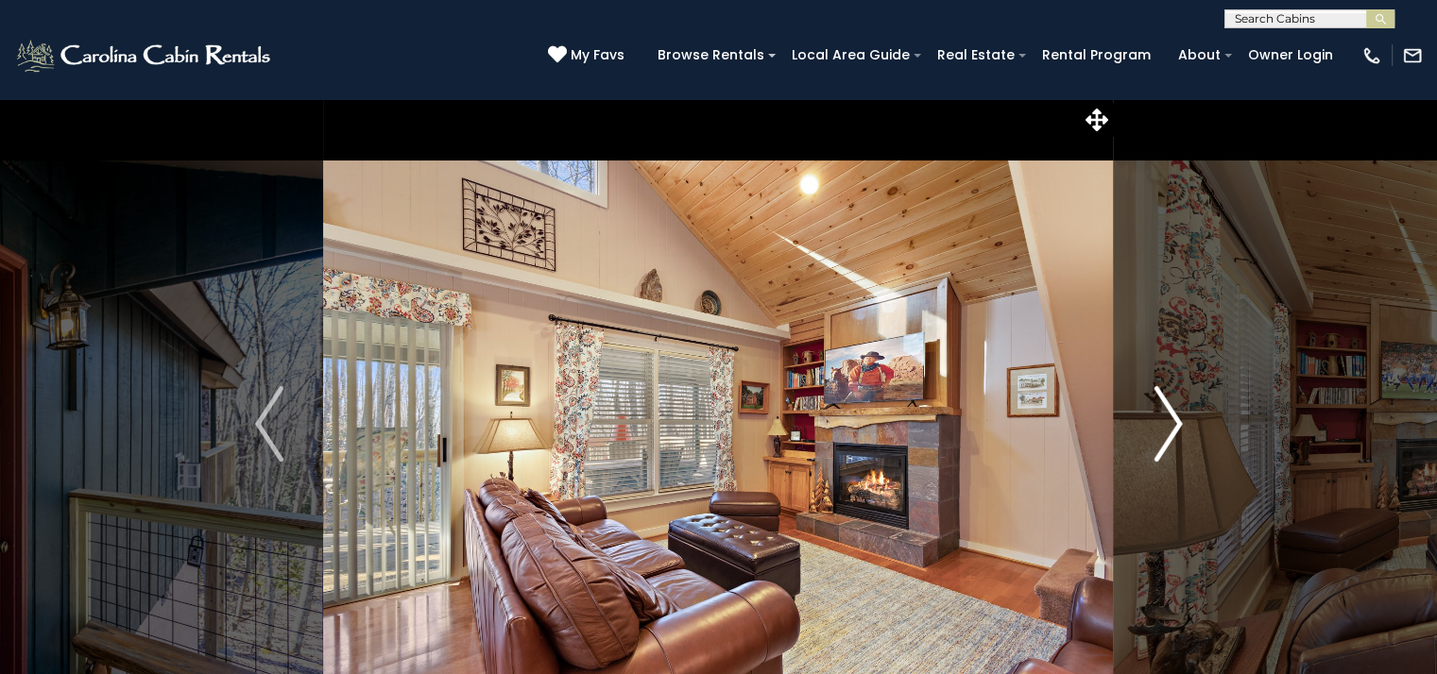
click at [1169, 436] on img "Next" at bounding box center [1167, 424] width 28 height 76
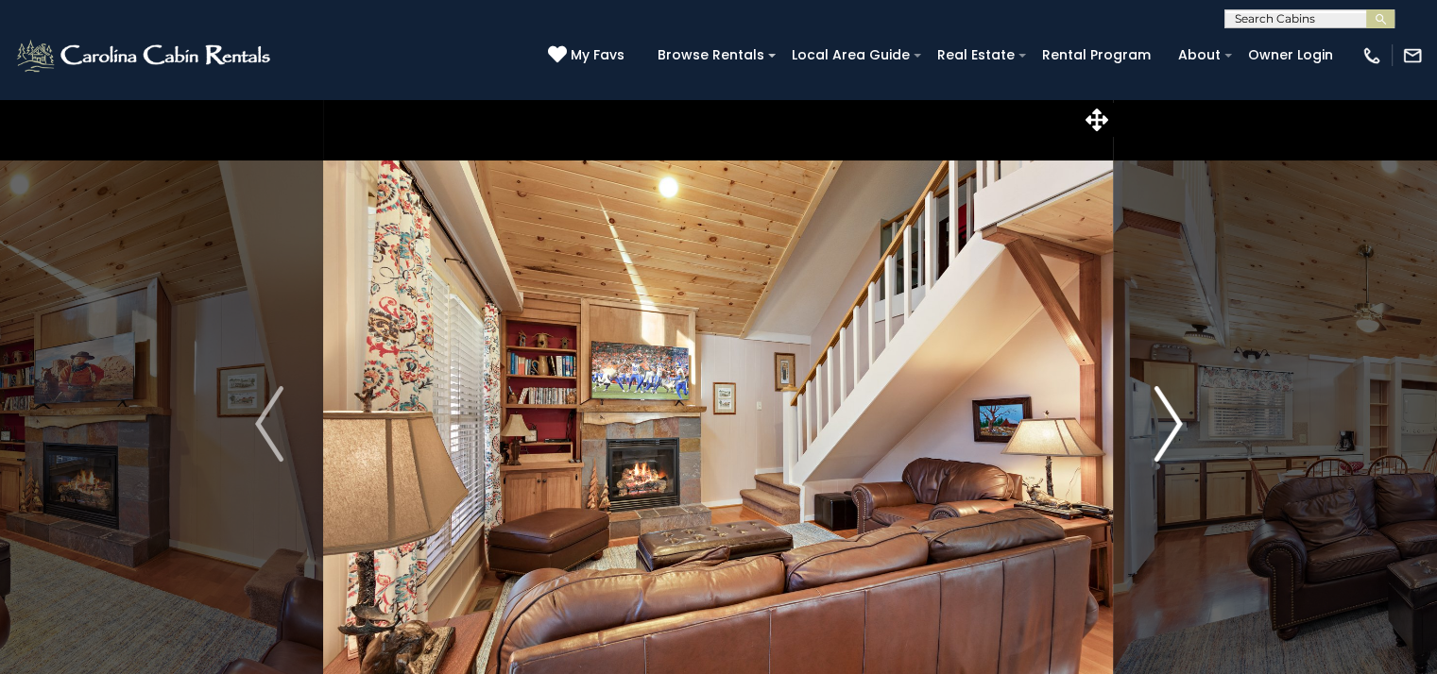
click at [1169, 436] on img "Next" at bounding box center [1167, 424] width 28 height 76
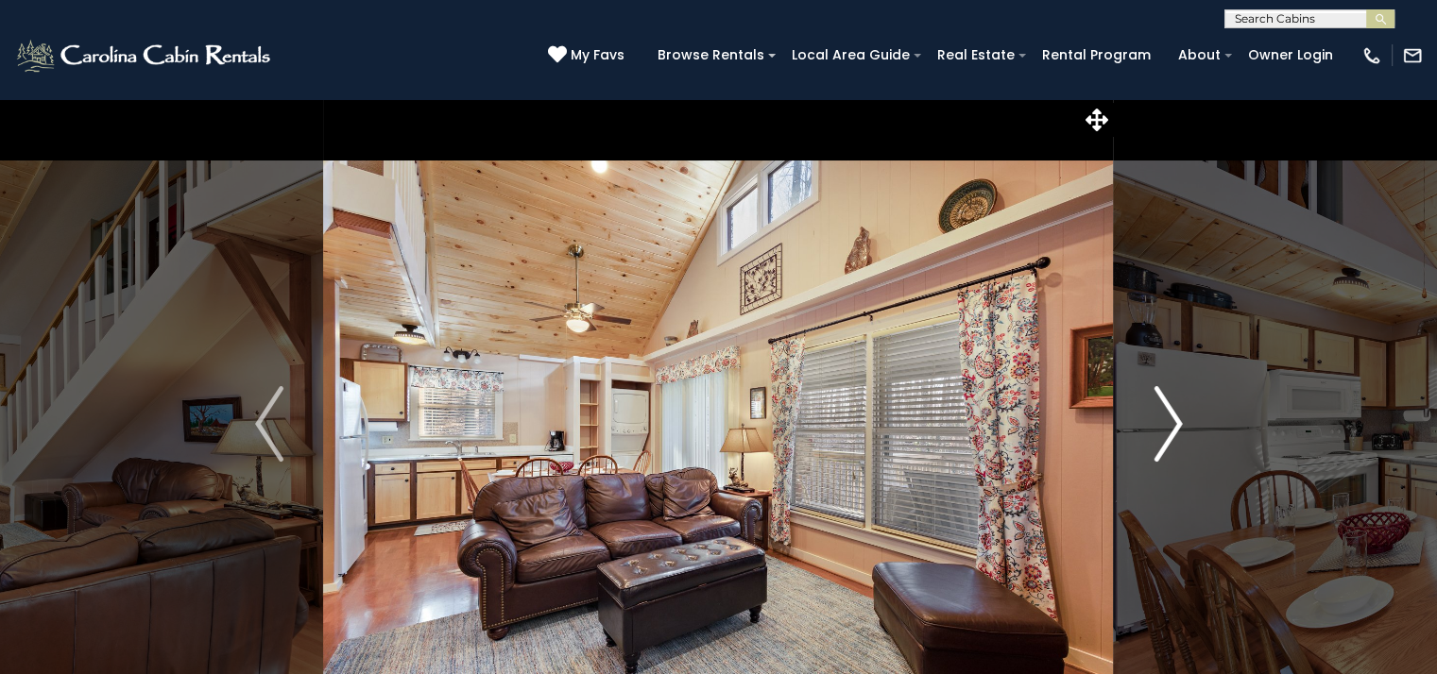
click at [1169, 436] on img "Next" at bounding box center [1167, 424] width 28 height 76
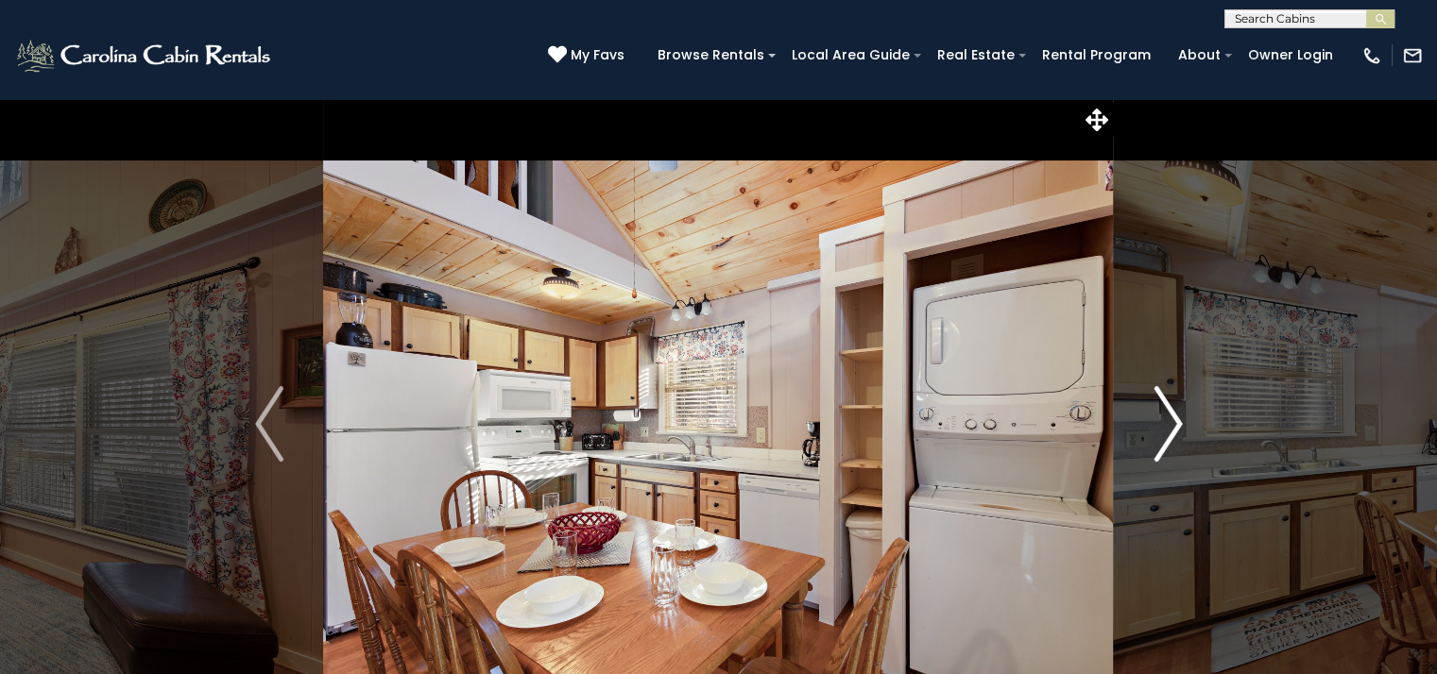
click at [1169, 436] on img "Next" at bounding box center [1167, 424] width 28 height 76
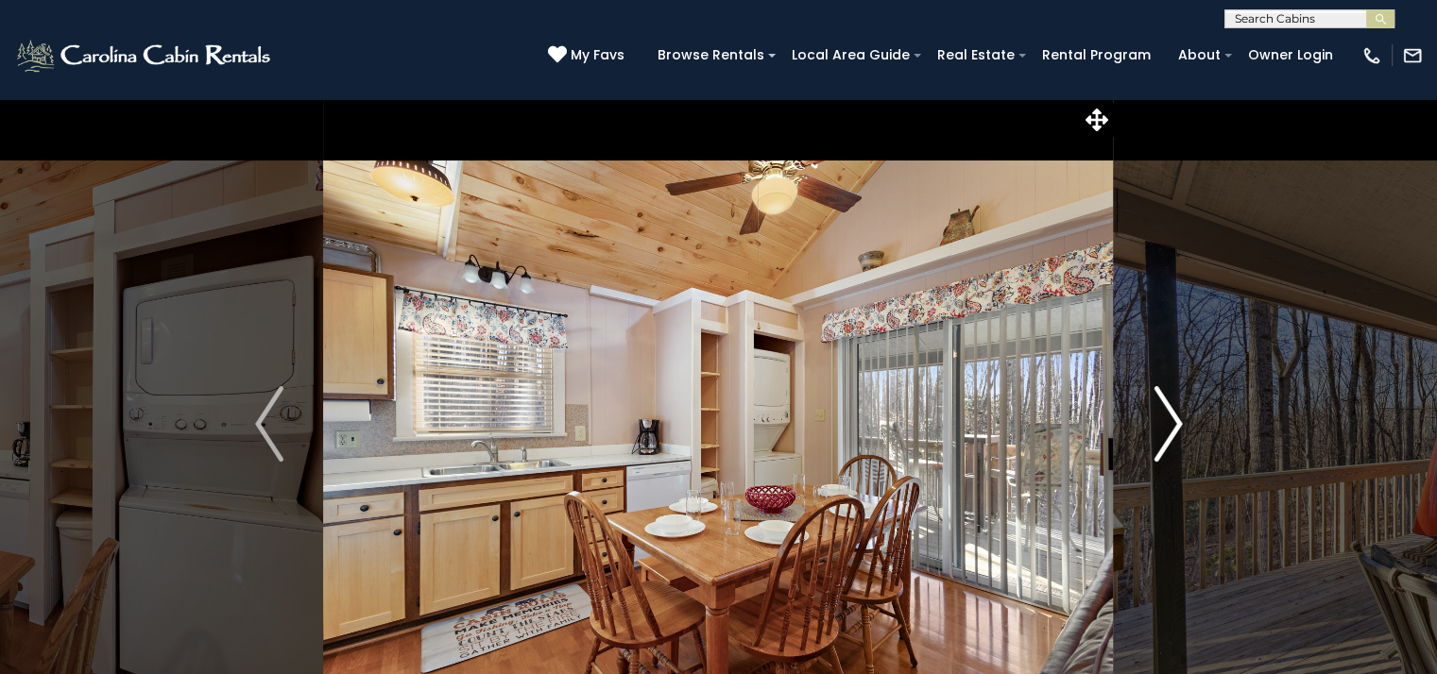
click at [1169, 436] on img "Next" at bounding box center [1167, 424] width 28 height 76
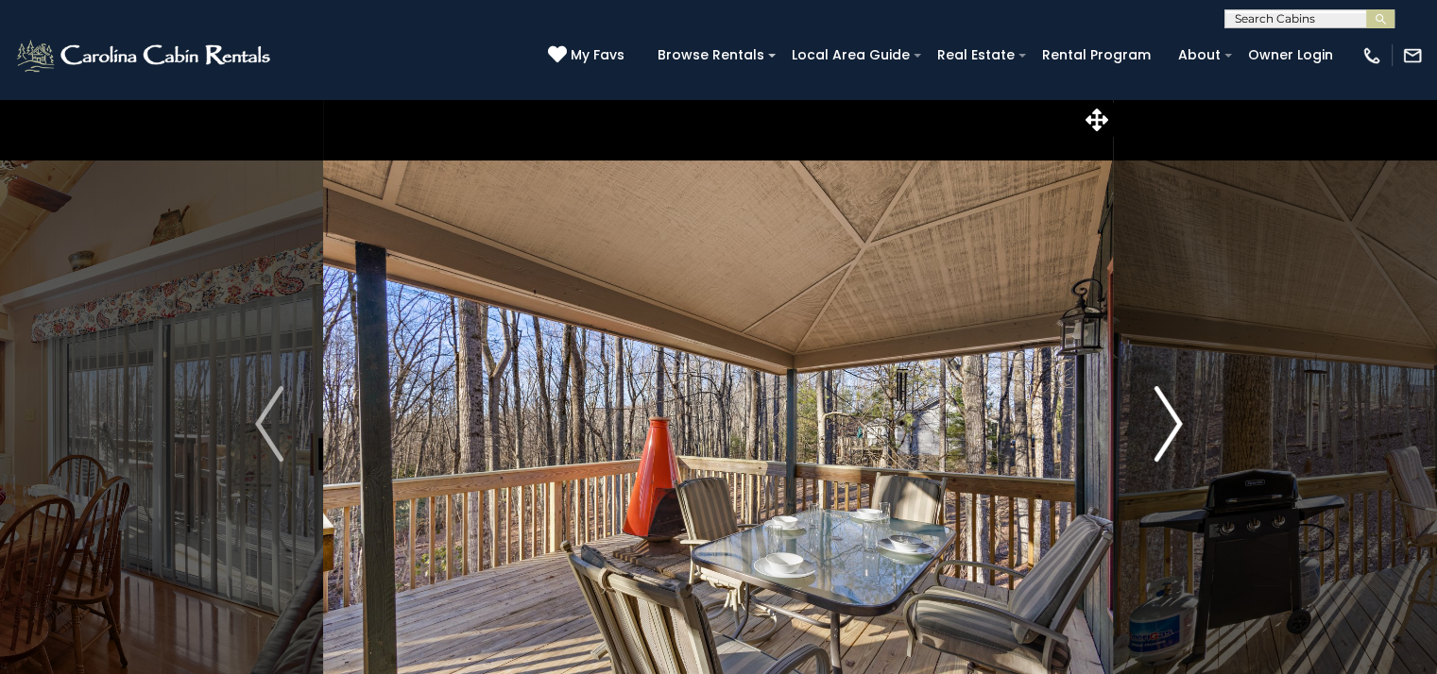
click at [1169, 436] on img "Next" at bounding box center [1167, 424] width 28 height 76
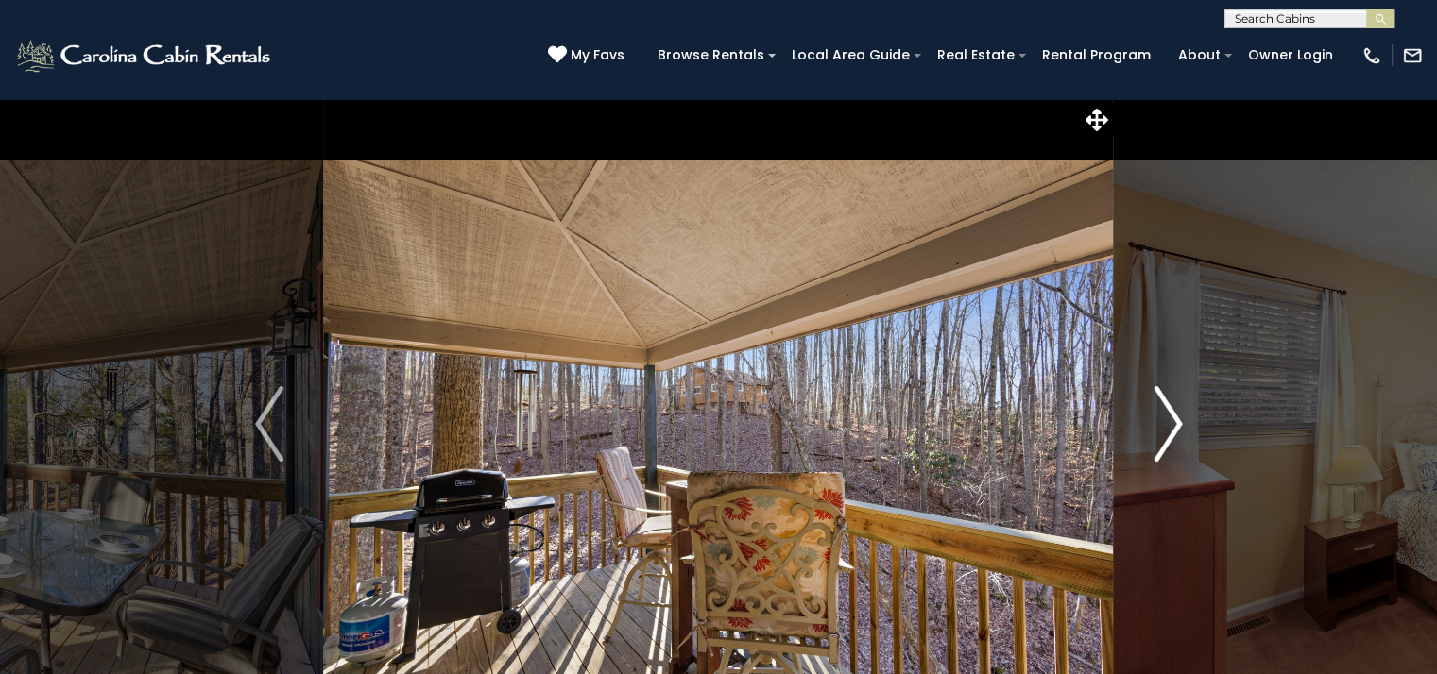
click at [1169, 436] on img "Next" at bounding box center [1167, 424] width 28 height 76
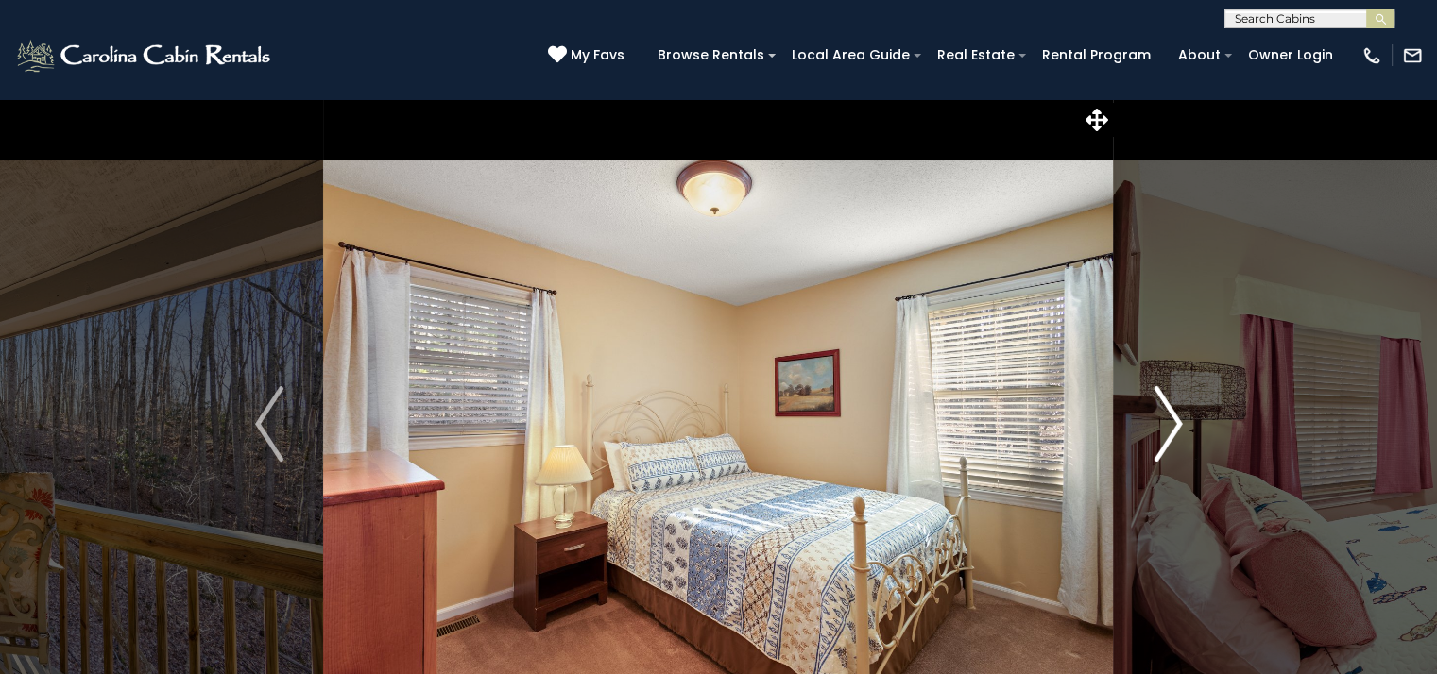
click at [1169, 436] on img "Next" at bounding box center [1167, 424] width 28 height 76
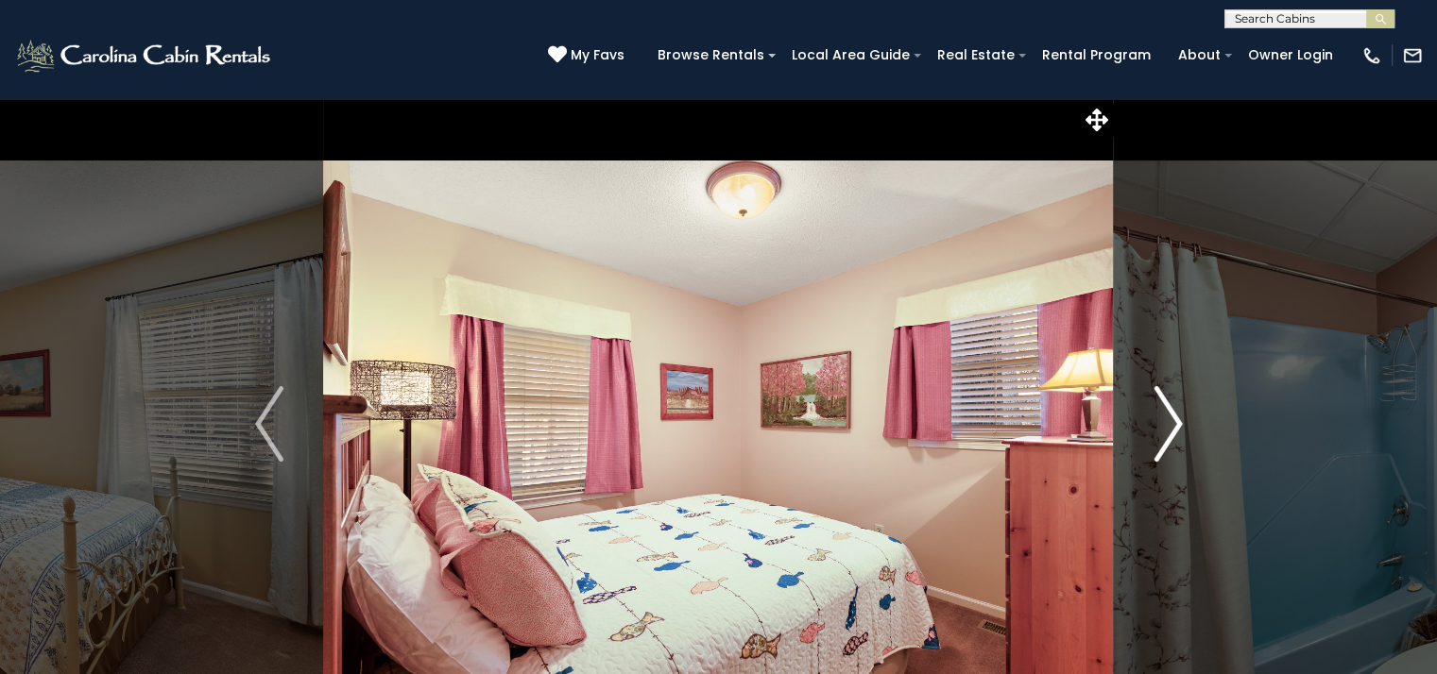
click at [1169, 436] on img "Next" at bounding box center [1167, 424] width 28 height 76
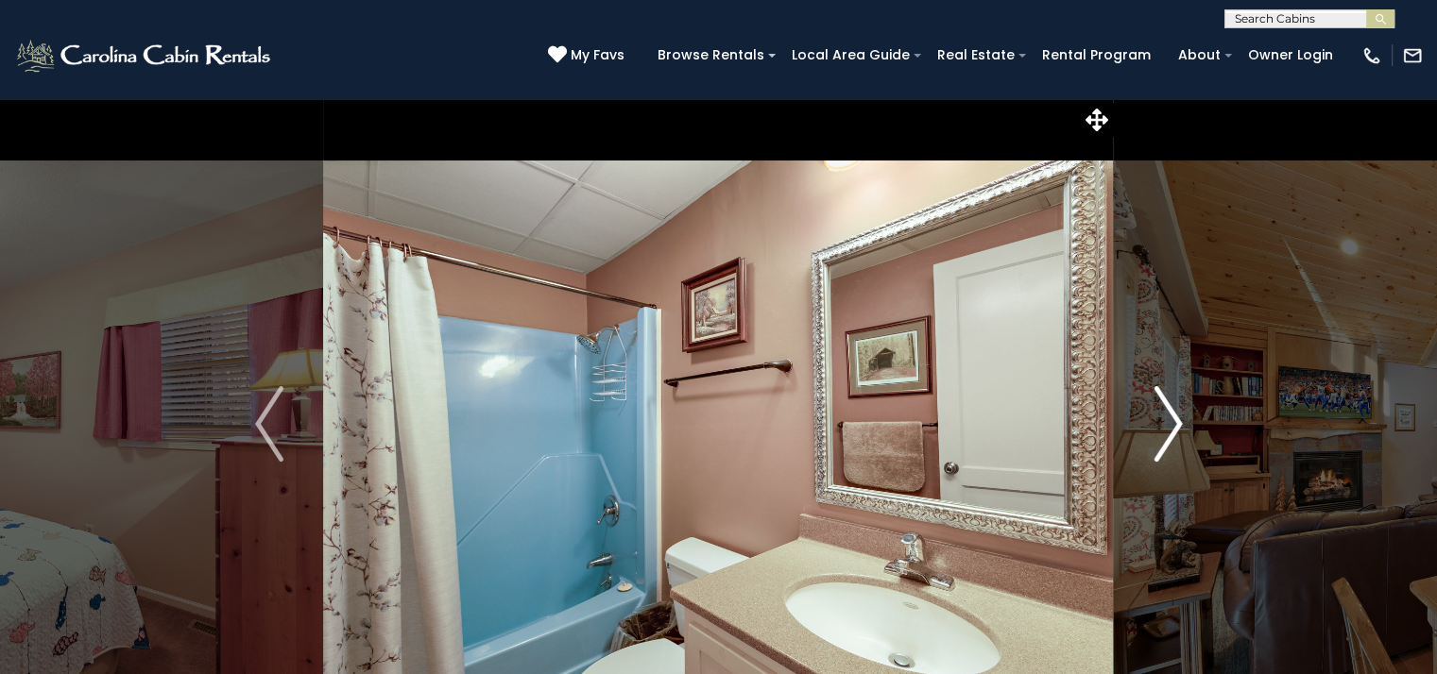
click at [1169, 436] on img "Next" at bounding box center [1167, 424] width 28 height 76
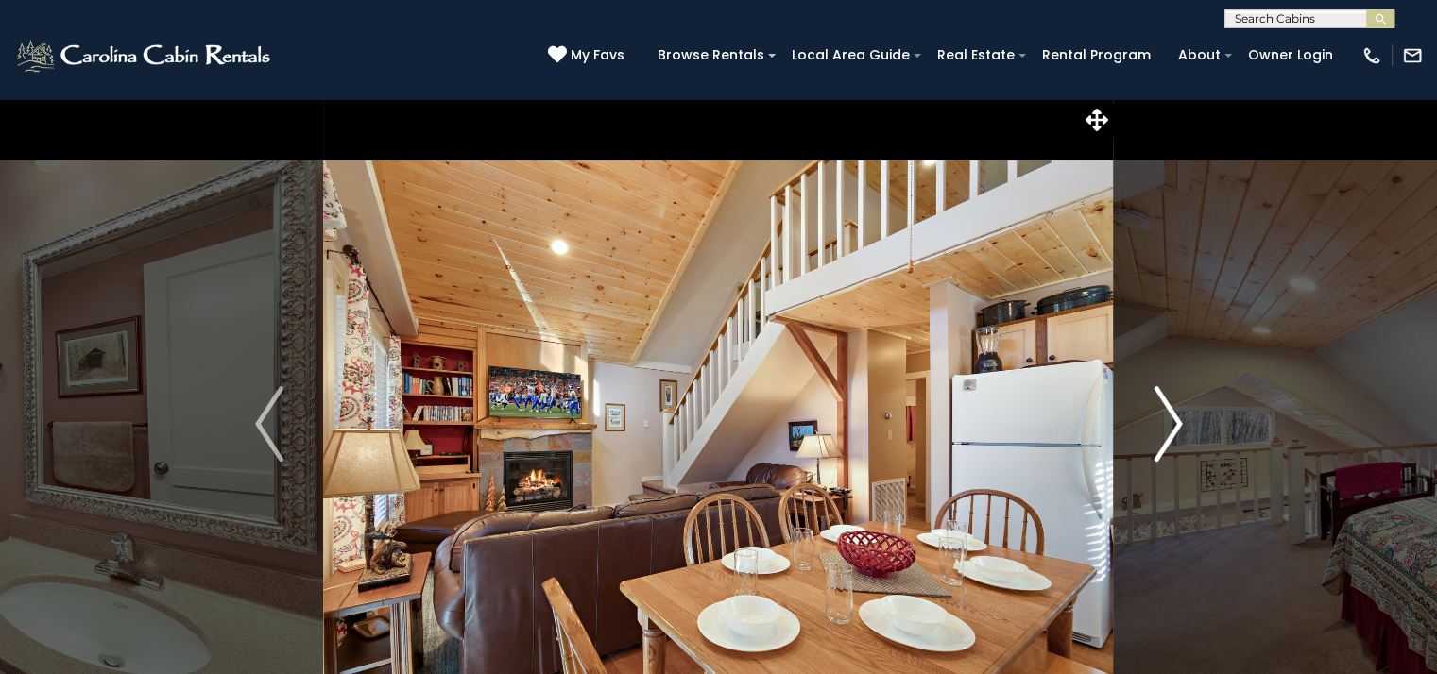
click at [1169, 436] on img "Next" at bounding box center [1167, 424] width 28 height 76
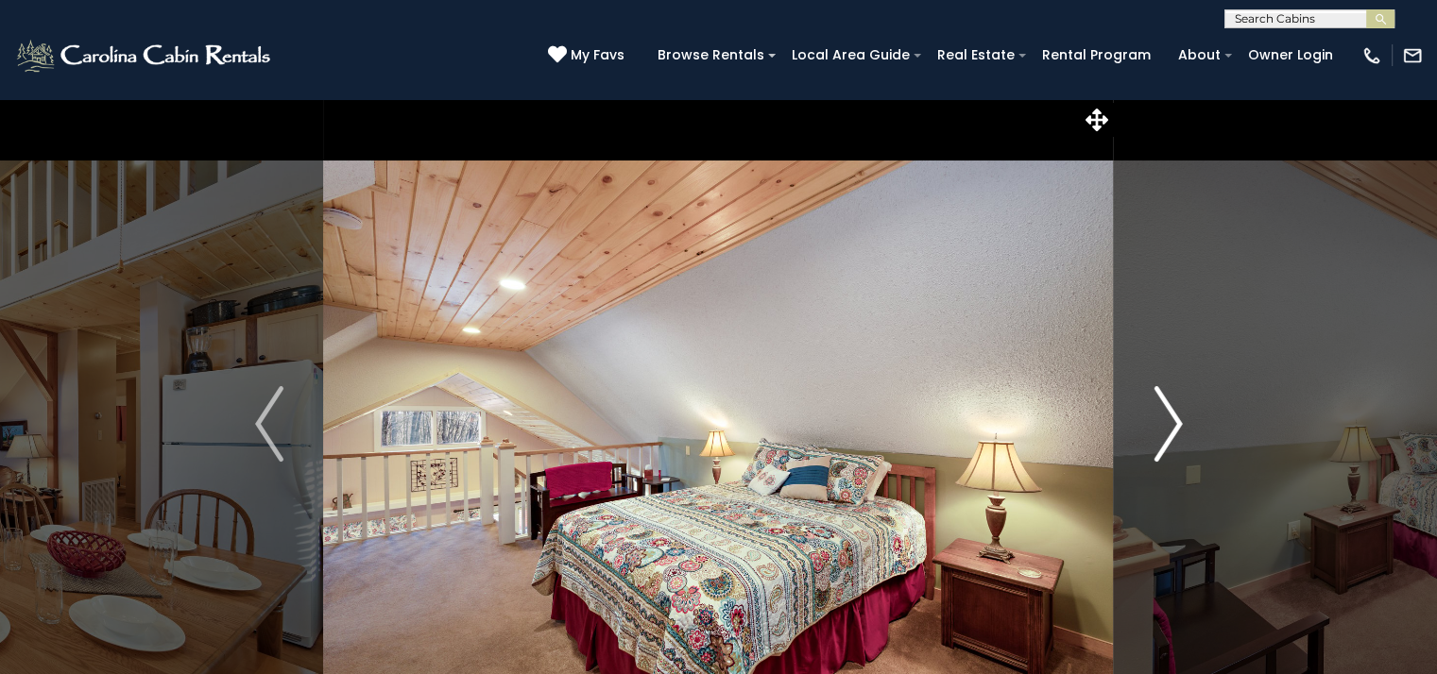
click at [1169, 436] on img "Next" at bounding box center [1167, 424] width 28 height 76
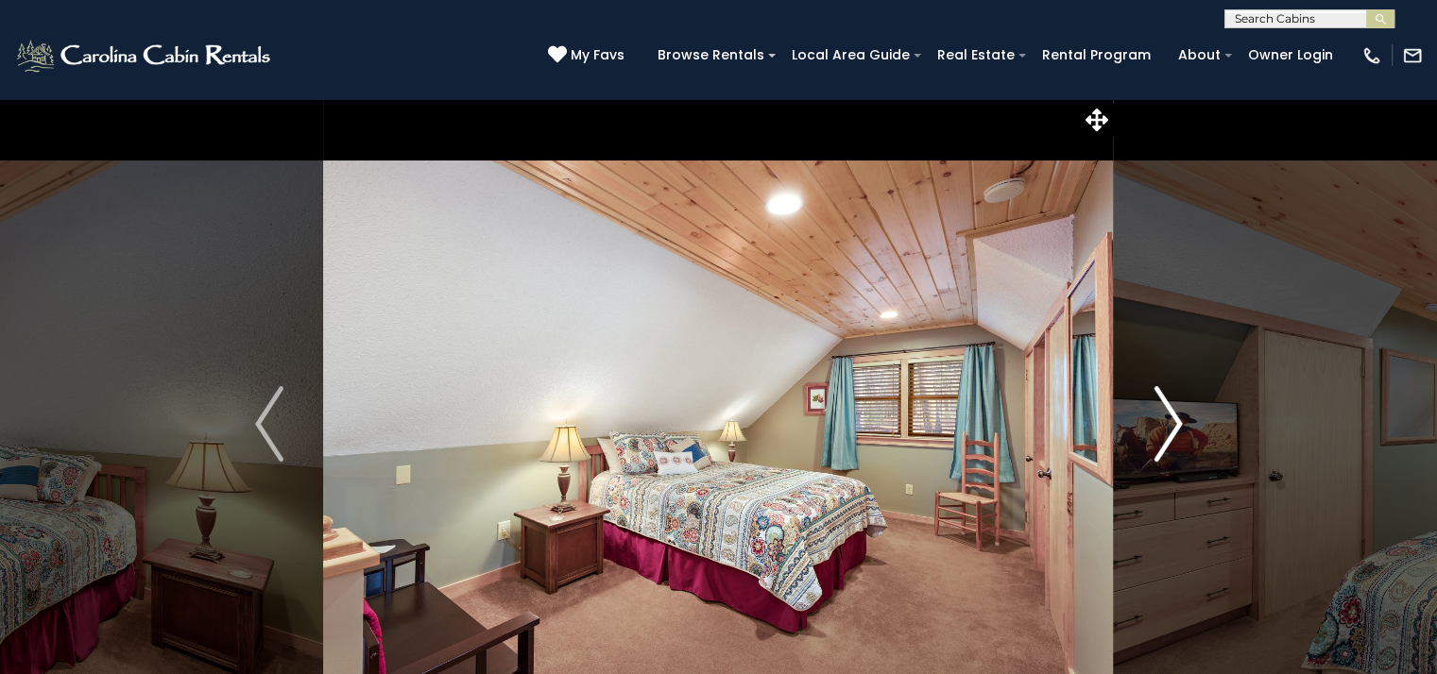
click at [1169, 436] on img "Next" at bounding box center [1167, 424] width 28 height 76
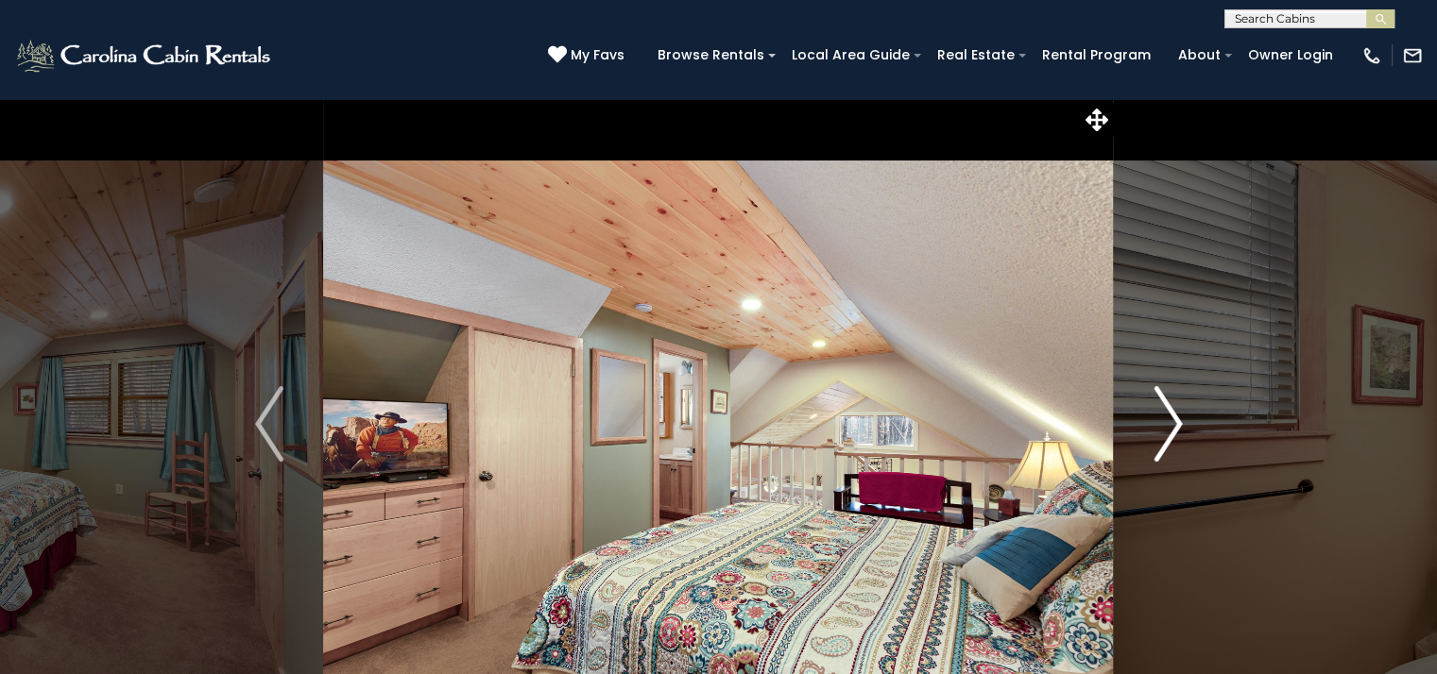
click at [1169, 436] on img "Next" at bounding box center [1167, 424] width 28 height 76
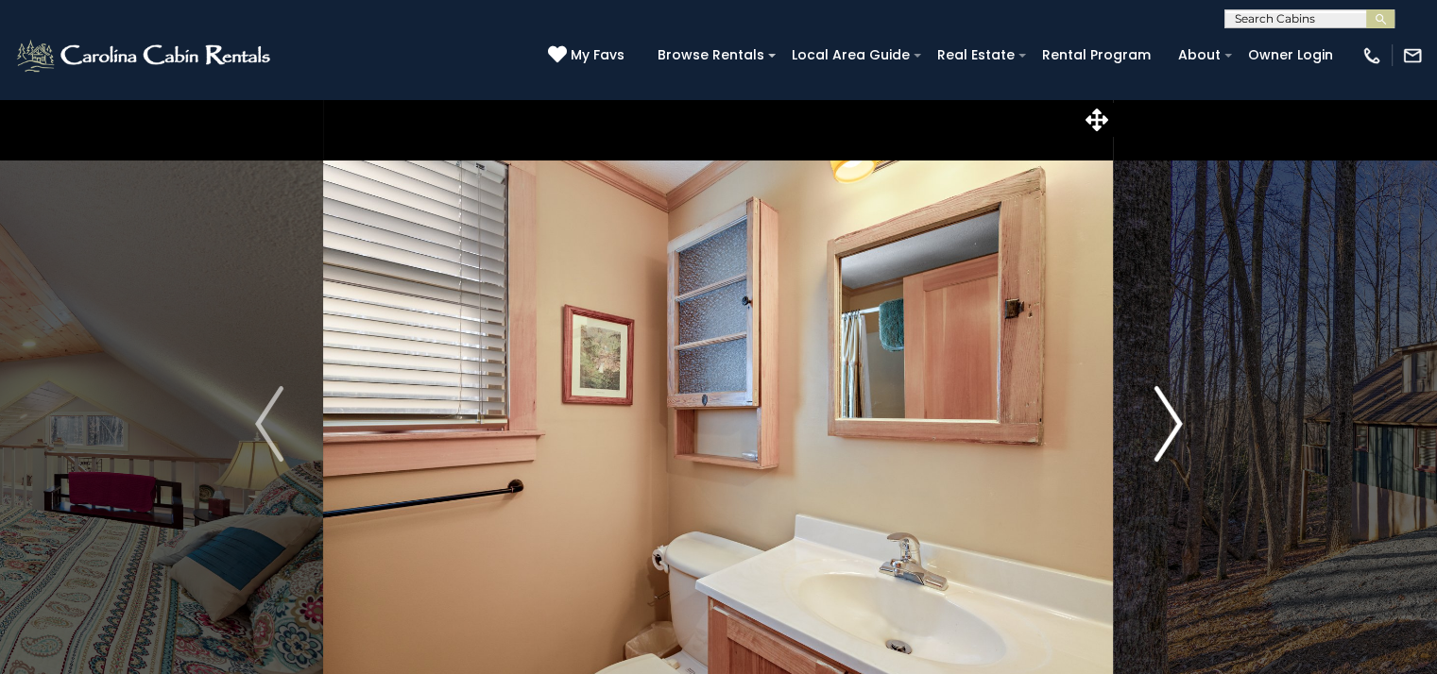
click at [1169, 436] on img "Next" at bounding box center [1167, 424] width 28 height 76
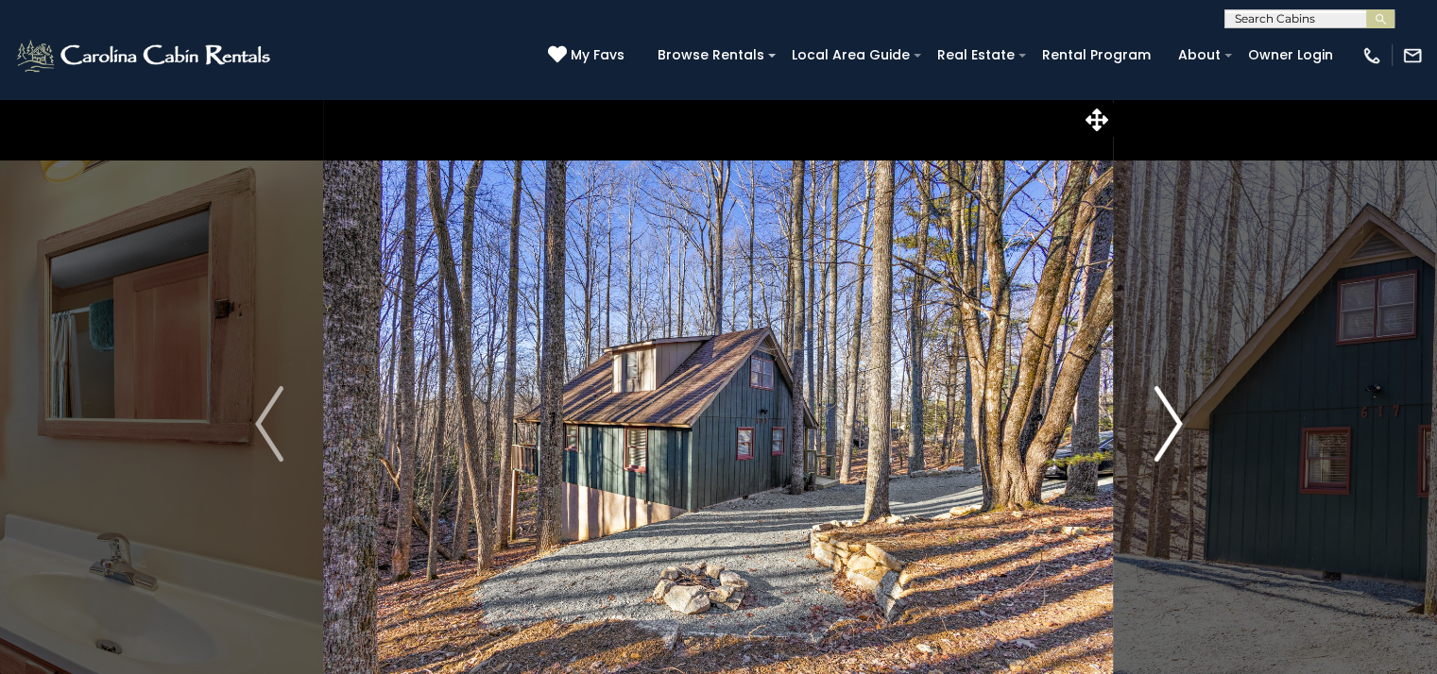
click at [1169, 436] on img "Next" at bounding box center [1167, 424] width 28 height 76
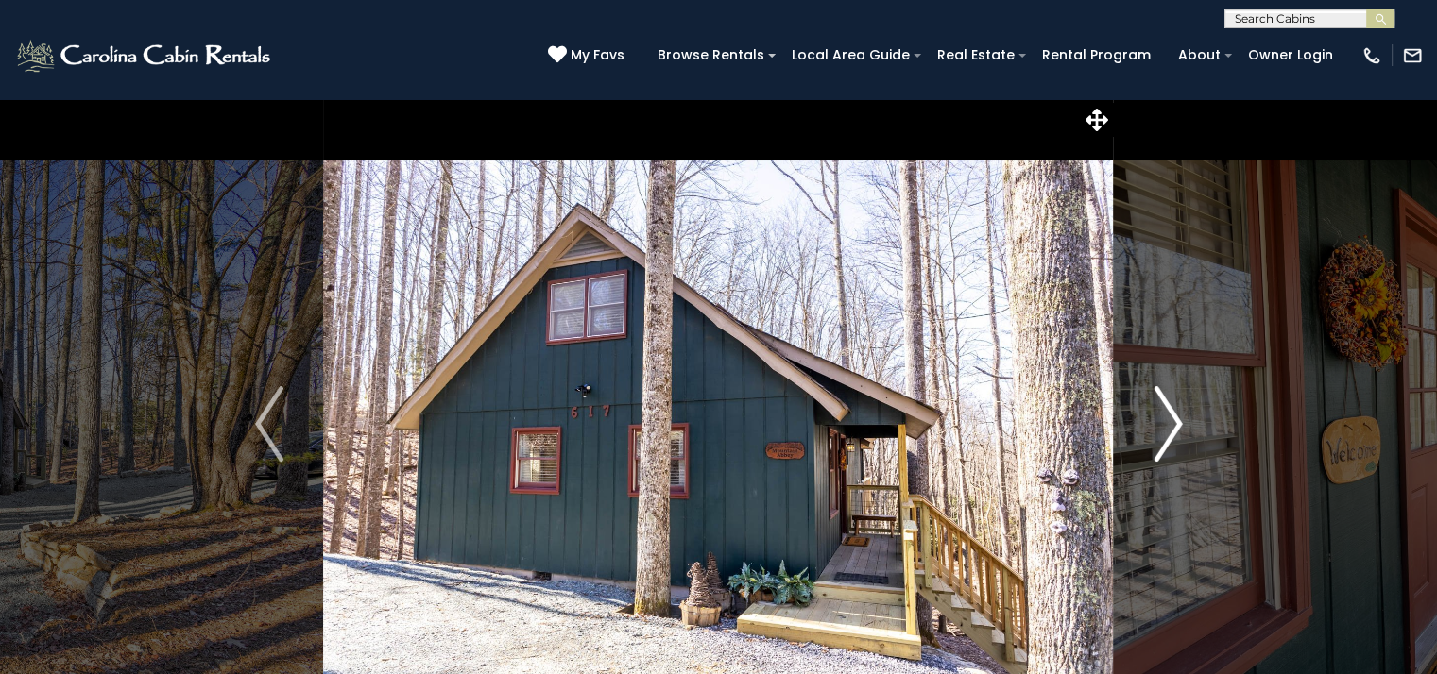
click at [1169, 436] on img "Next" at bounding box center [1167, 424] width 28 height 76
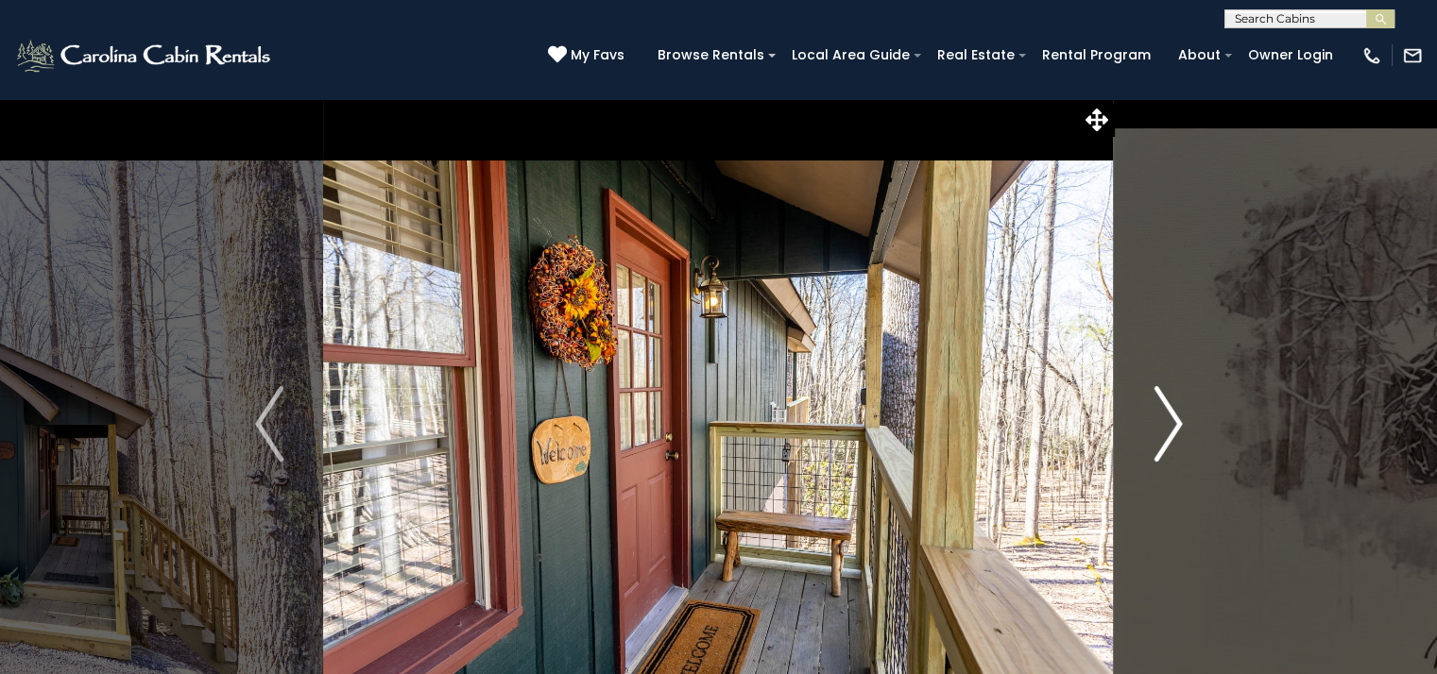
click at [1169, 436] on img "Next" at bounding box center [1167, 424] width 28 height 76
